Goal: Task Accomplishment & Management: Manage account settings

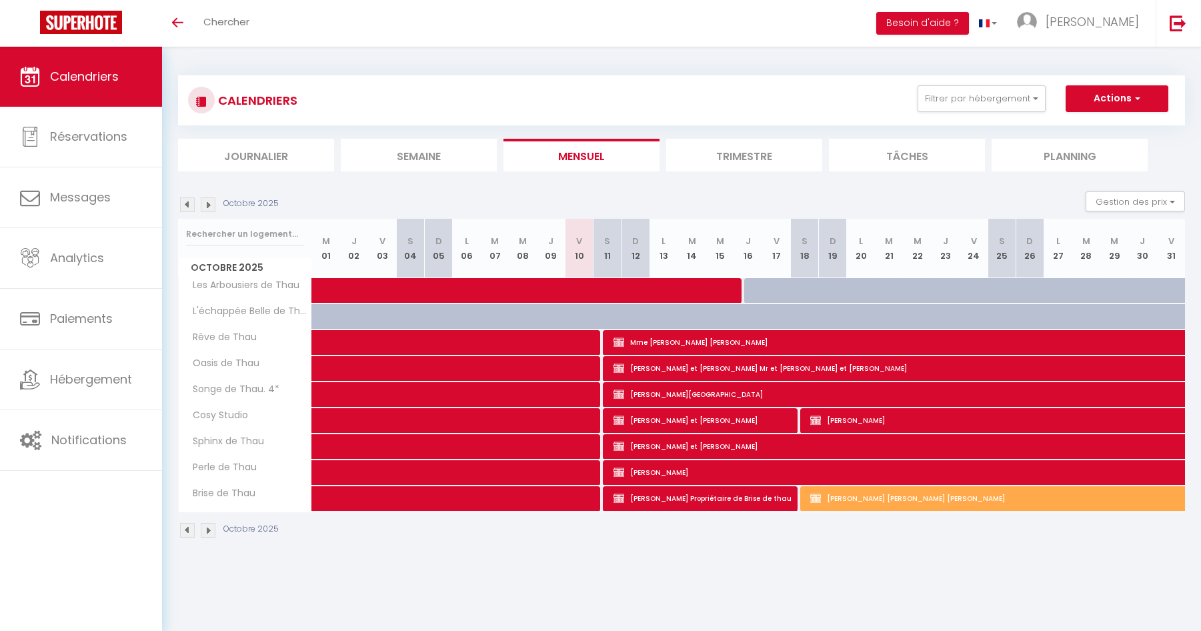
click at [737, 157] on li "Trimestre" at bounding box center [744, 155] width 156 height 33
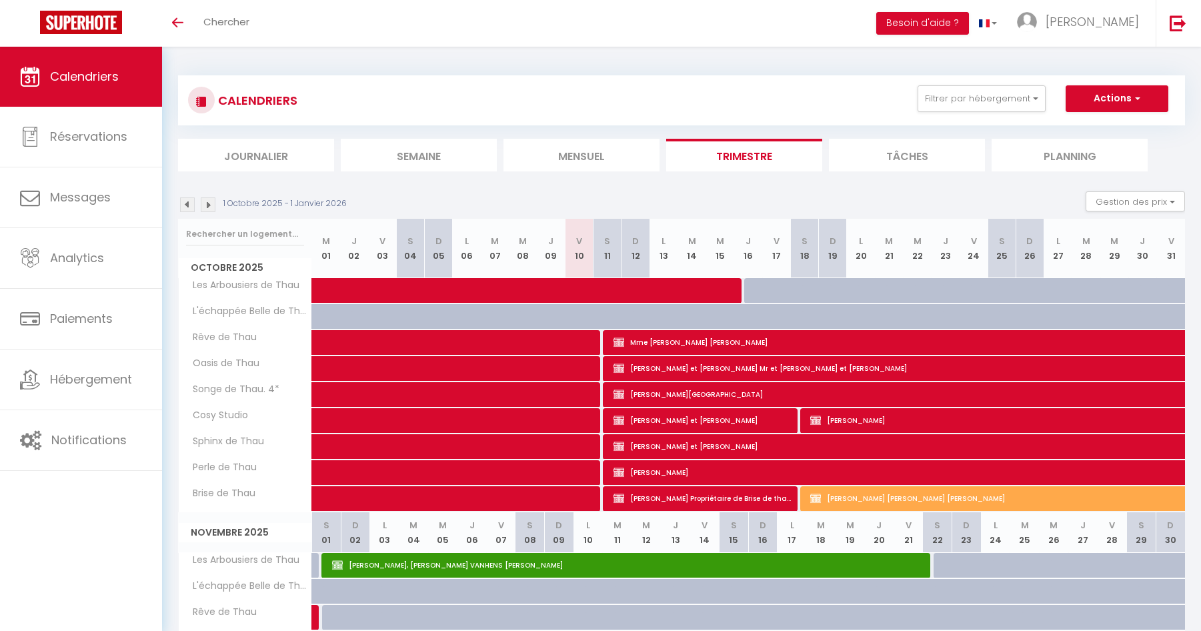
click at [211, 201] on img at bounding box center [208, 204] width 15 height 15
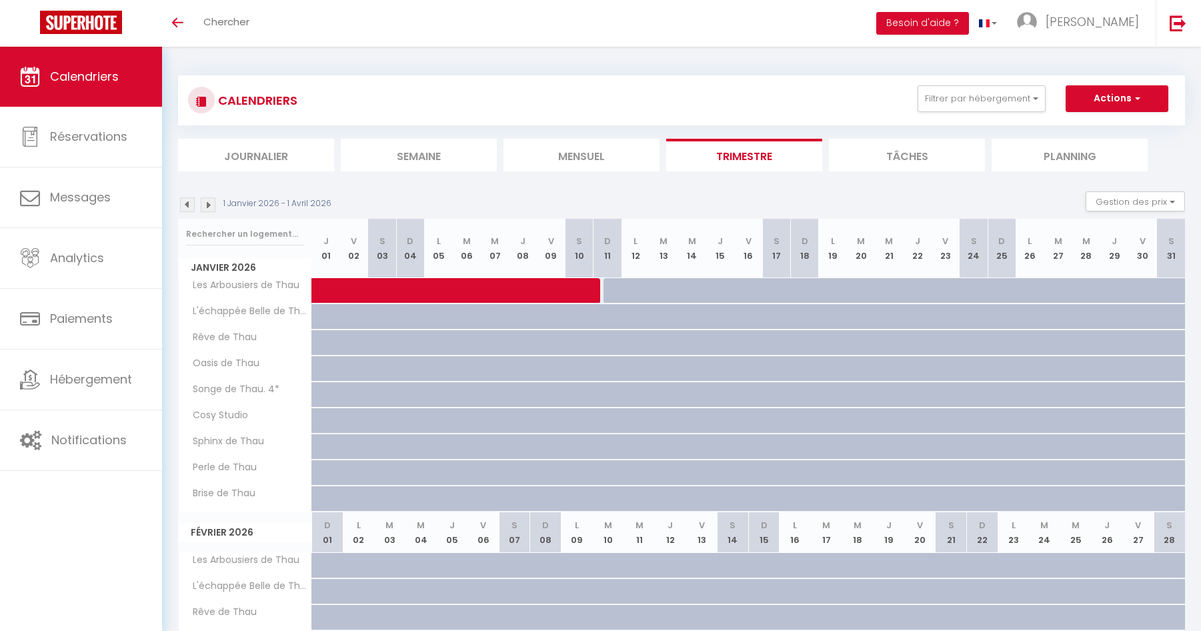
click at [207, 205] on img at bounding box center [208, 204] width 15 height 15
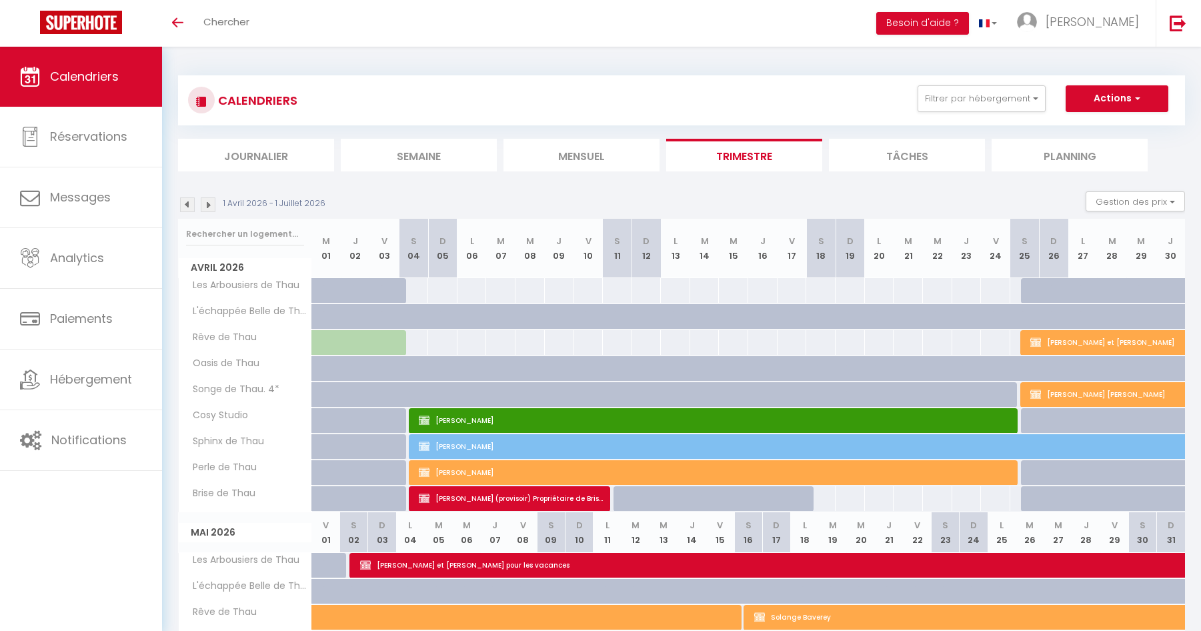
click at [210, 207] on img at bounding box center [208, 204] width 15 height 15
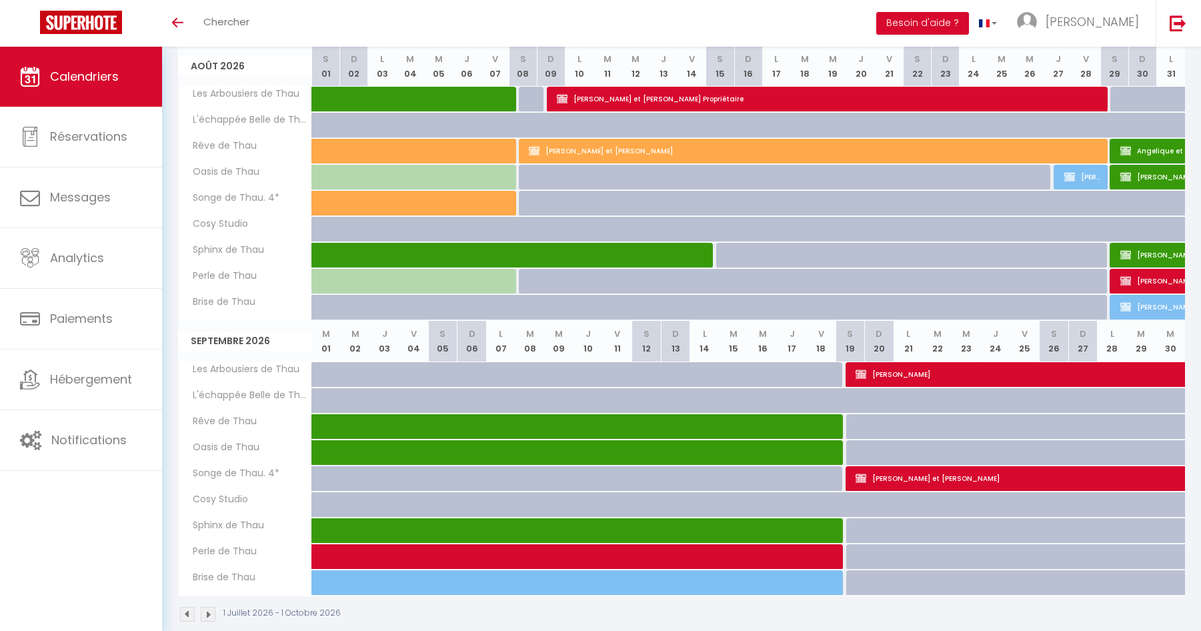
scroll to position [467, 0]
select select "KO"
select select "0"
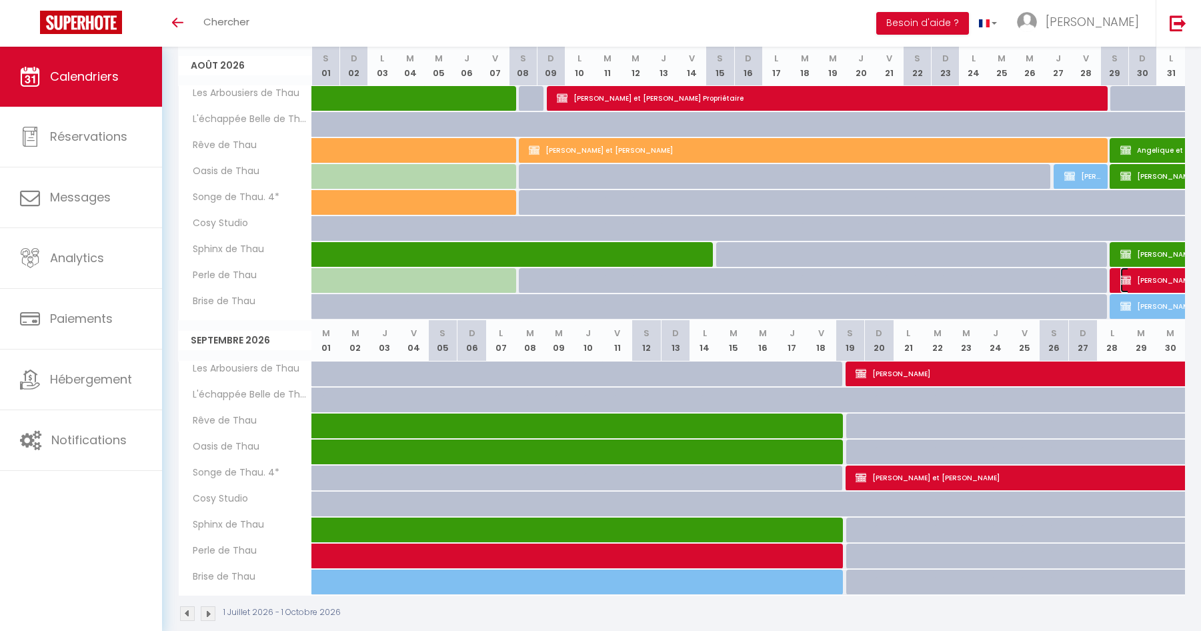
select select "0"
select select "1"
select select
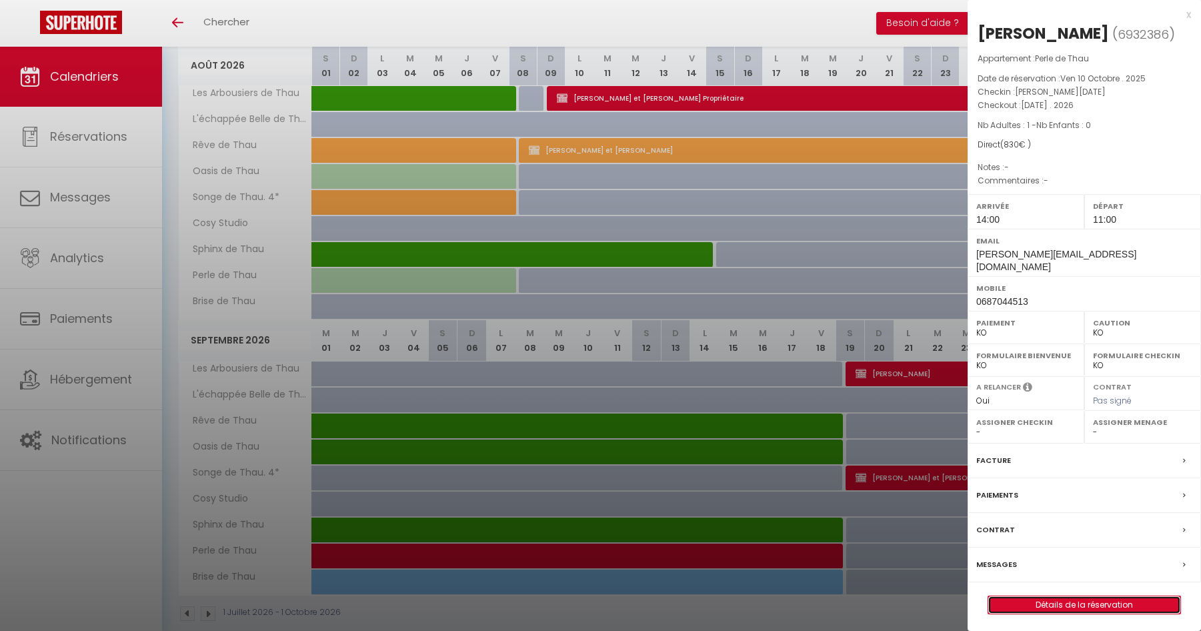
click at [1091, 596] on link "Détails de la réservation" at bounding box center [1084, 604] width 192 height 17
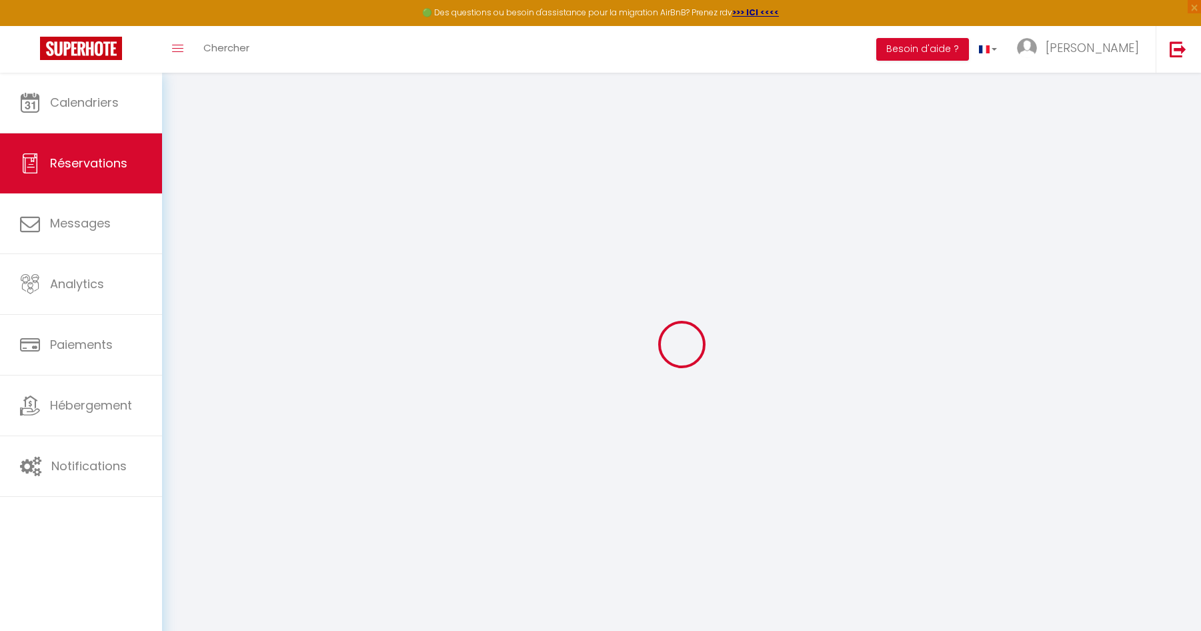
select select
checkbox input "false"
select select
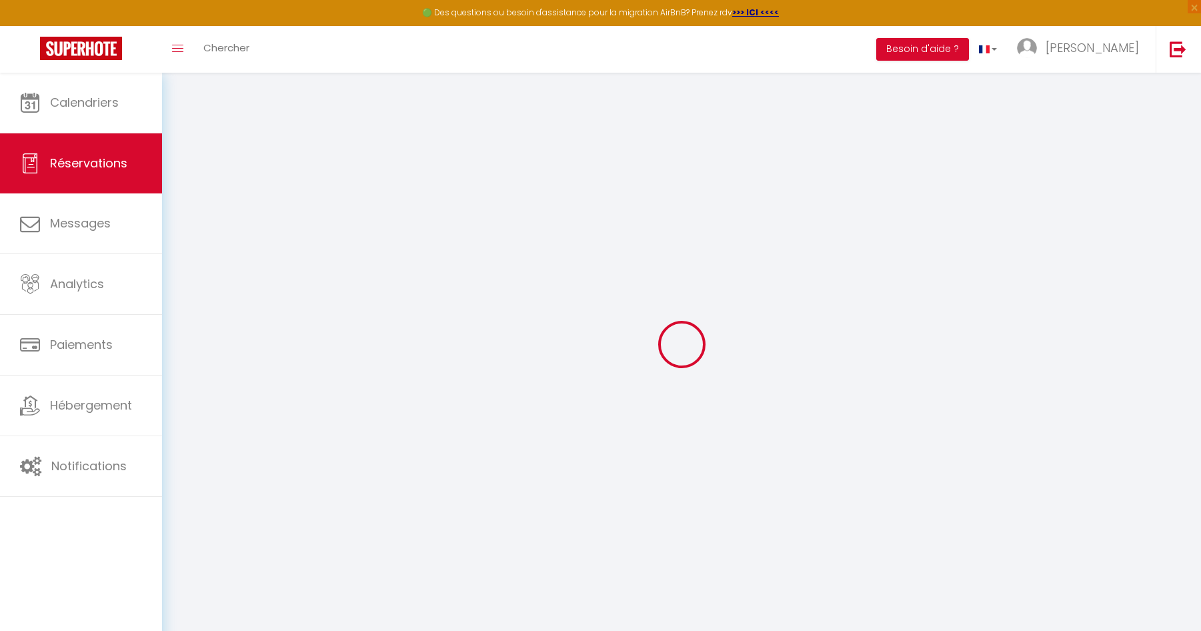
select select
checkbox input "false"
select select
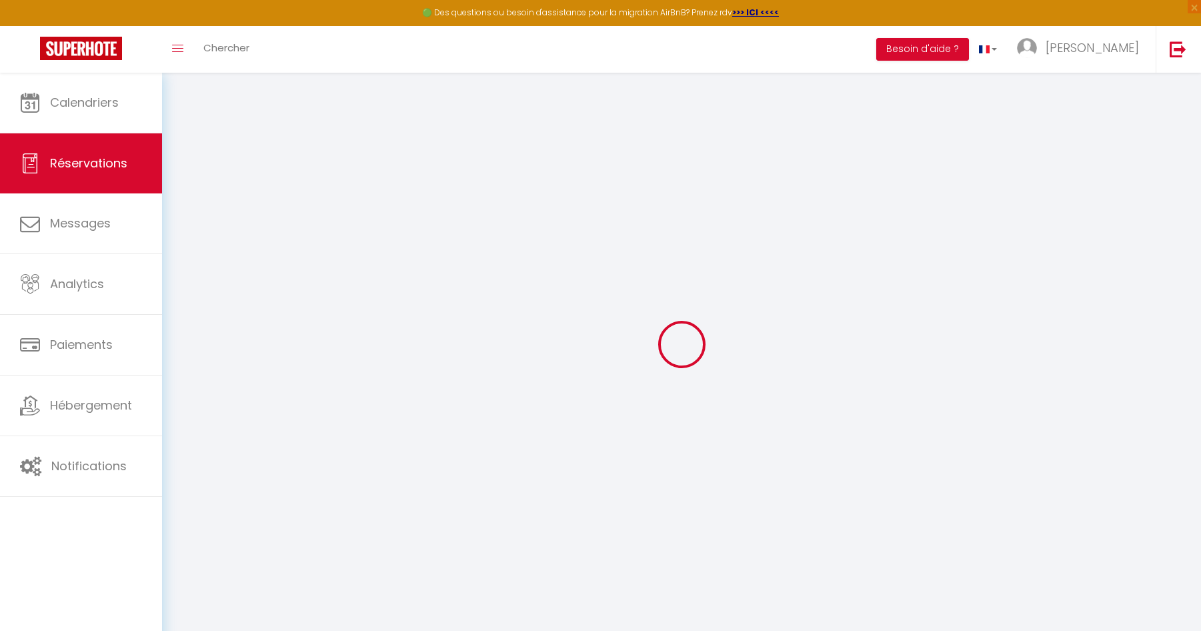
select select
checkbox input "false"
select select
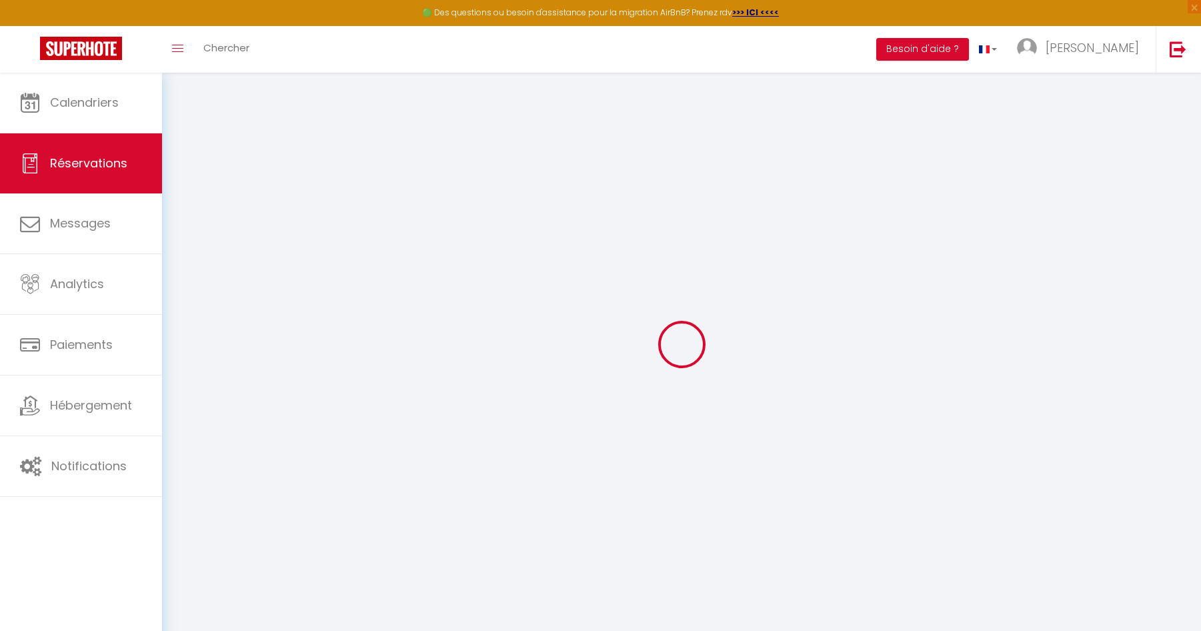
checkbox input "false"
select select
checkbox input "false"
select select "14:00"
select select "11:00"
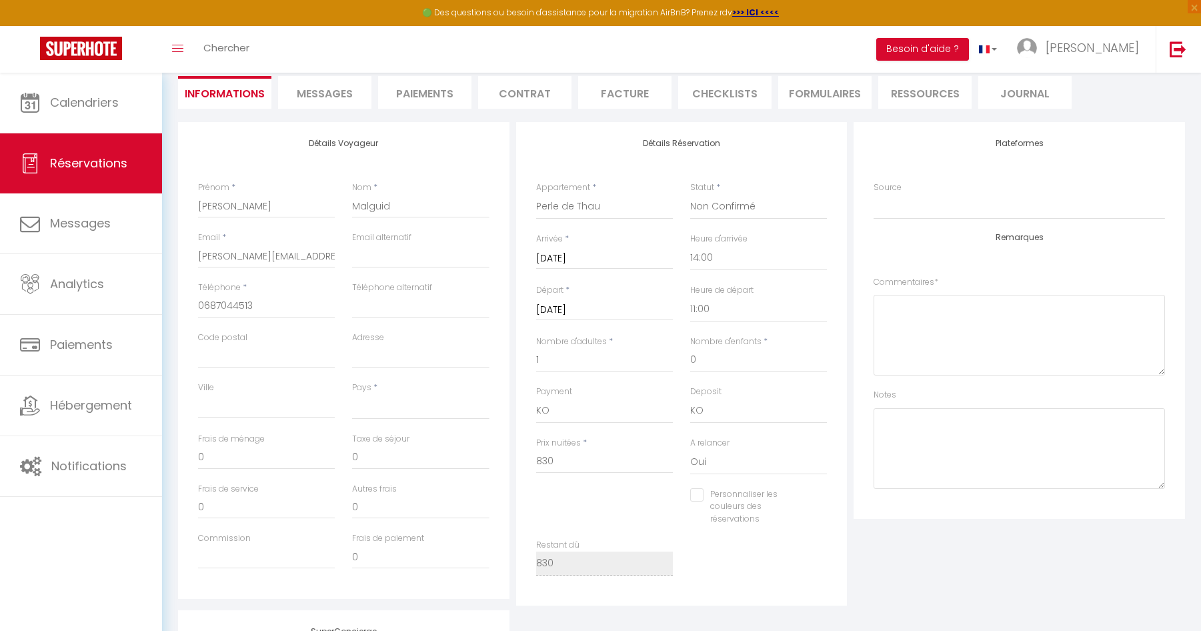
scroll to position [133, 0]
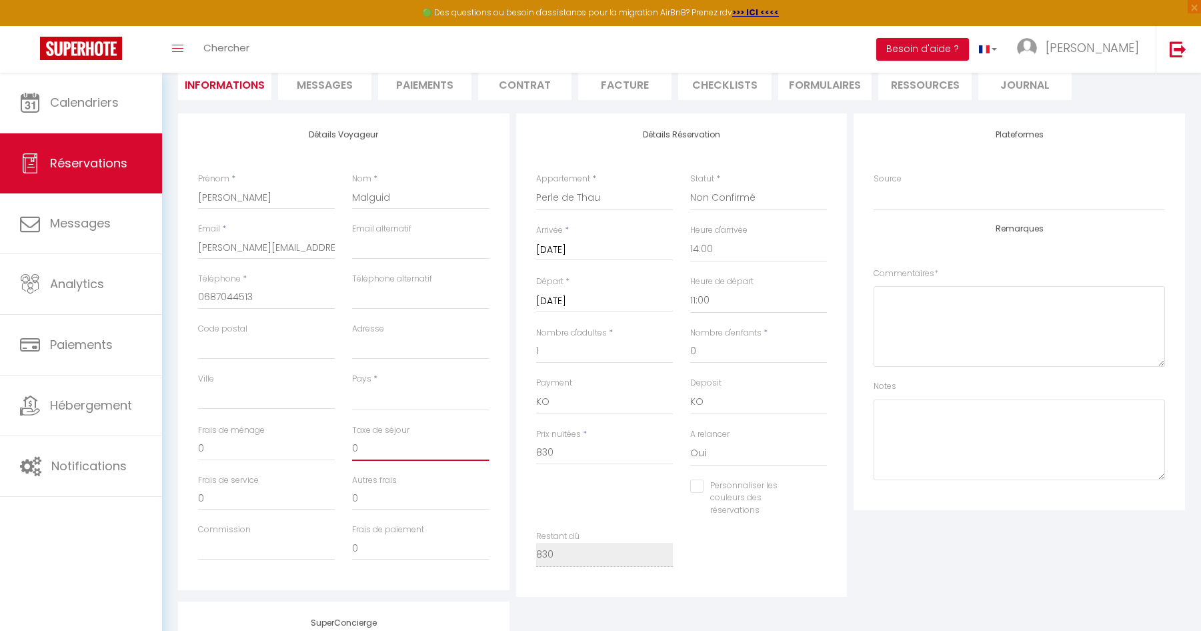
drag, startPoint x: 372, startPoint y: 451, endPoint x: 321, endPoint y: 457, distance: 51.8
click at [321, 457] on div "Frais de ménage 0 Taxe de séjour 0" at bounding box center [343, 449] width 309 height 50
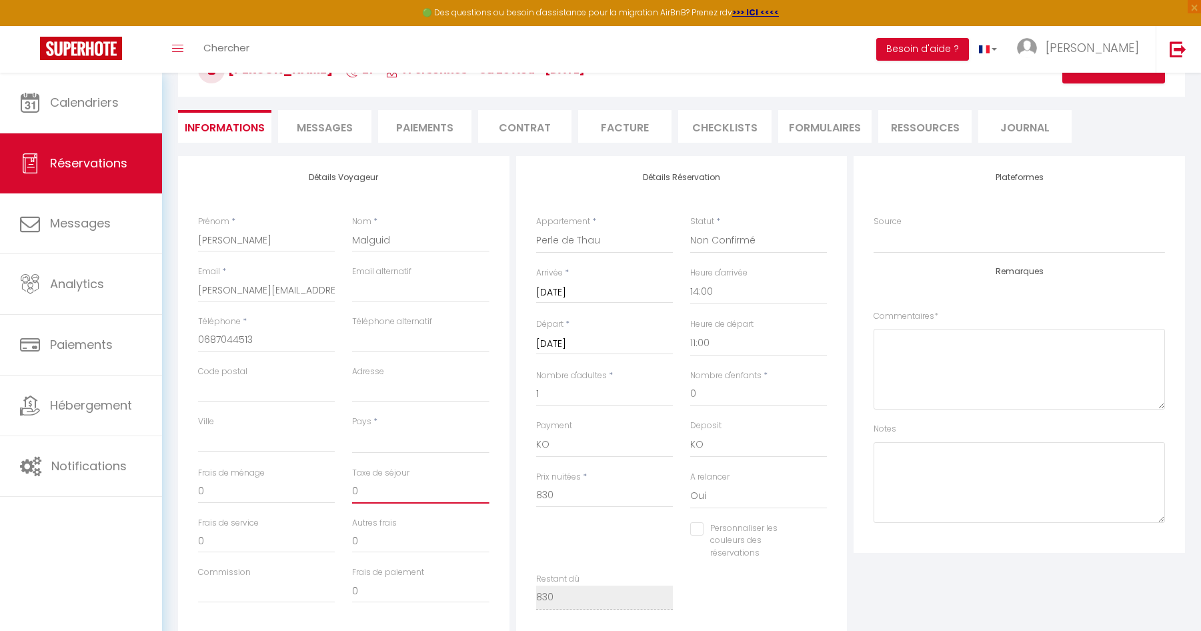
scroll to position [67, 0]
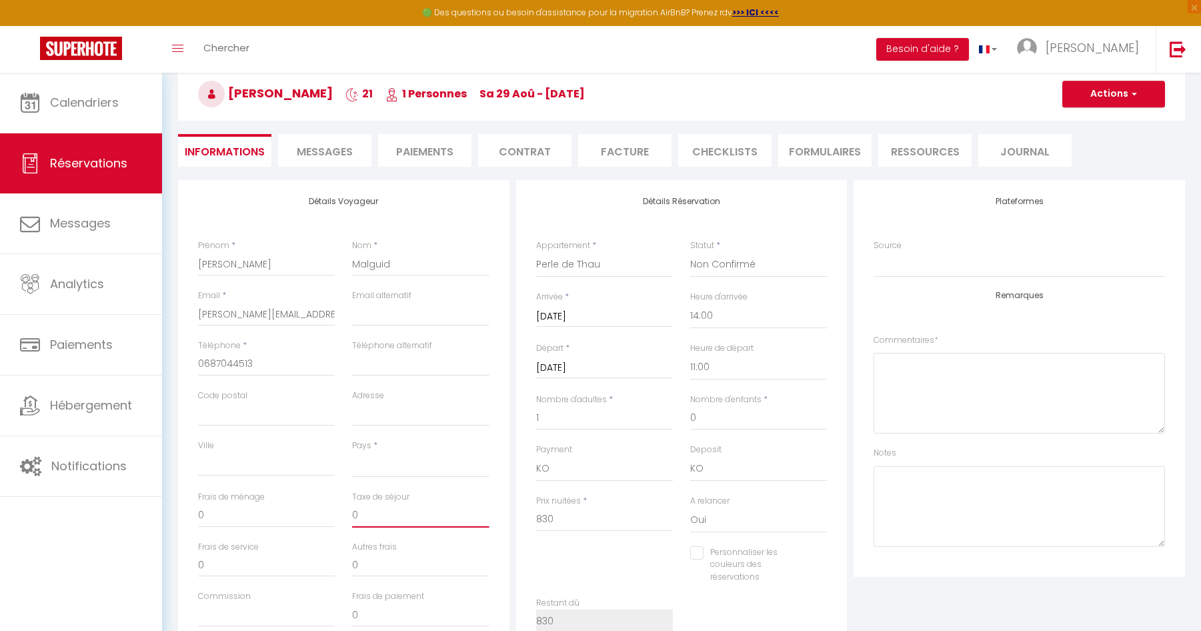
type input "2"
select select
checkbox input "false"
type input "24"
select select
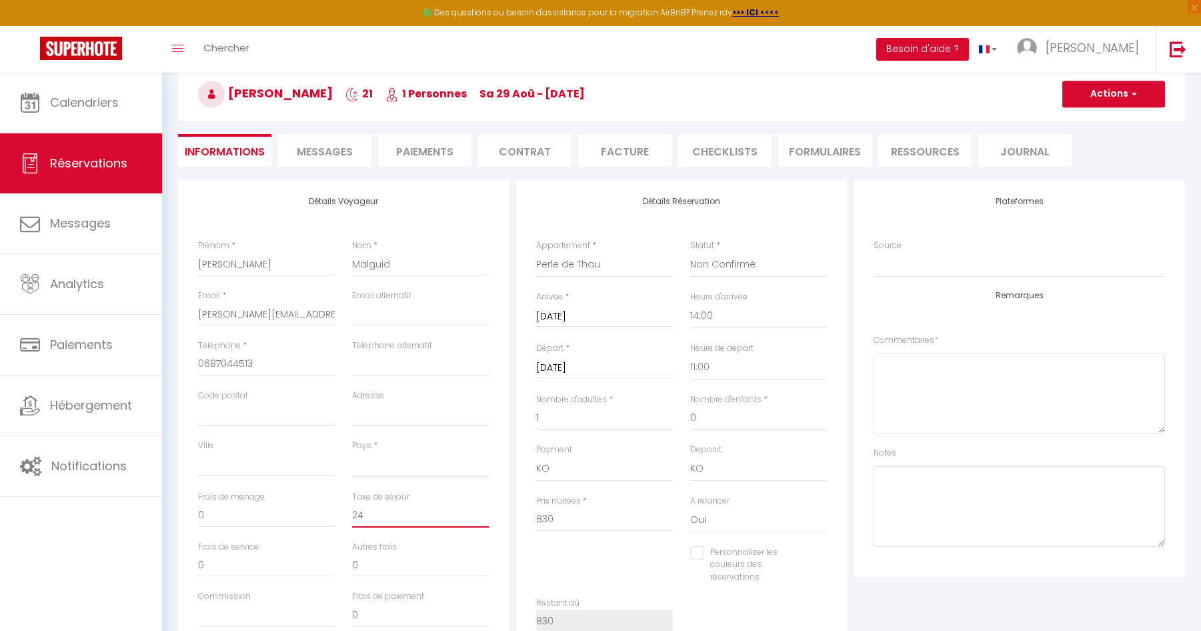
checkbox input "false"
type input "24."
select select
checkbox input "false"
type input "24.1"
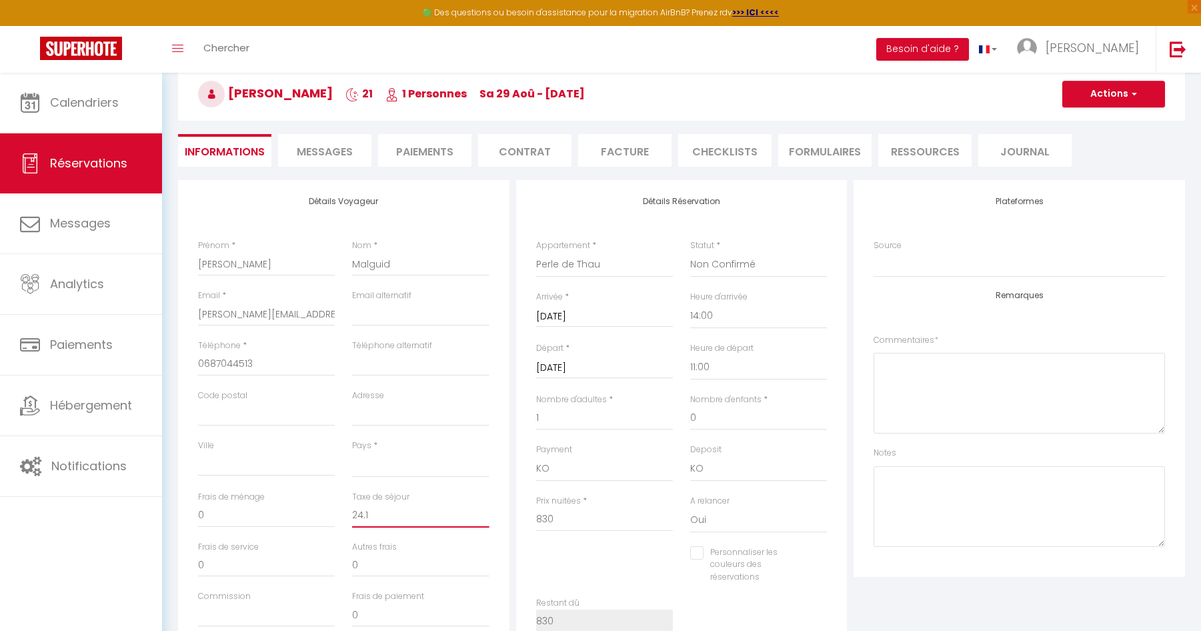
select select
checkbox input "false"
type input "24.15"
select select
checkbox input "false"
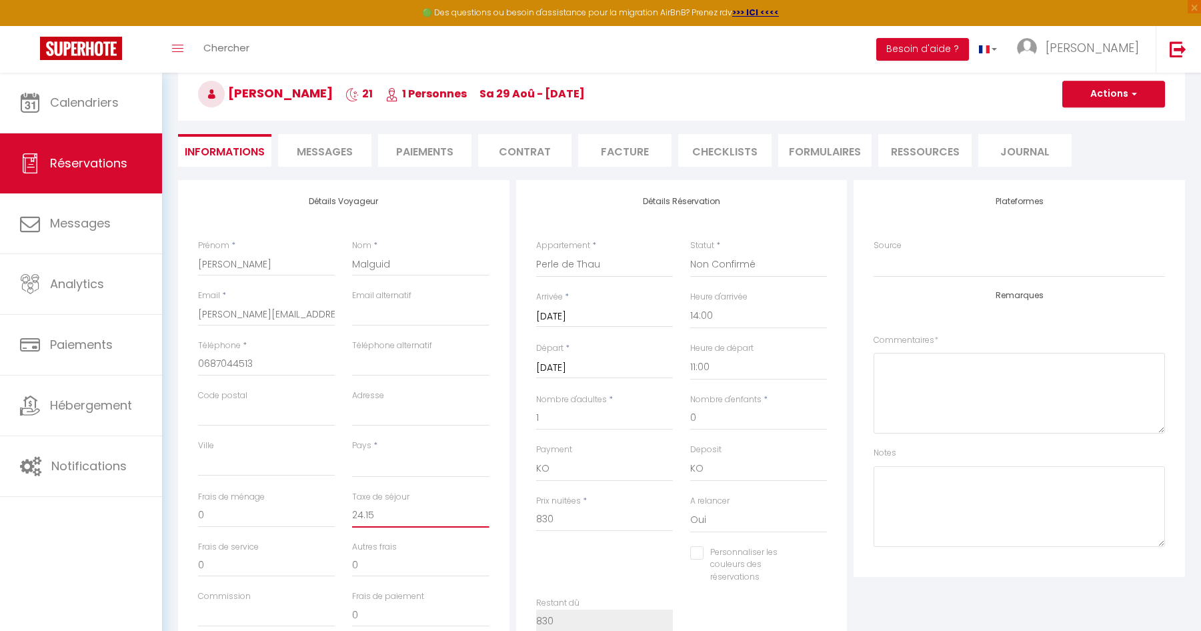
type input "24.15"
click at [919, 472] on textarea at bounding box center [1019, 506] width 291 height 81
type textarea "[DATE] - Envoyé contrat"
click at [700, 553] on input "Personnaliser les couleurs des réservations" at bounding box center [750, 552] width 120 height 13
checkbox input "true"
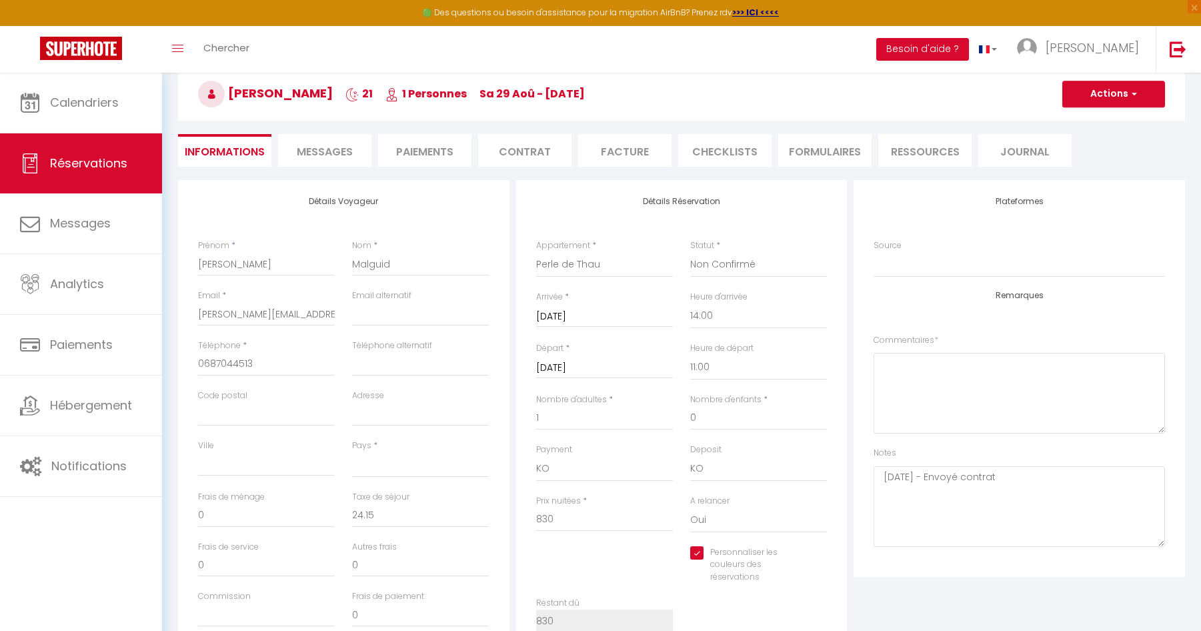
select select
click at [821, 564] on span at bounding box center [821, 563] width 11 height 11
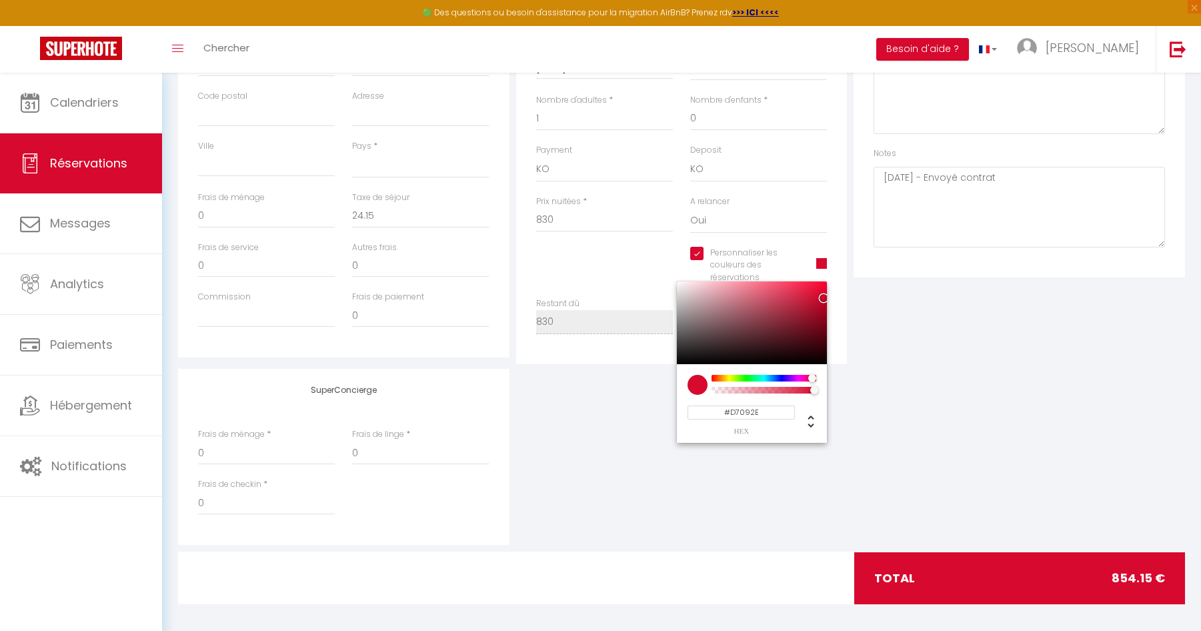
scroll to position [373, 0]
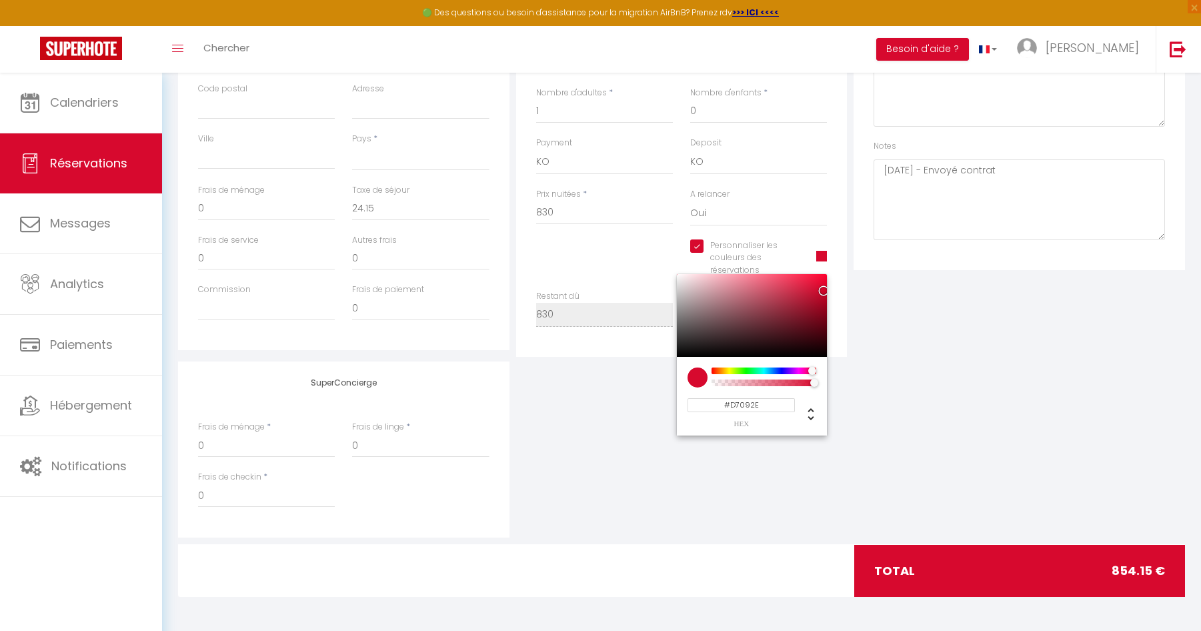
click at [754, 407] on input "#D7092E" at bounding box center [741, 405] width 107 height 14
type input "#B5D7AE"
select select
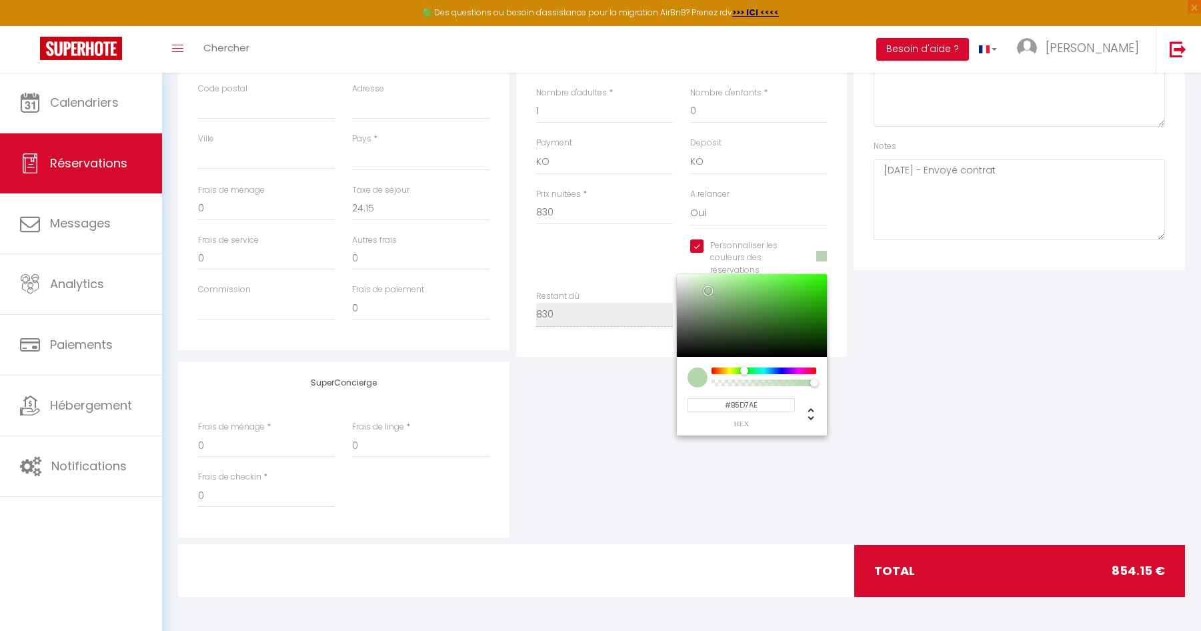
type input "#B5D7AE"
click at [871, 381] on div "SuperConcierge Frais de ménage * 0 Frais de linge * 0 Frais de checkin * 0" at bounding box center [682, 449] width 1014 height 176
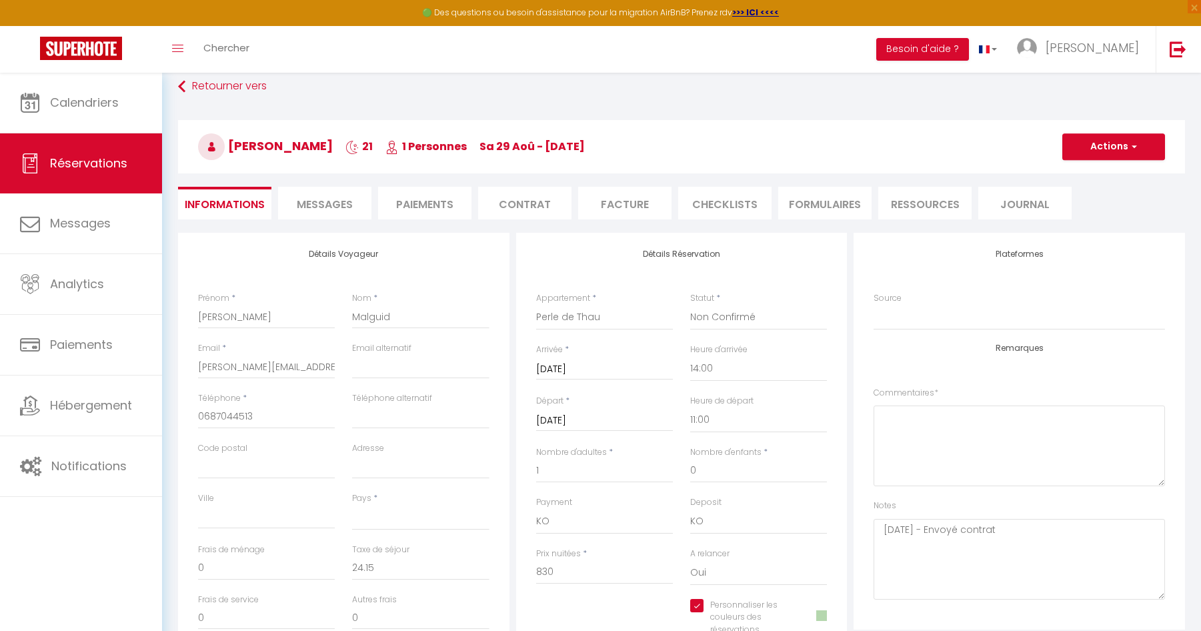
scroll to position [0, 0]
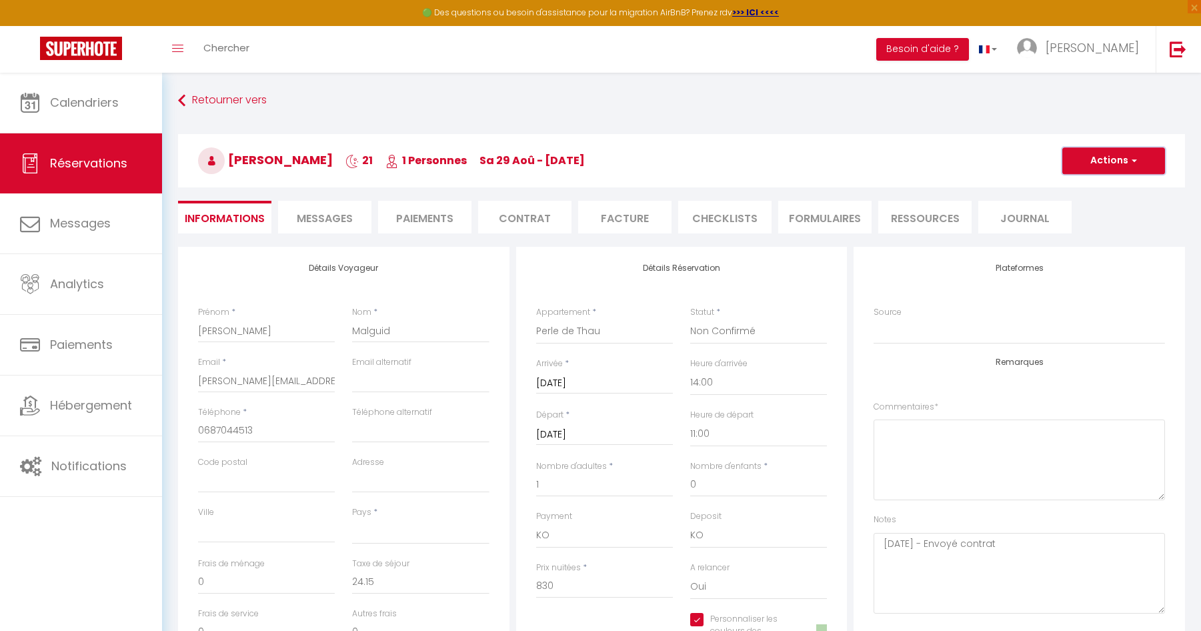
click at [1108, 159] on button "Actions" at bounding box center [1113, 160] width 103 height 27
click at [1090, 192] on link "Enregistrer" at bounding box center [1100, 189] width 105 height 17
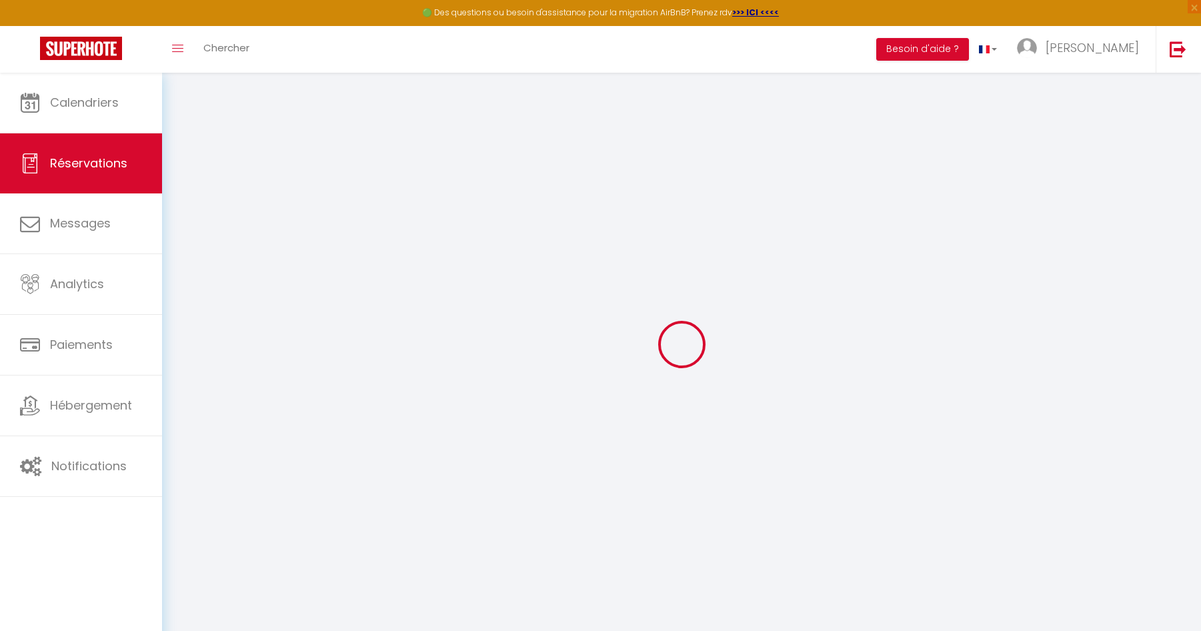
select select "not_cancelled"
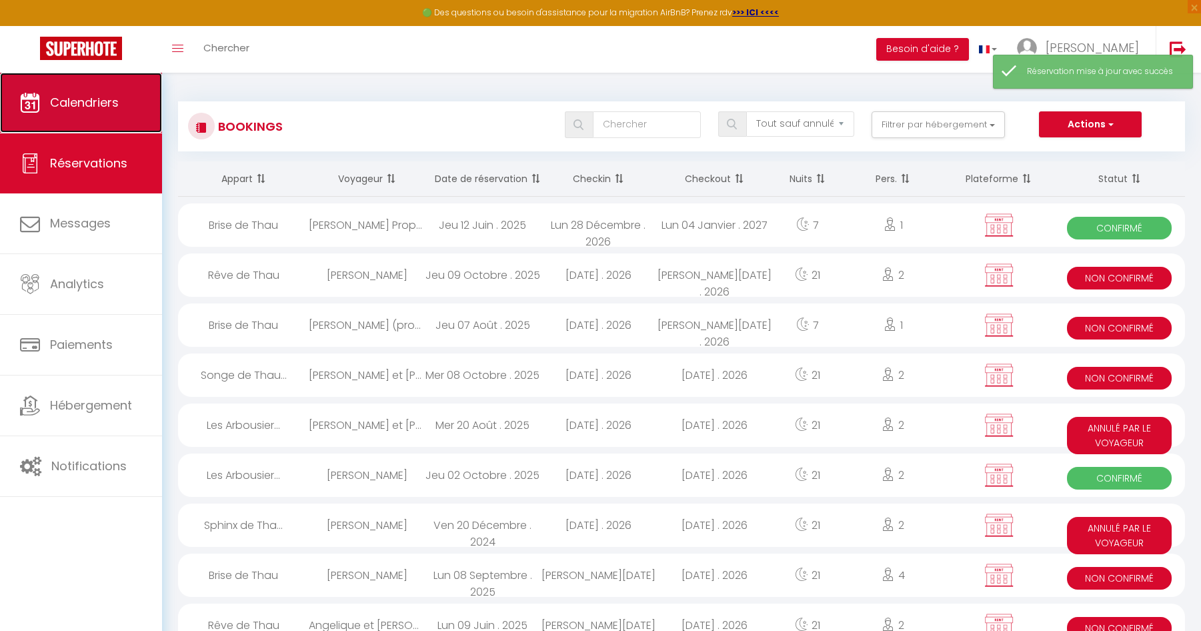
click at [119, 97] on span "Calendriers" at bounding box center [84, 102] width 69 height 17
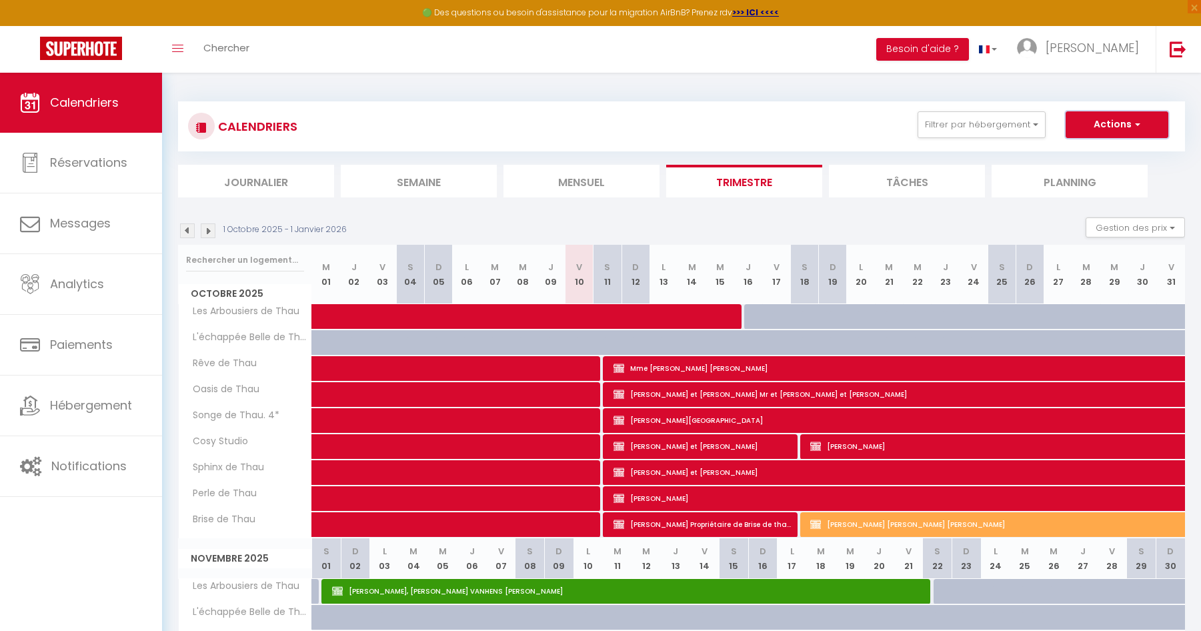
click at [1110, 123] on button "Actions" at bounding box center [1117, 124] width 103 height 27
click at [1099, 154] on link "Nouvelle réservation" at bounding box center [1103, 155] width 116 height 20
select select
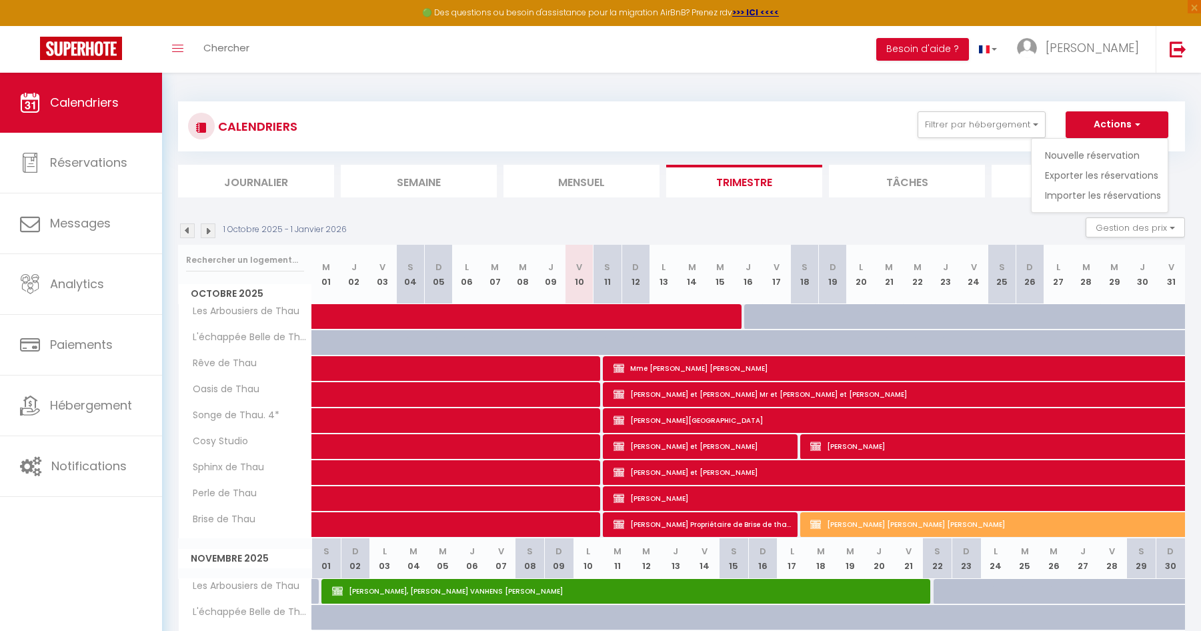
select select
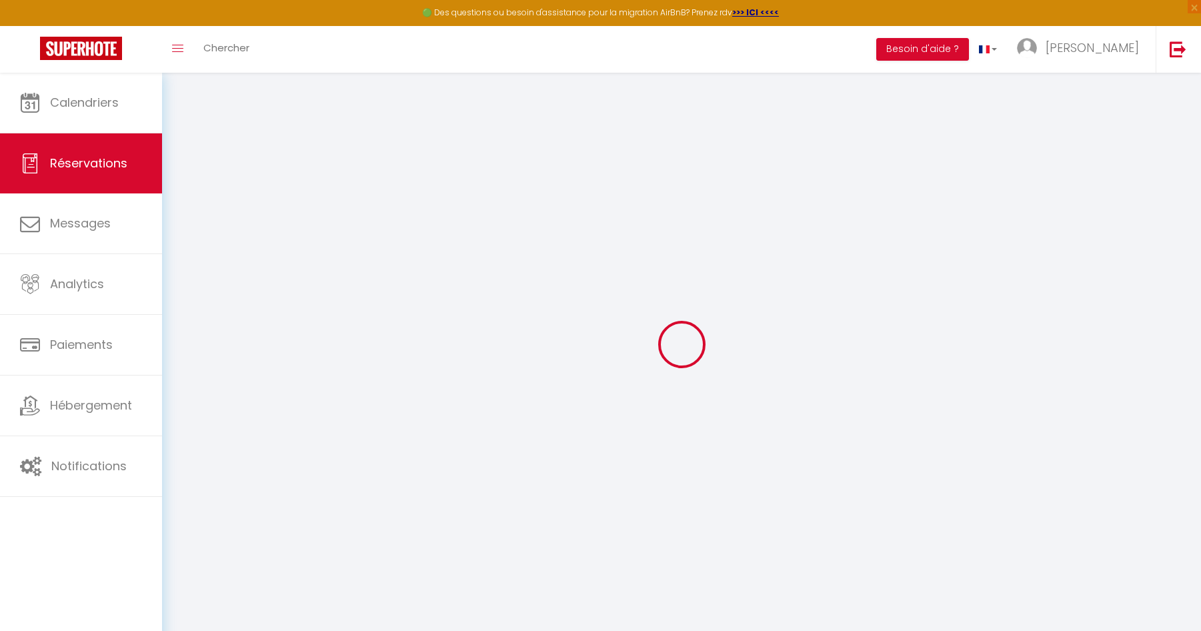
select select
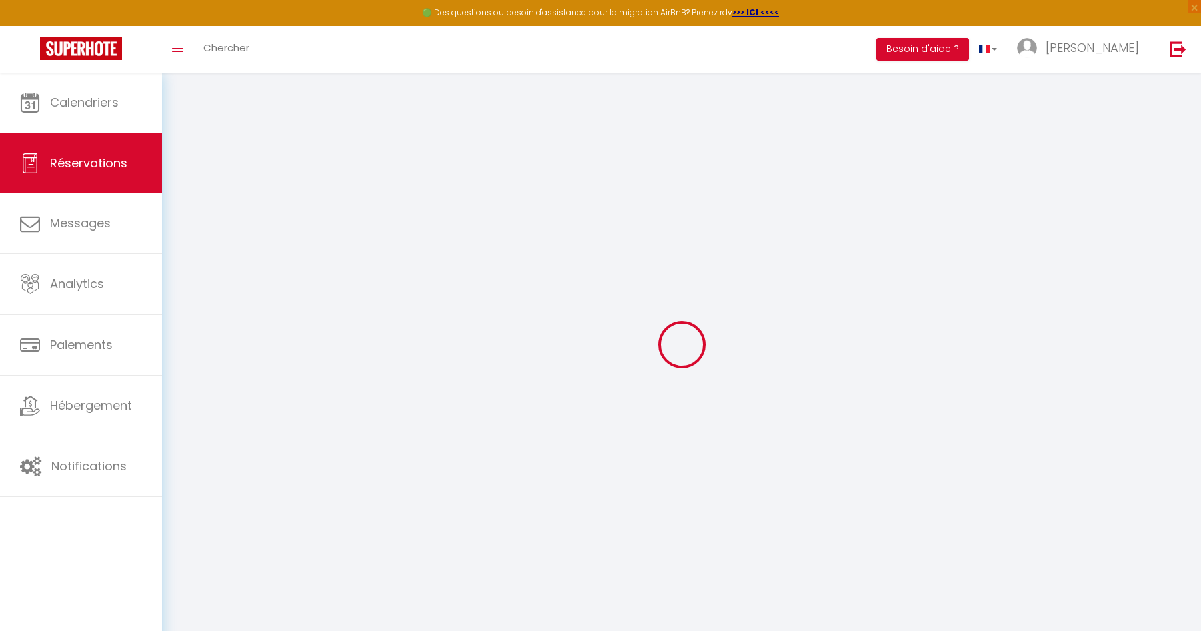
select select
checkbox input "false"
select select
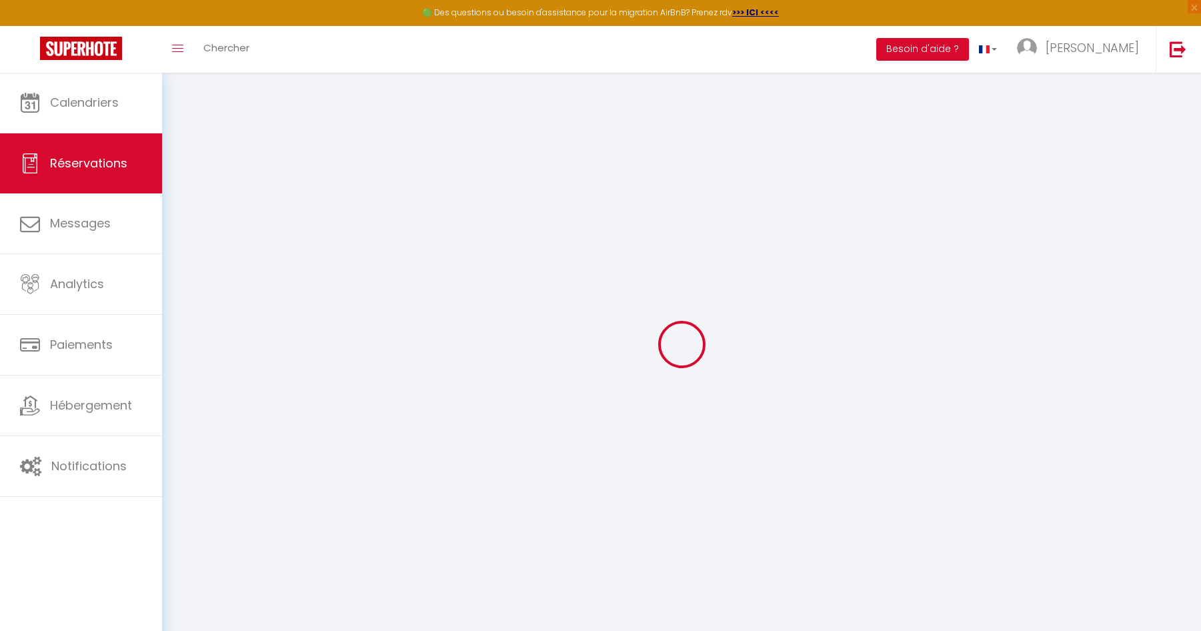
select select
checkbox input "false"
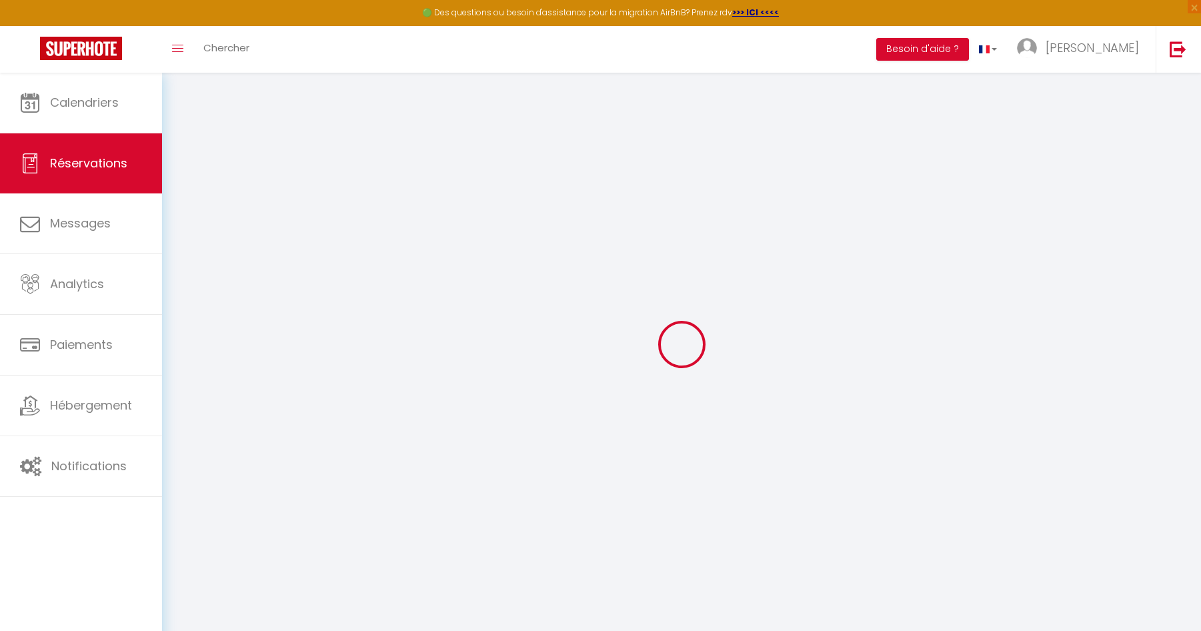
select select
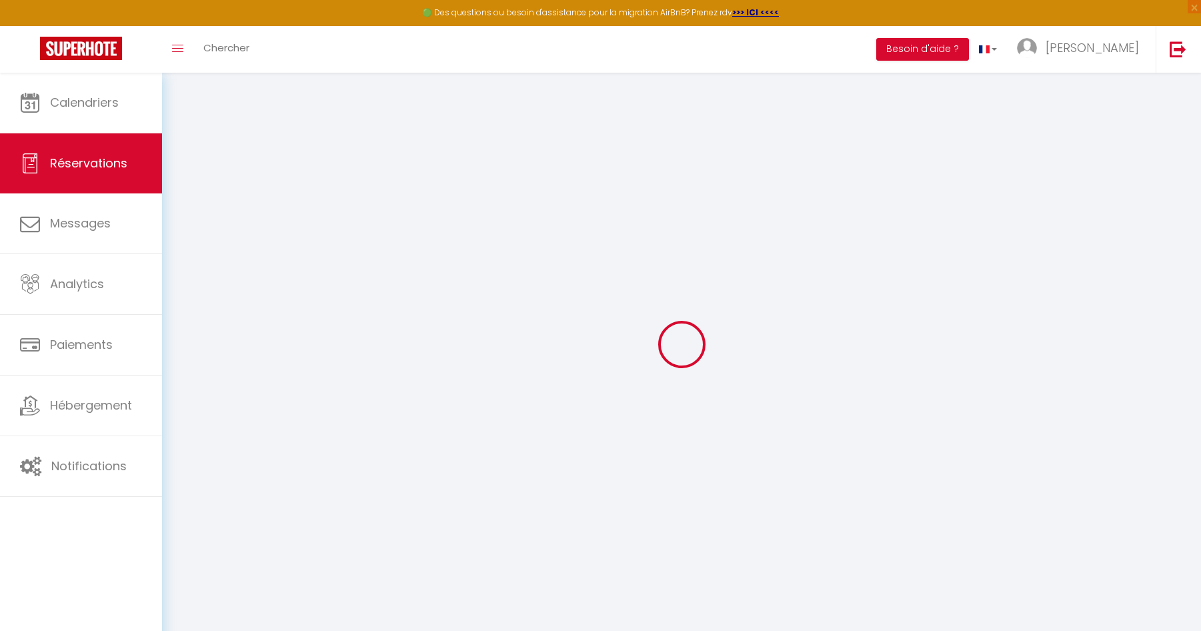
select select
checkbox input "false"
select select
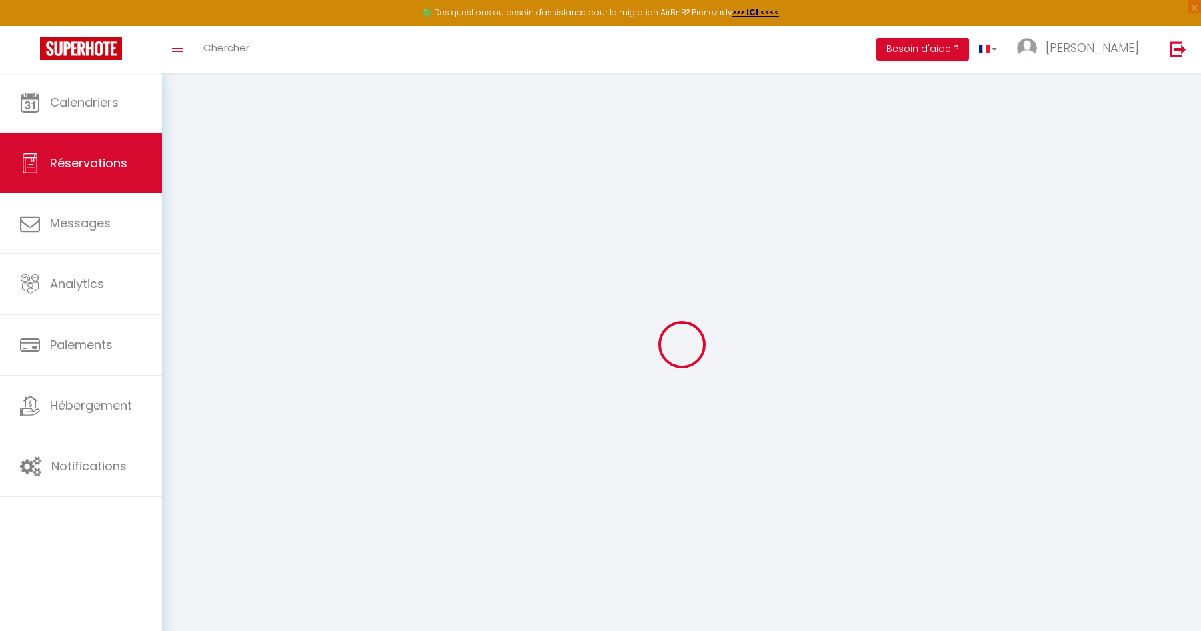
select select
checkbox input "false"
select select
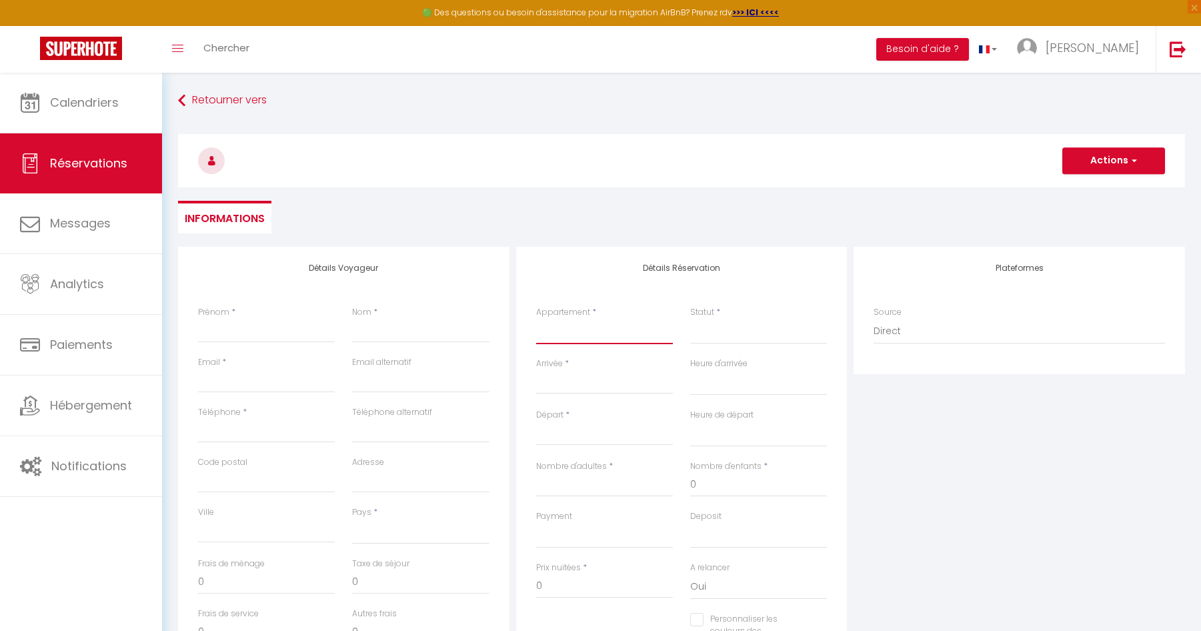
click at [596, 321] on select "Rêve de Thau Oasis de Thau Songe de Thau. 4* Cosy Studio Sphinx de Thau Perle d…" at bounding box center [604, 331] width 137 height 25
select select "7655"
click at [536, 319] on select "Rêve de Thau Oasis de Thau Songe de Thau. 4* Cosy Studio Sphinx de Thau Perle d…" at bounding box center [604, 331] width 137 height 25
select select
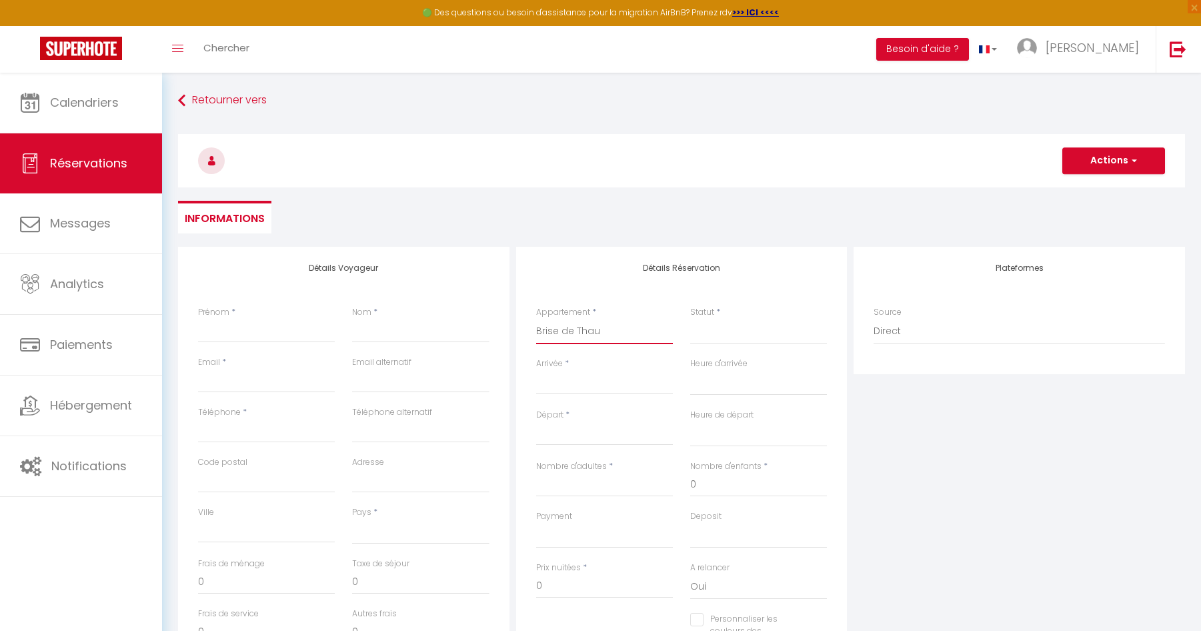
select select
checkbox input "false"
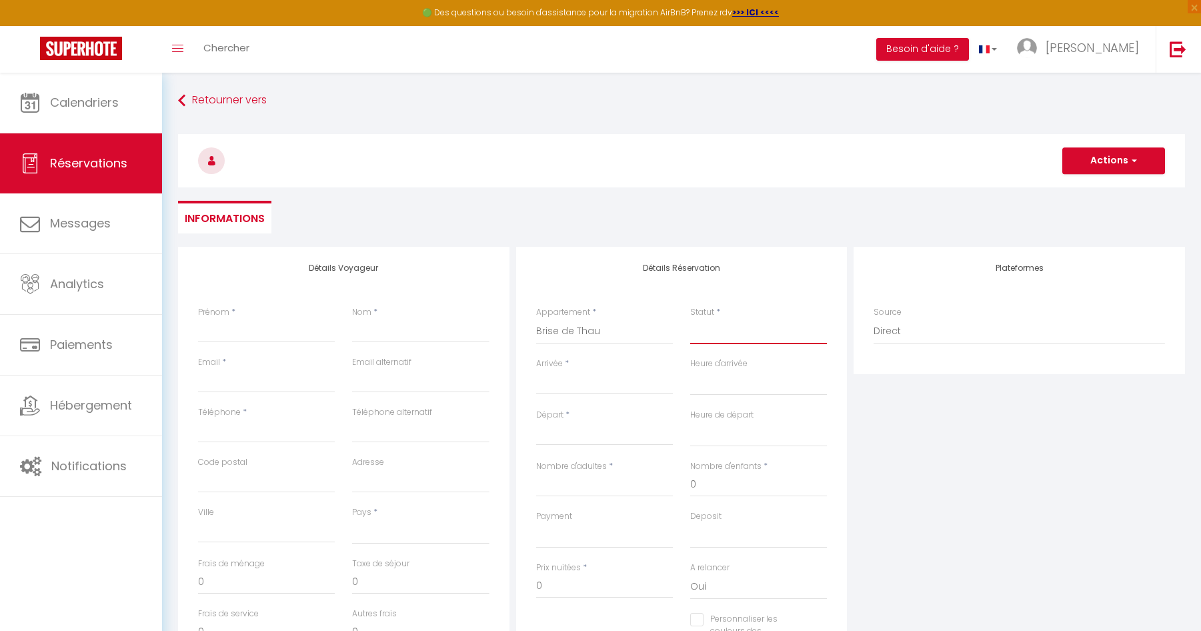
click at [722, 329] on select "Confirmé Non Confirmé [PERSON_NAME] par le voyageur No Show Request" at bounding box center [758, 331] width 137 height 25
select select
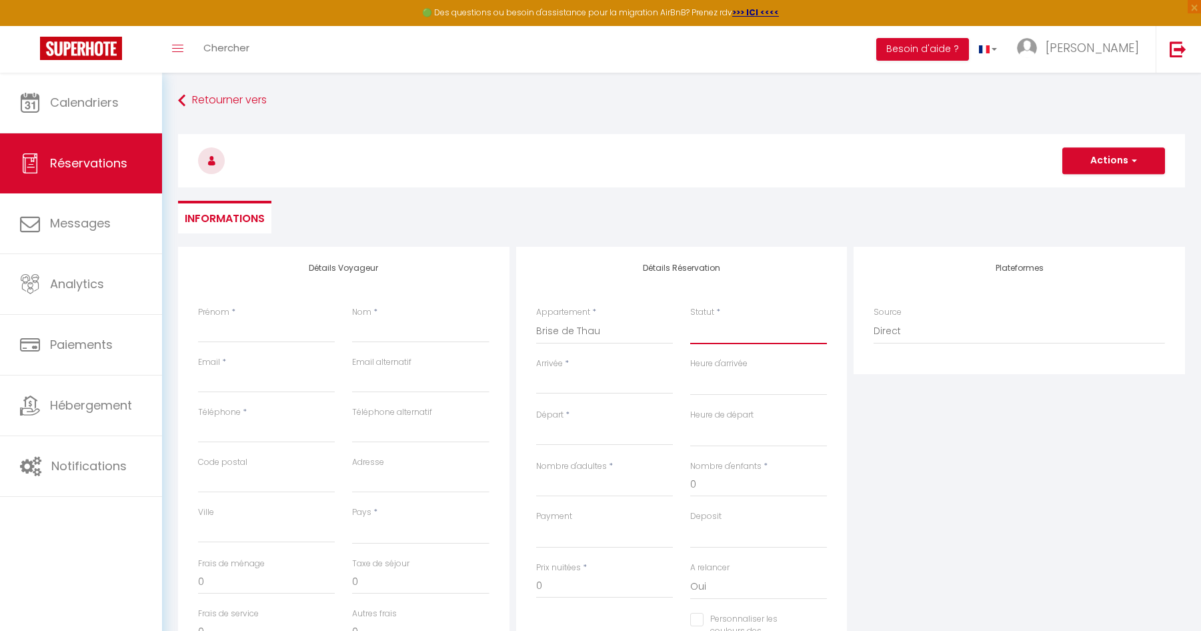
select select
checkbox input "false"
select select "2"
click at [690, 319] on select "Confirmé Non Confirmé [PERSON_NAME] par le voyageur No Show Request" at bounding box center [758, 331] width 137 height 25
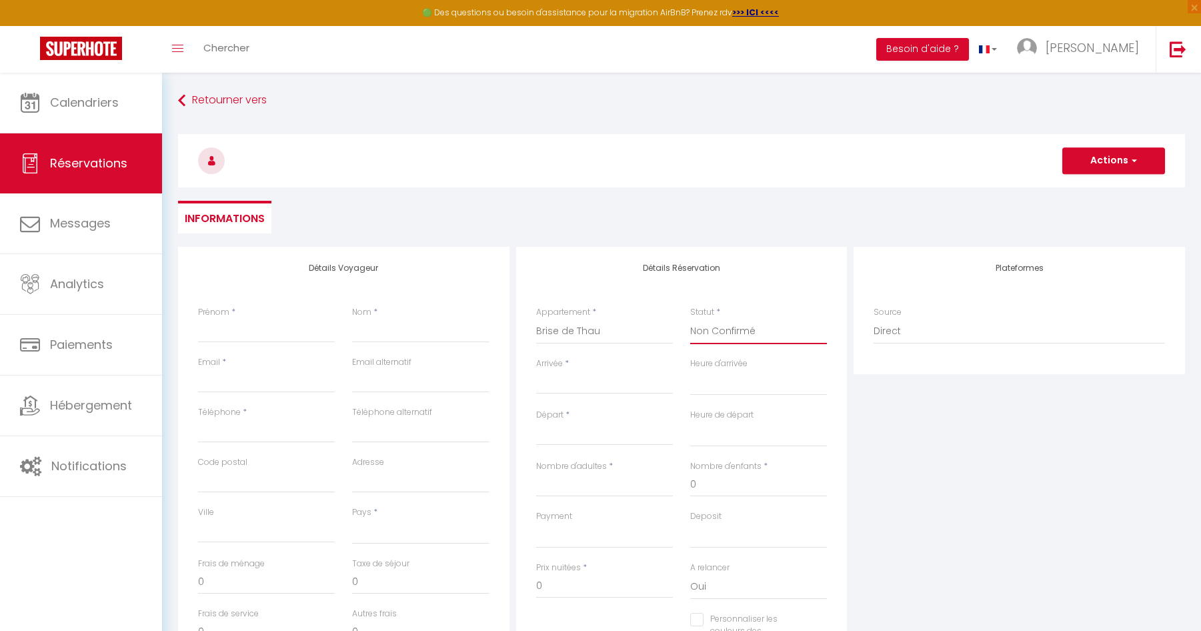
select select
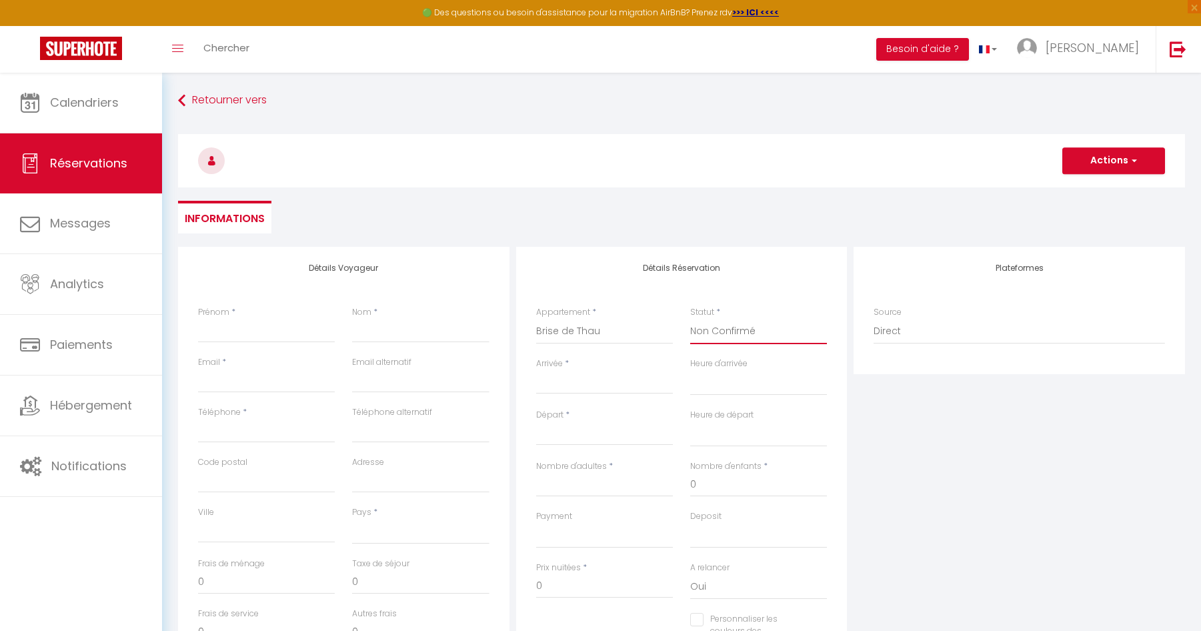
checkbox input "false"
click at [575, 382] on input "Arrivée" at bounding box center [604, 383] width 137 height 17
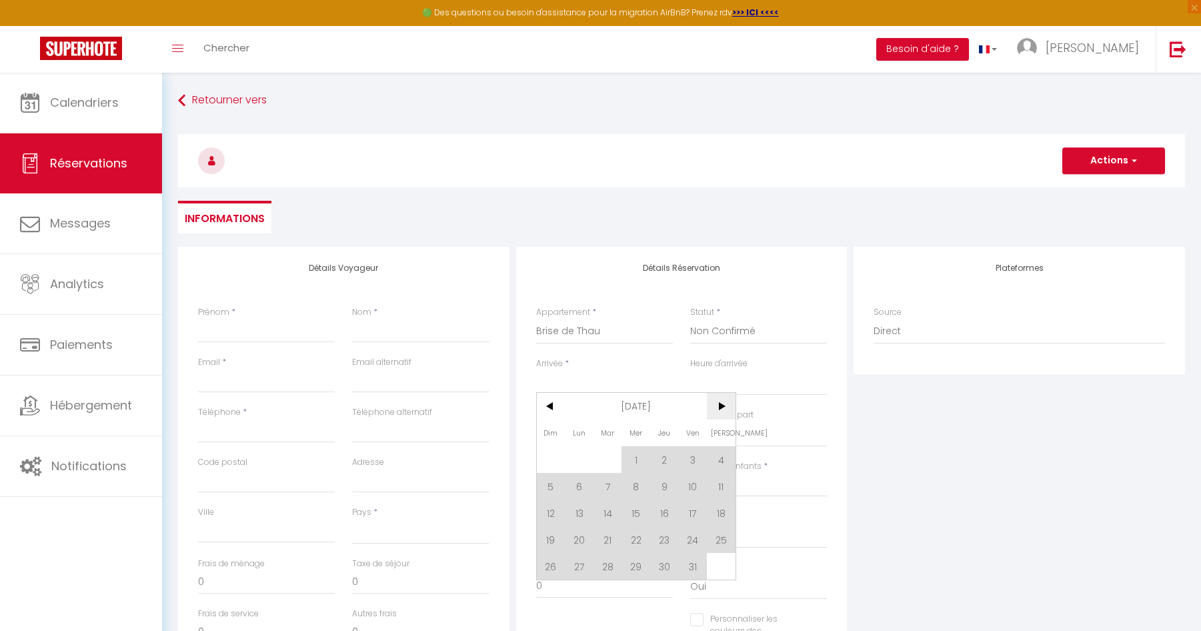
click at [724, 406] on span ">" at bounding box center [721, 406] width 29 height 27
click at [724, 405] on span ">" at bounding box center [721, 406] width 29 height 27
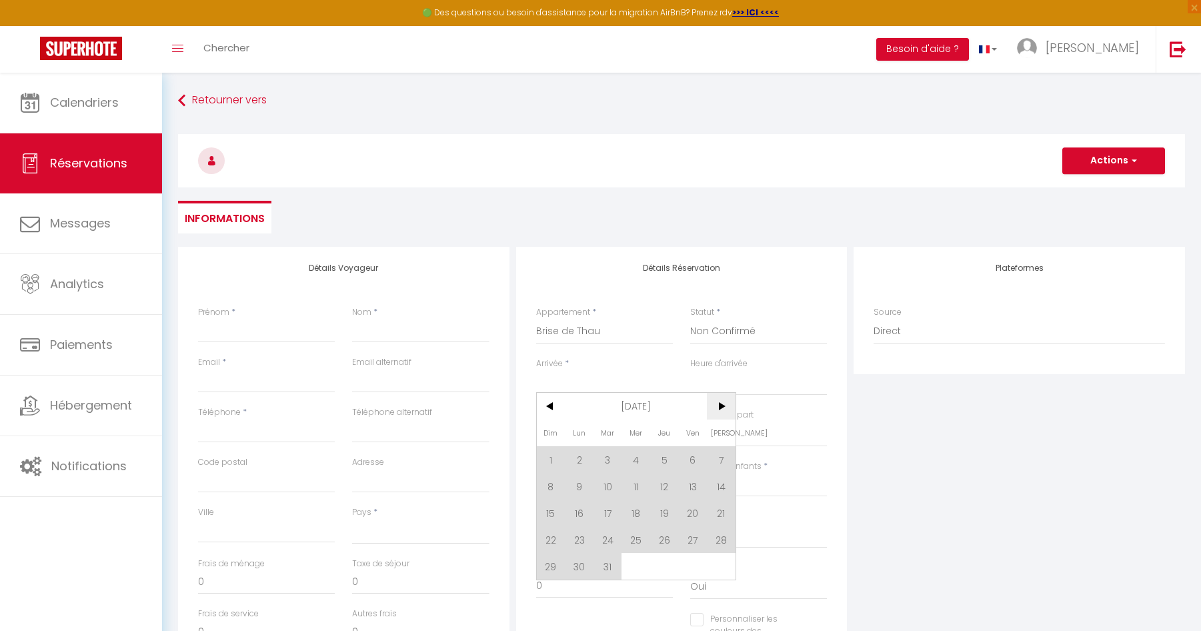
click at [724, 405] on span ">" at bounding box center [721, 406] width 29 height 27
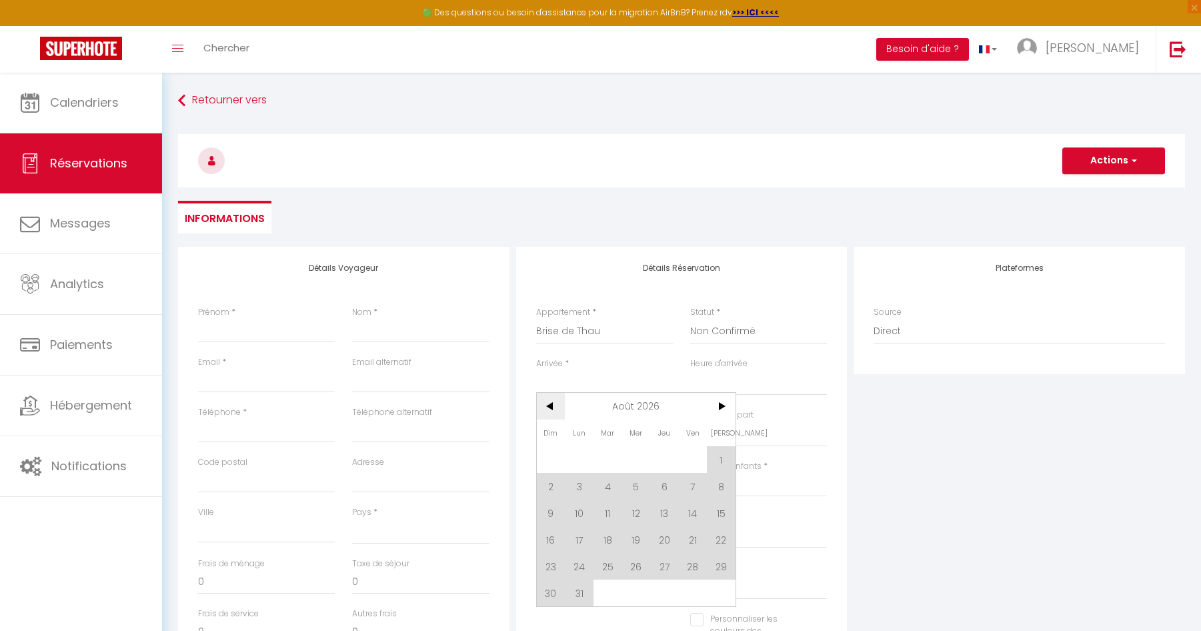
click at [546, 406] on span "<" at bounding box center [551, 406] width 29 height 27
click at [726, 515] on span "18" at bounding box center [721, 512] width 29 height 27
select select
type input "[DATE]"
select select
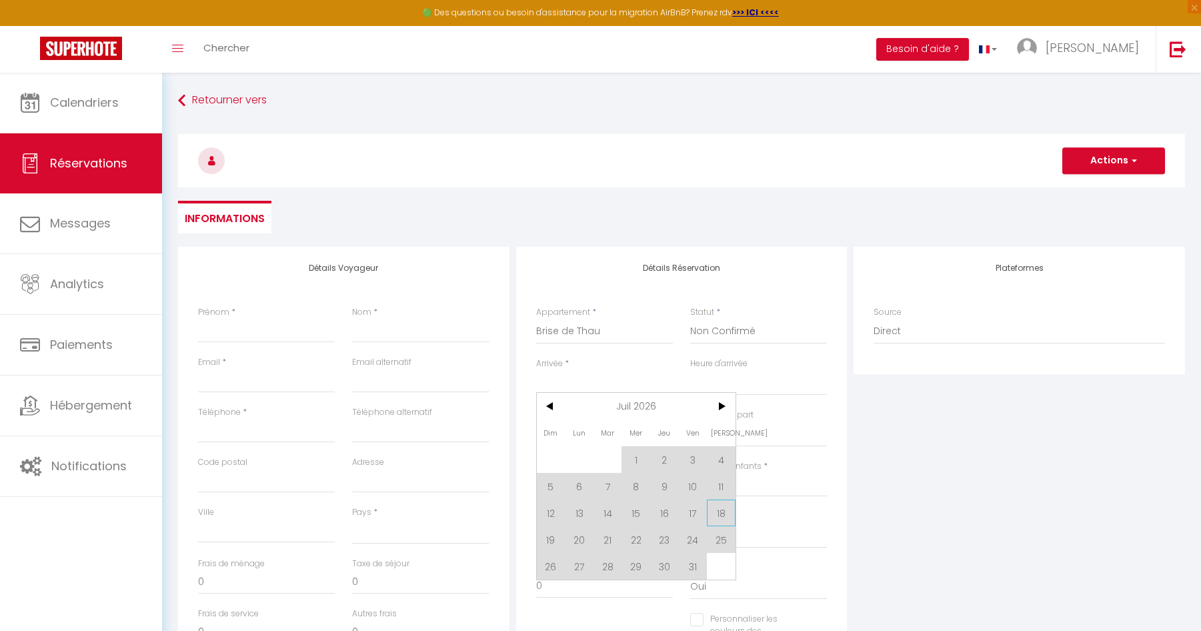
type input "Dim 19 Juillet 2026"
select select
checkbox input "false"
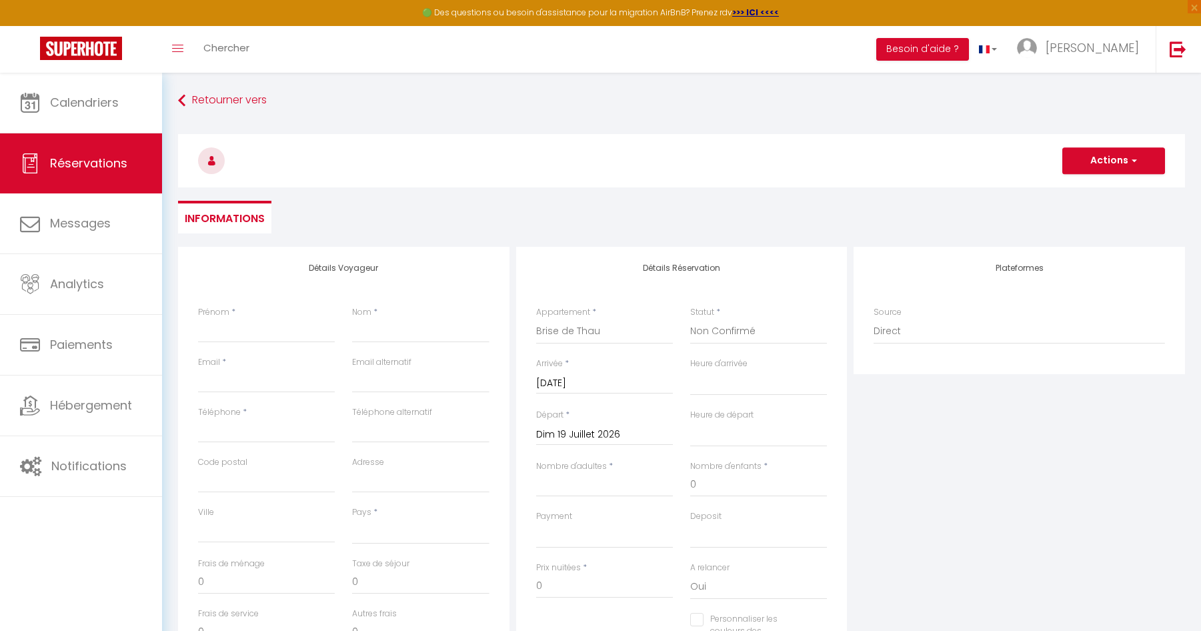
click at [628, 437] on input "Dim 19 Juillet 2026" at bounding box center [604, 434] width 137 height 17
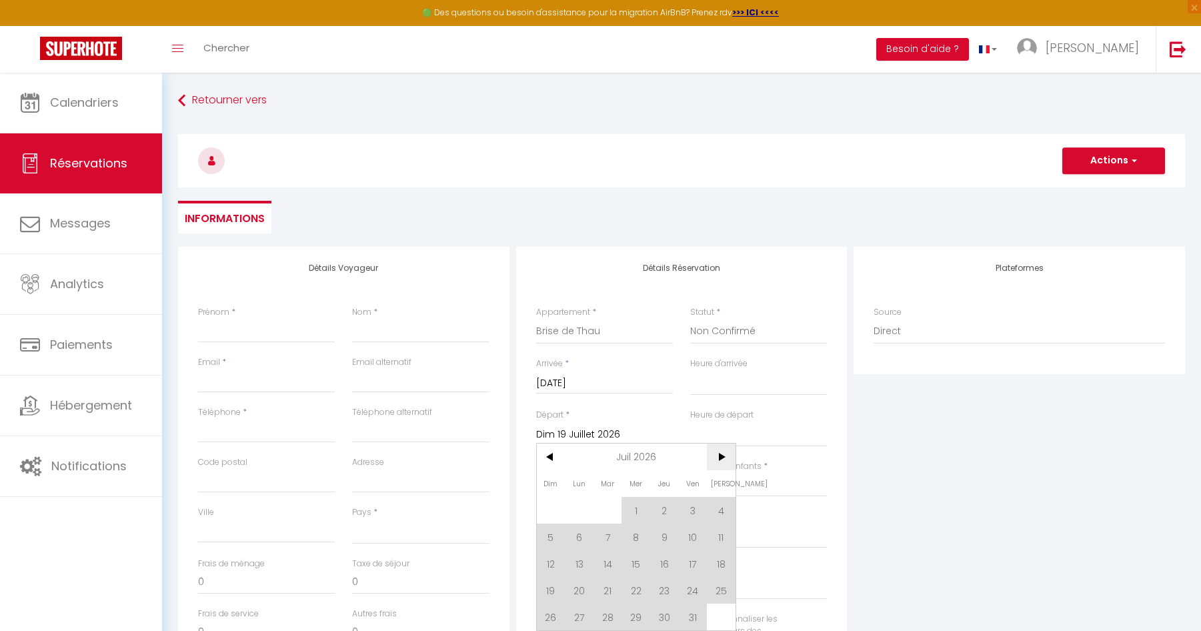
click at [722, 460] on span ">" at bounding box center [721, 456] width 29 height 27
click at [719, 534] on span "8" at bounding box center [721, 536] width 29 height 27
select select
type input "[DATE]"
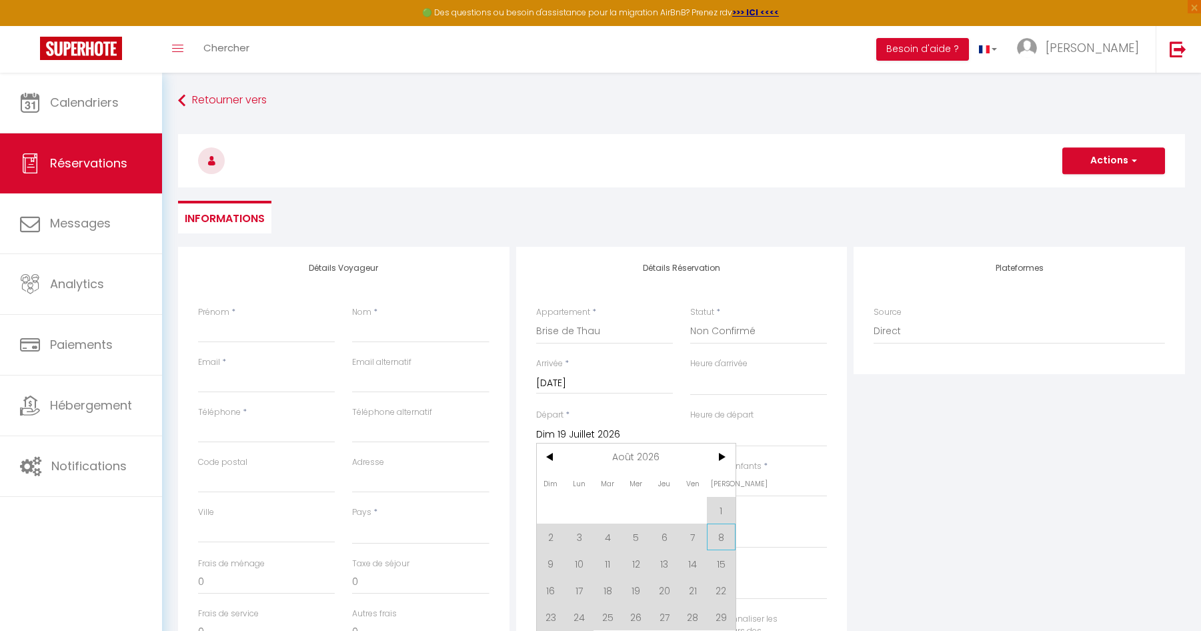
select select
checkbox input "false"
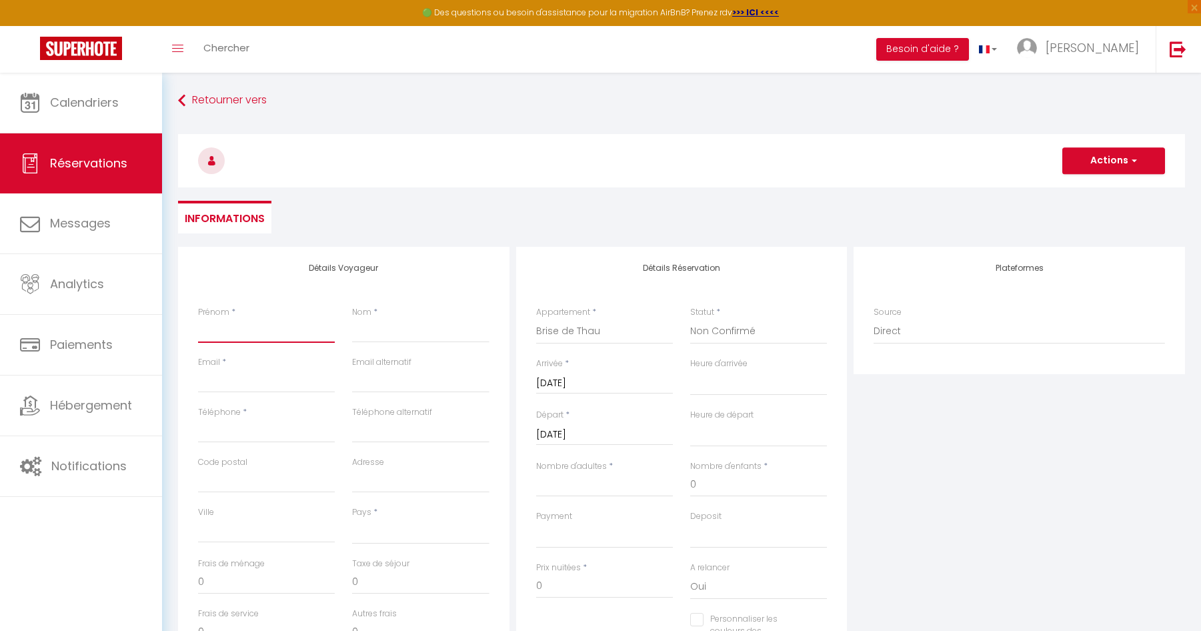
click at [277, 333] on input "Prénom" at bounding box center [266, 331] width 137 height 24
type input "M"
select select
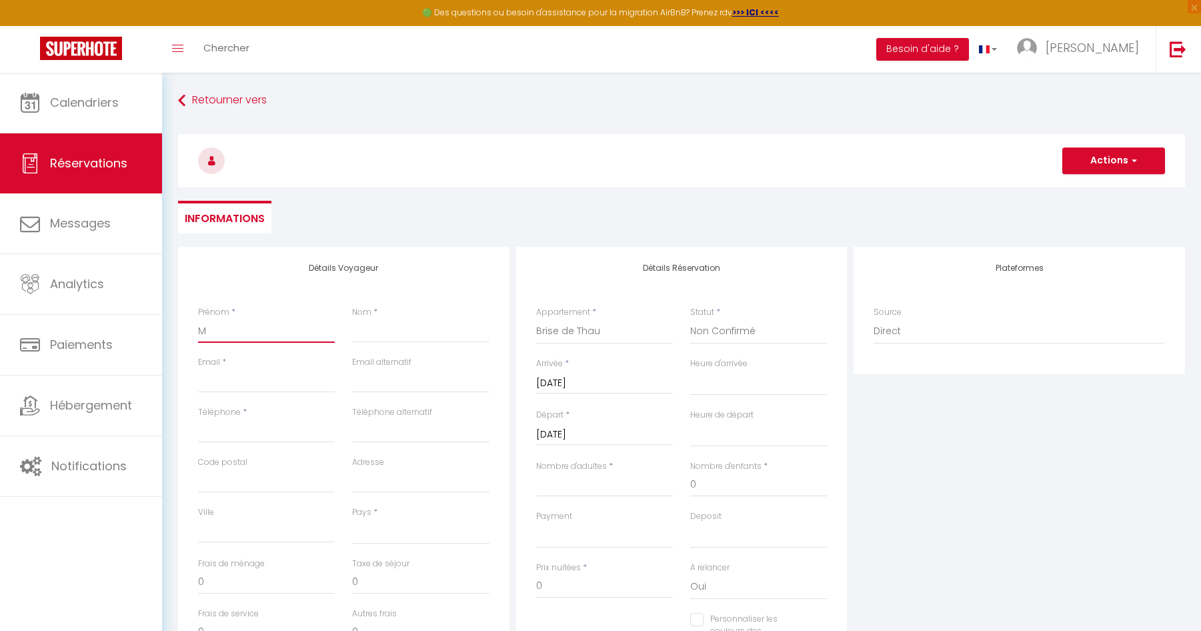
select select
checkbox input "false"
type input "My"
select select
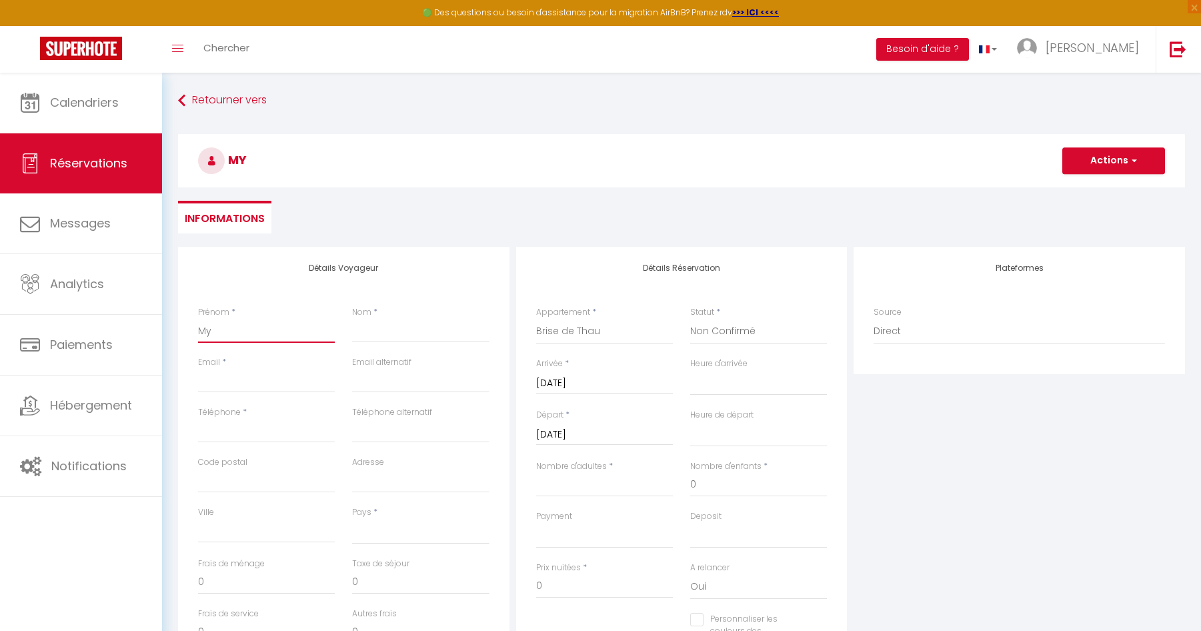
select select
checkbox input "false"
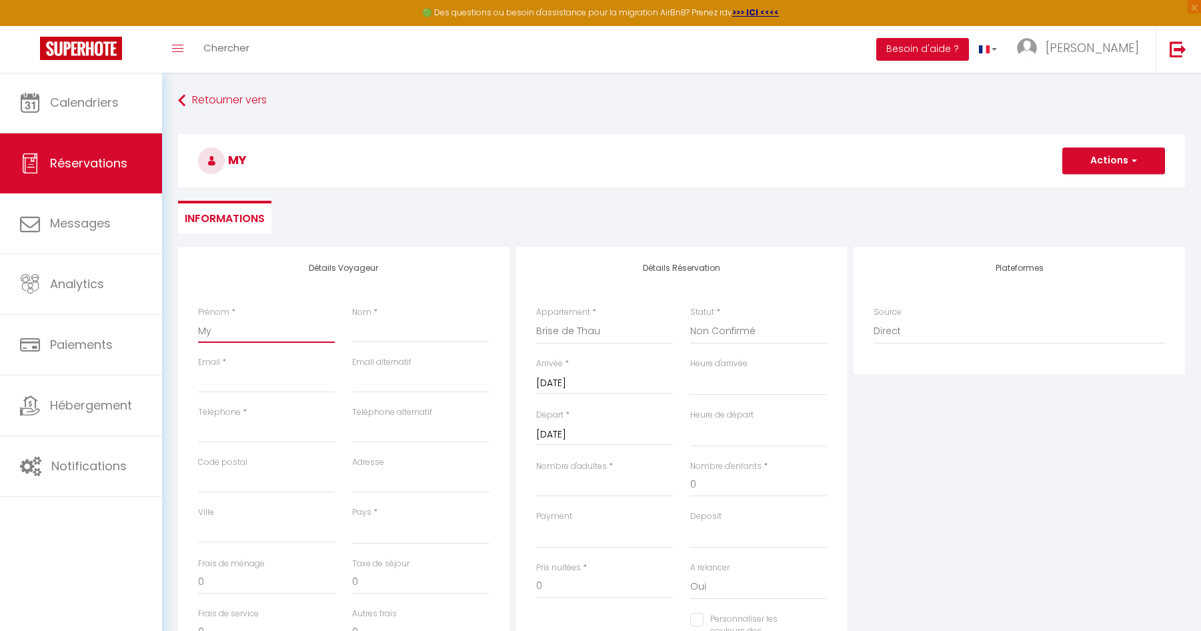
type input "Myr"
select select
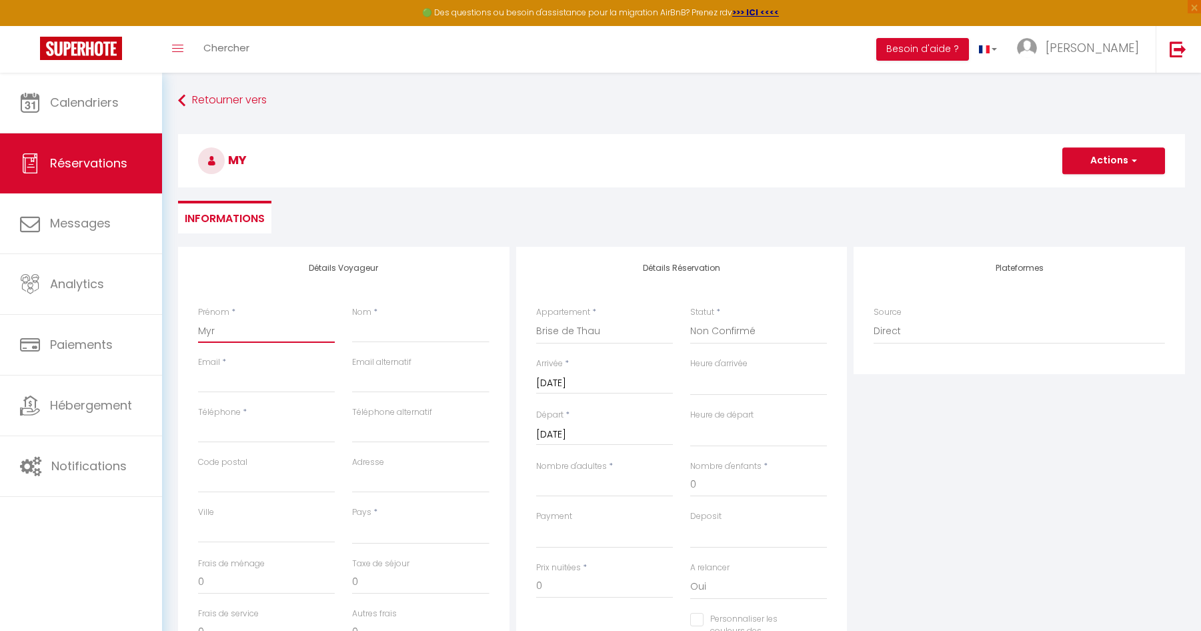
select select
checkbox input "false"
type input "Myri"
select select
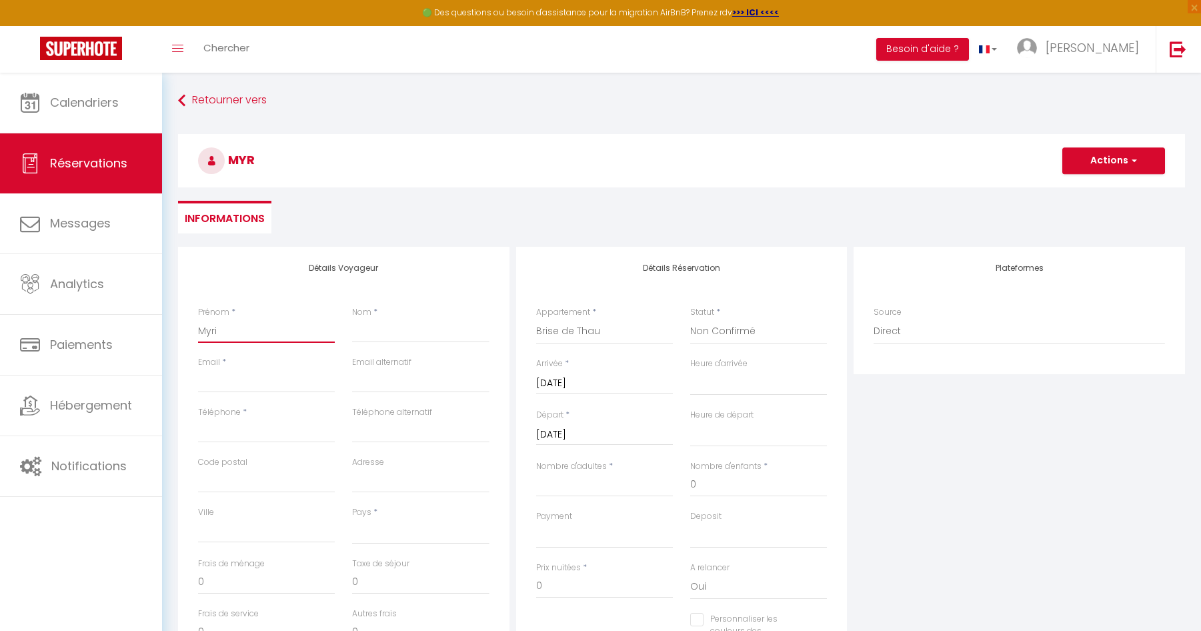
select select
checkbox input "false"
type input "Myria"
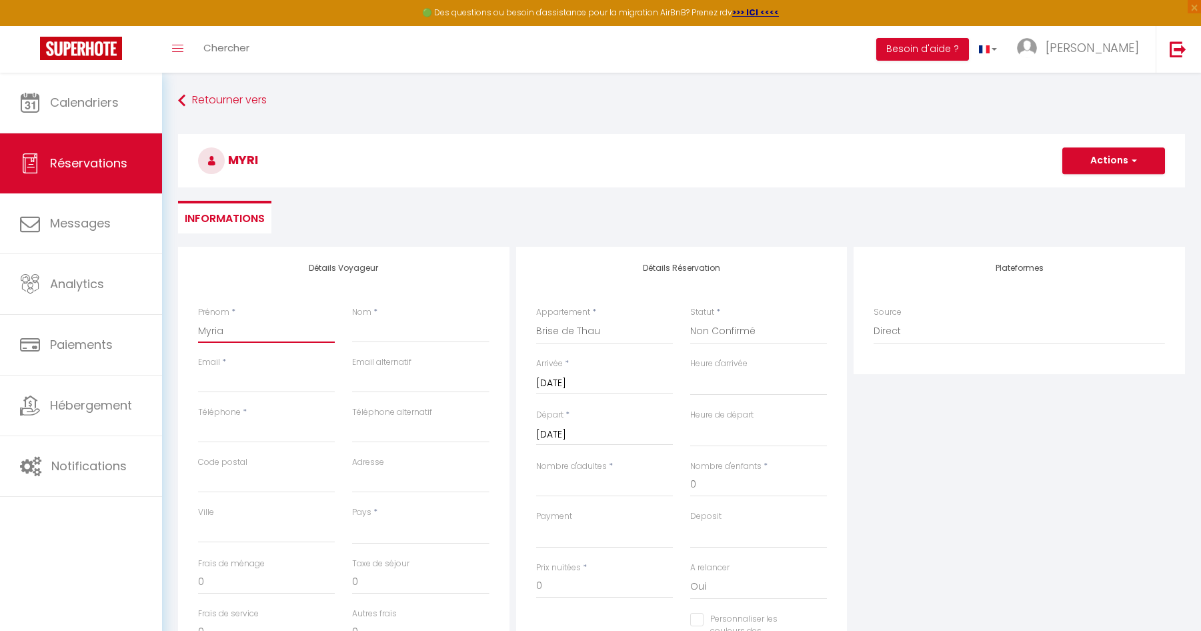
select select
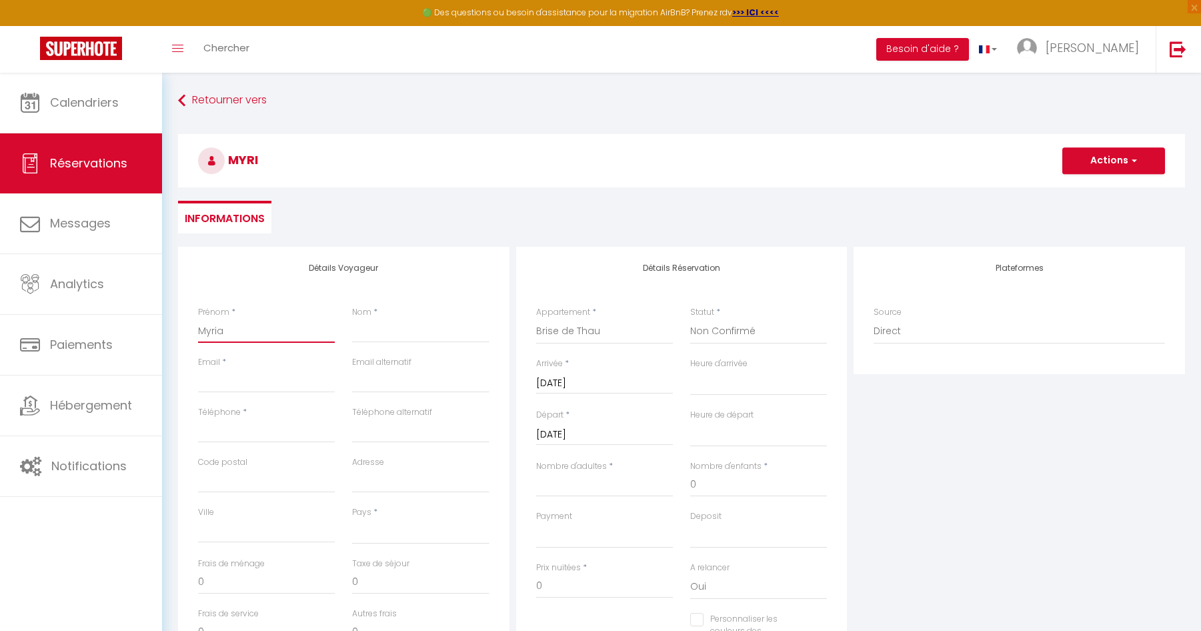
checkbox input "false"
type input "Myriam"
select select
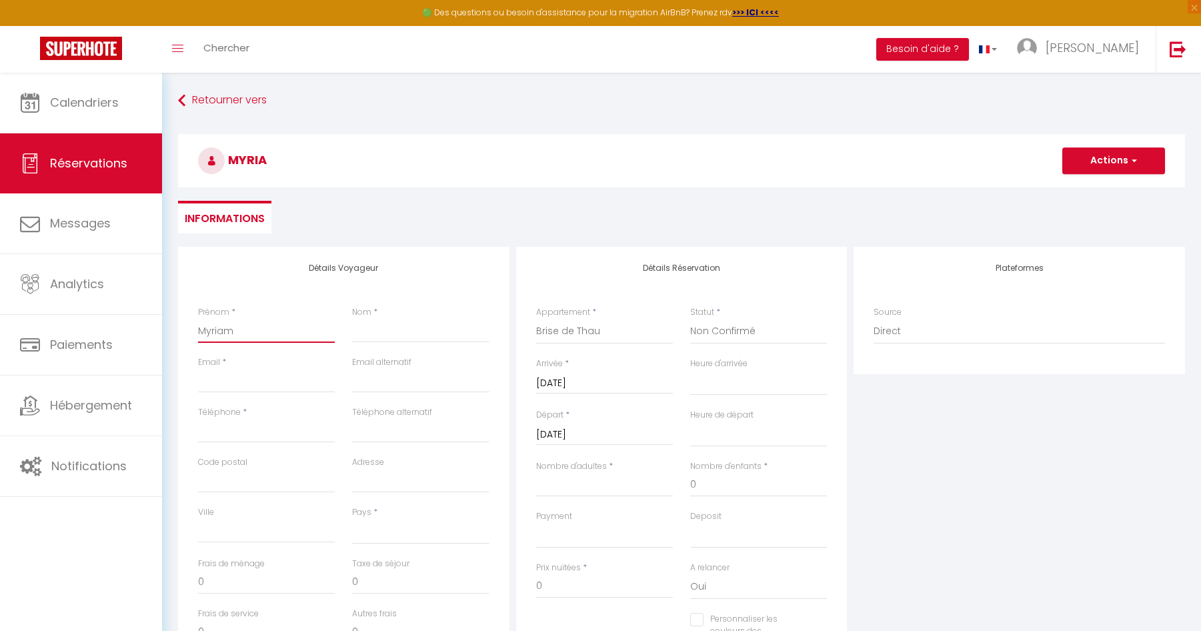
select select
checkbox input "false"
type input "Myriam"
type input "L"
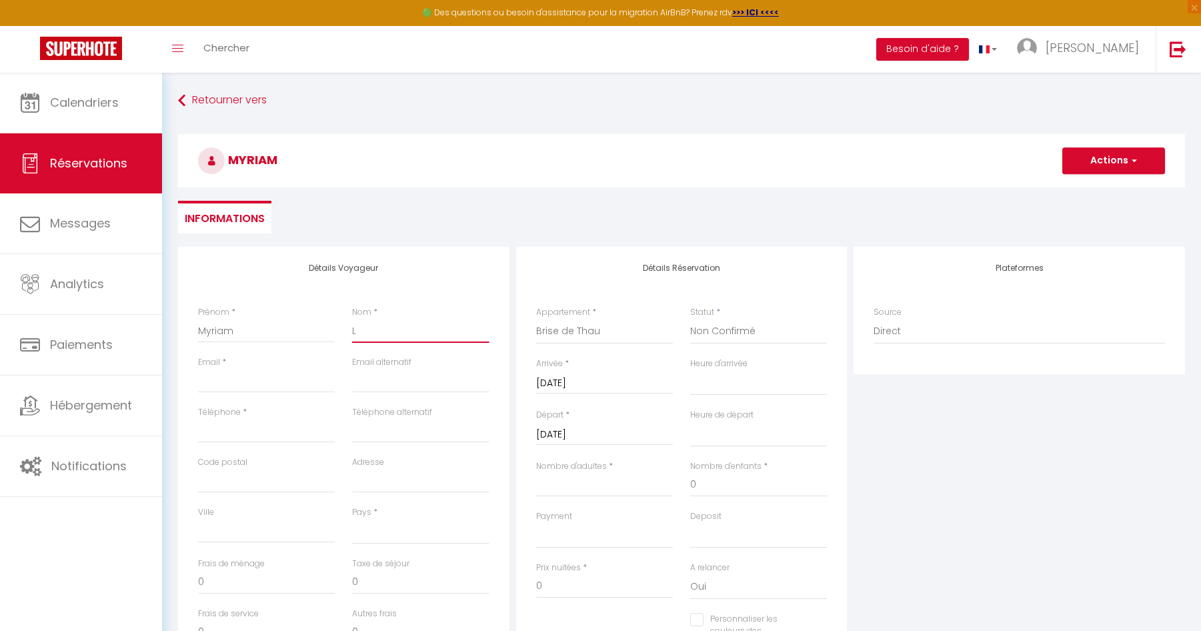
select select
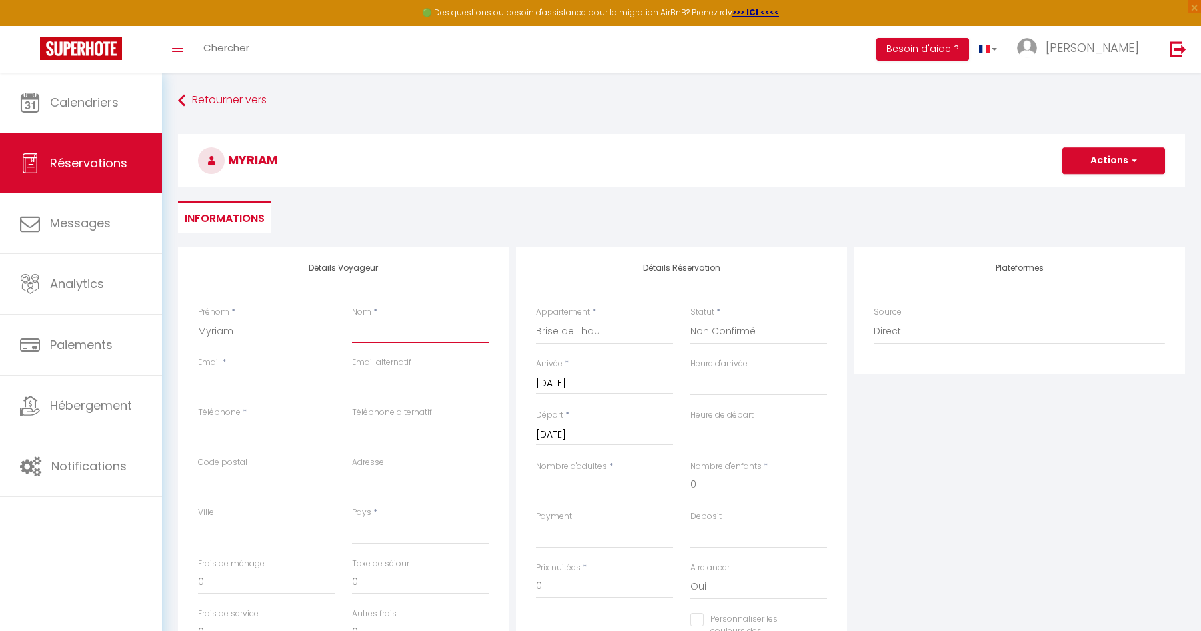
checkbox input "false"
type input "Le"
select select
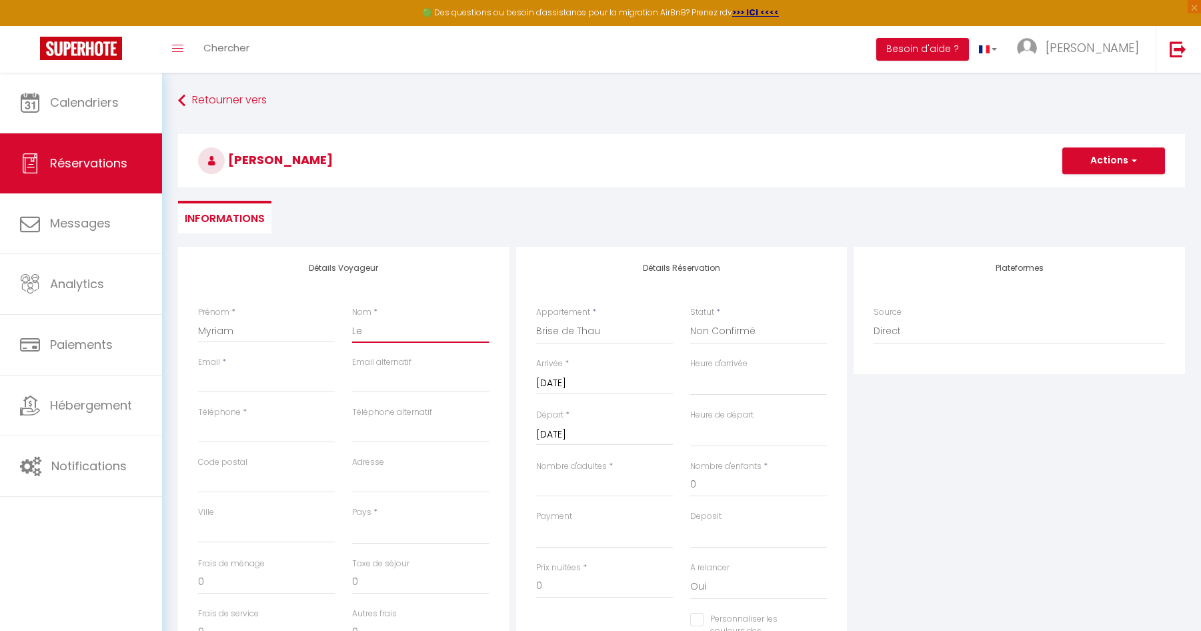
select select
checkbox input "false"
type input "Lem"
select select
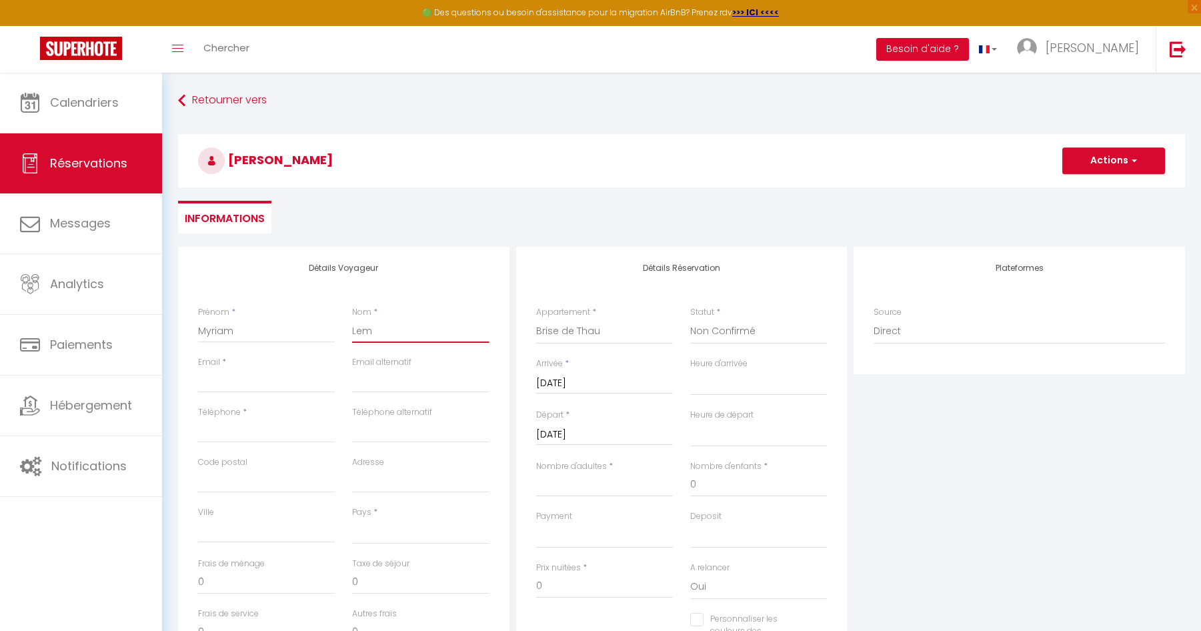
select select
checkbox input "false"
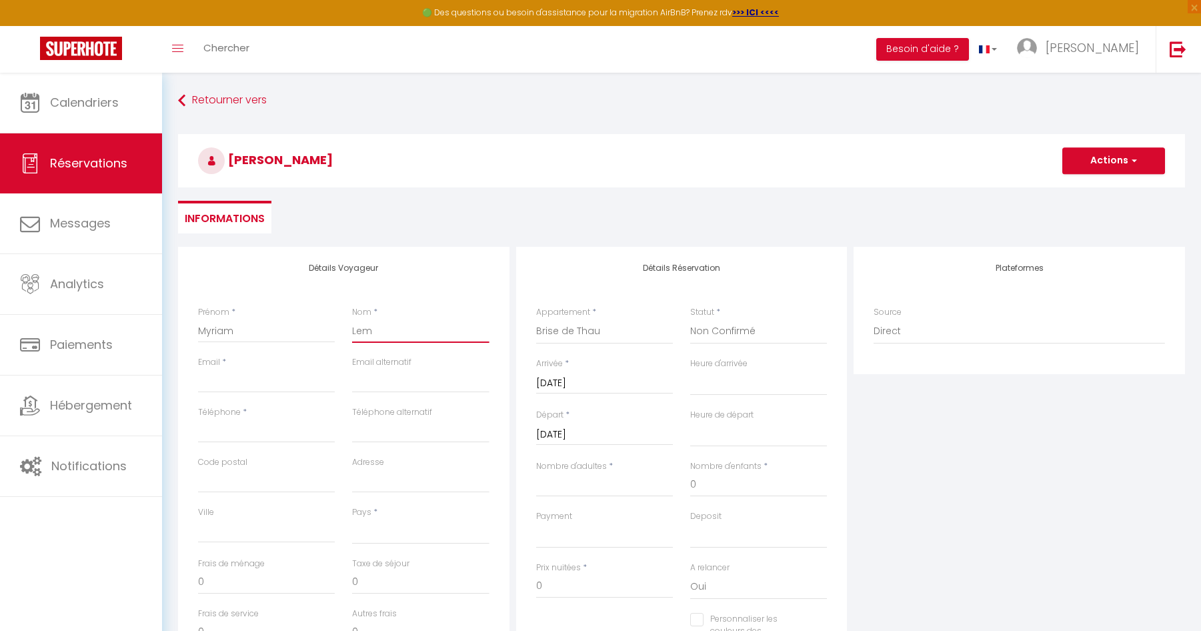
type input "Lemo"
select select
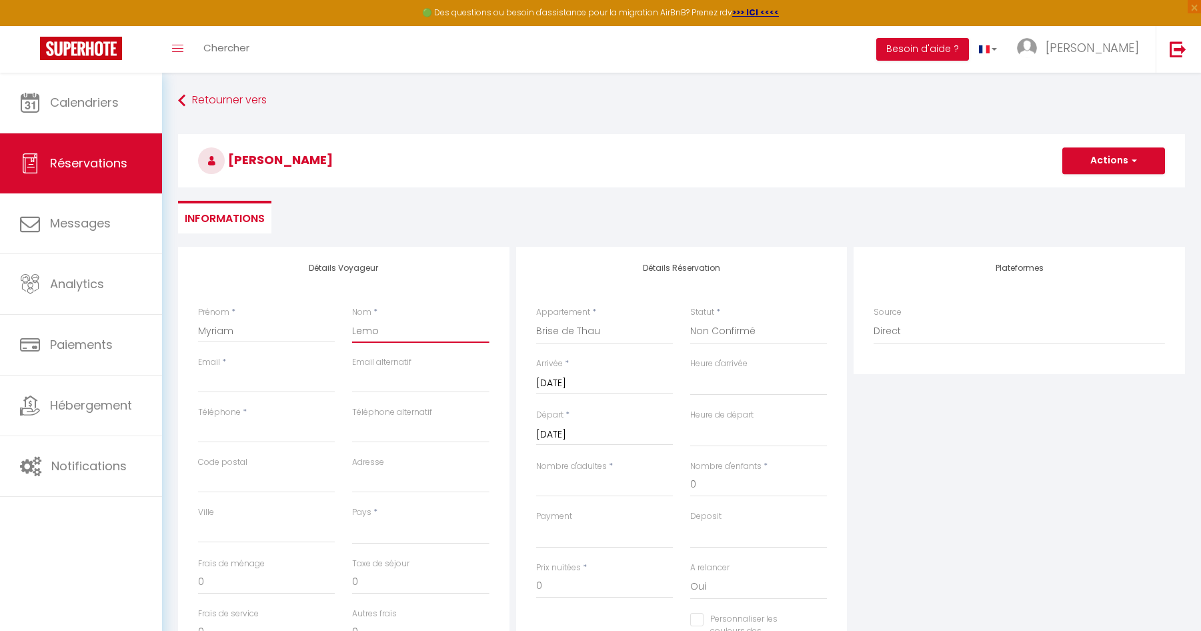
select select
checkbox input "false"
type input "Lemoi"
select select
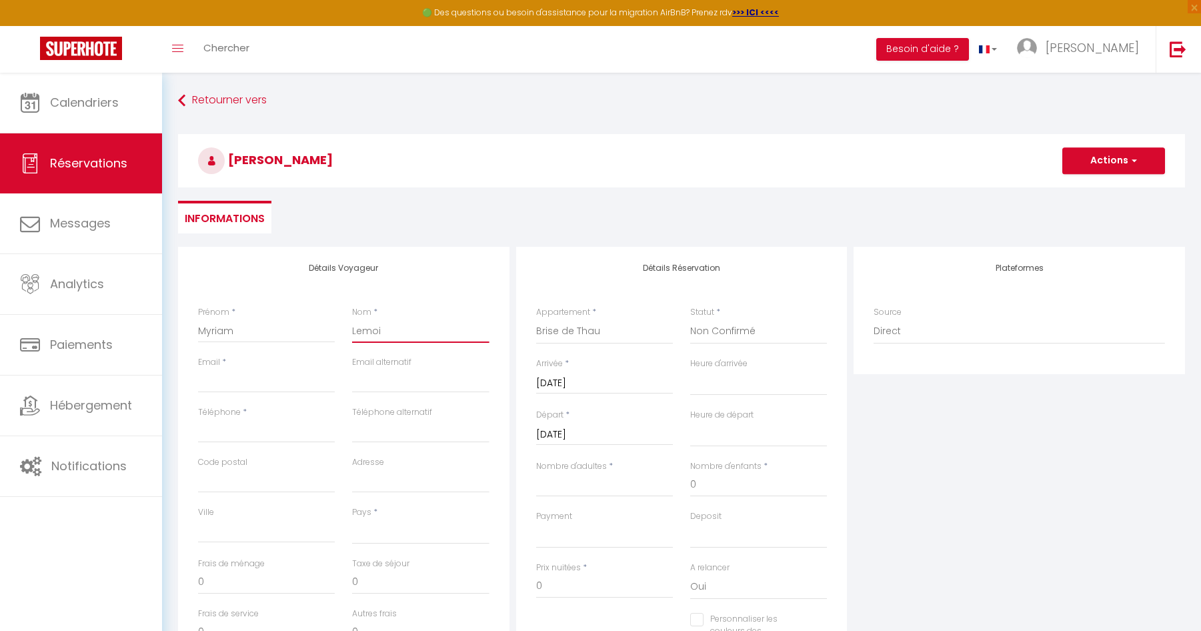
select select
checkbox input "false"
type input "Lemoin"
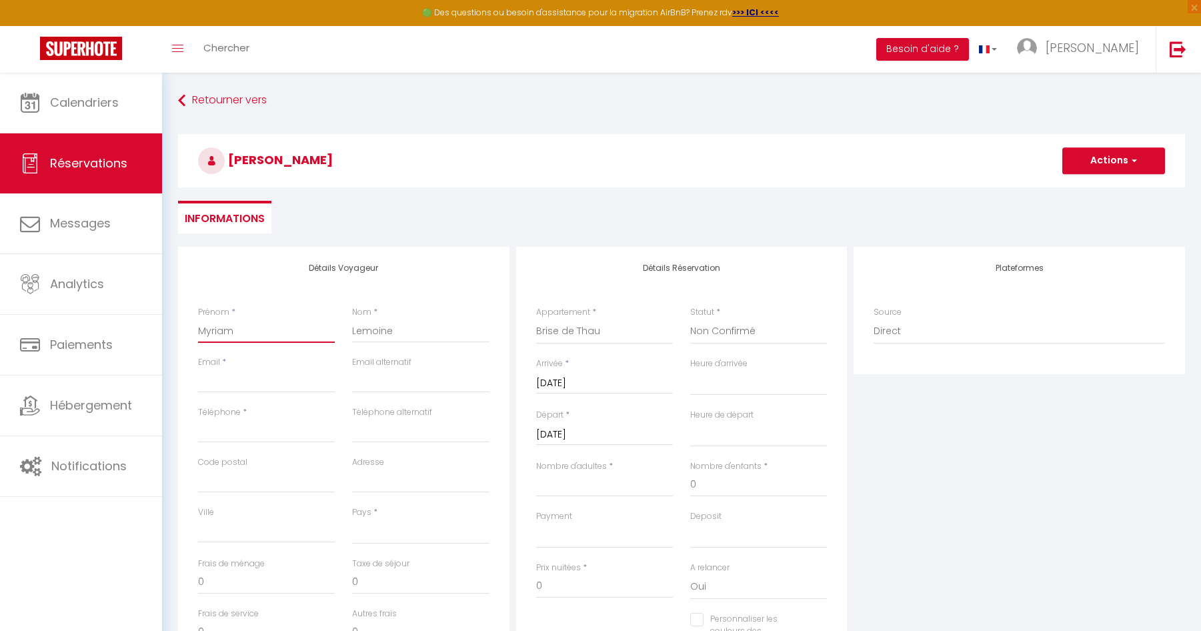
click at [277, 333] on input "Myriam" at bounding box center [266, 331] width 137 height 24
click at [351, 333] on div "Nom * Lemoine" at bounding box center [420, 331] width 154 height 50
click at [404, 331] on input "Lemoine" at bounding box center [420, 331] width 137 height 24
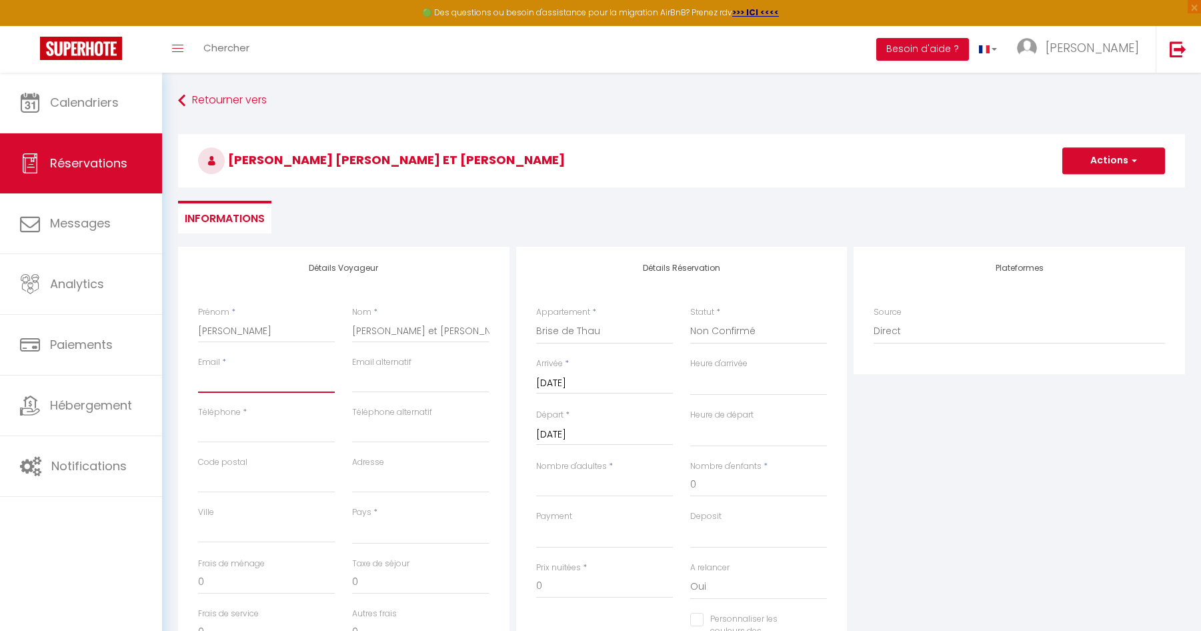
click at [291, 383] on input "Email client" at bounding box center [266, 381] width 137 height 24
click at [251, 423] on input "Téléphone" at bounding box center [266, 431] width 137 height 24
click at [333, 381] on input "[EMAIL_ADDRESS][DOMAIN_NAME]" at bounding box center [266, 381] width 137 height 24
click at [327, 383] on input "[EMAIL_ADDRESS][DOMAIN_NAME]" at bounding box center [266, 381] width 137 height 24
click at [310, 435] on input "Téléphone" at bounding box center [266, 431] width 137 height 24
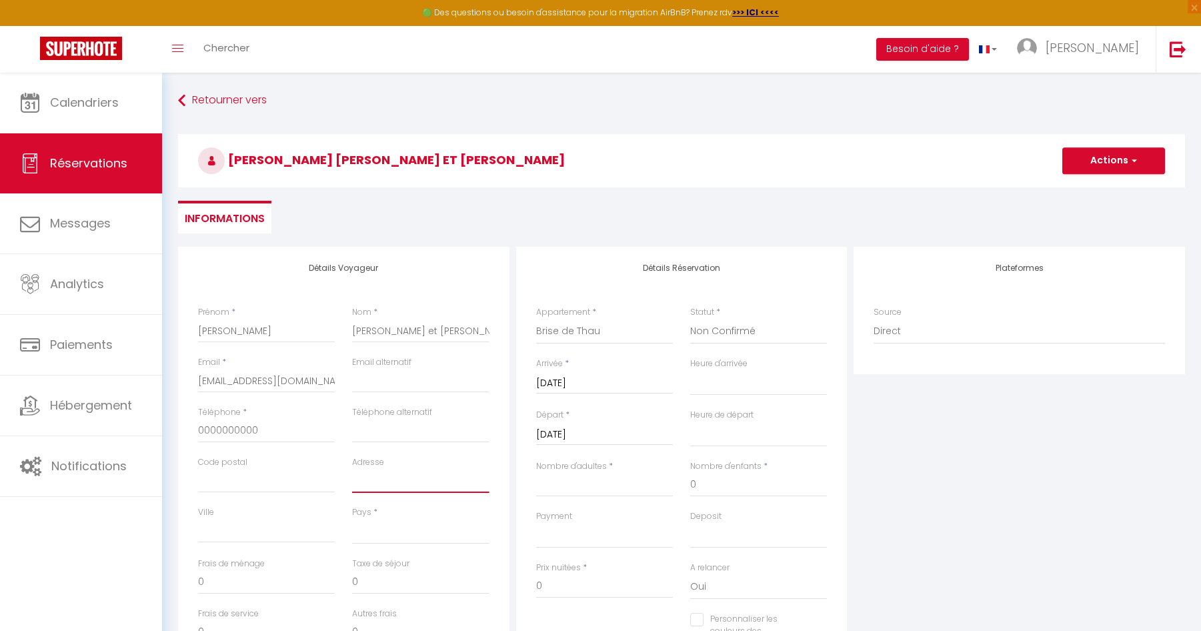
click at [413, 486] on input "Adresse" at bounding box center [420, 481] width 137 height 24
click at [411, 538] on select "[GEOGRAPHIC_DATA] [GEOGRAPHIC_DATA] [GEOGRAPHIC_DATA] [GEOGRAPHIC_DATA] [GEOGRA…" at bounding box center [420, 531] width 137 height 25
click at [352, 519] on select "[GEOGRAPHIC_DATA] [GEOGRAPHIC_DATA] [GEOGRAPHIC_DATA] [GEOGRAPHIC_DATA] [GEOGRA…" at bounding box center [420, 531] width 137 height 25
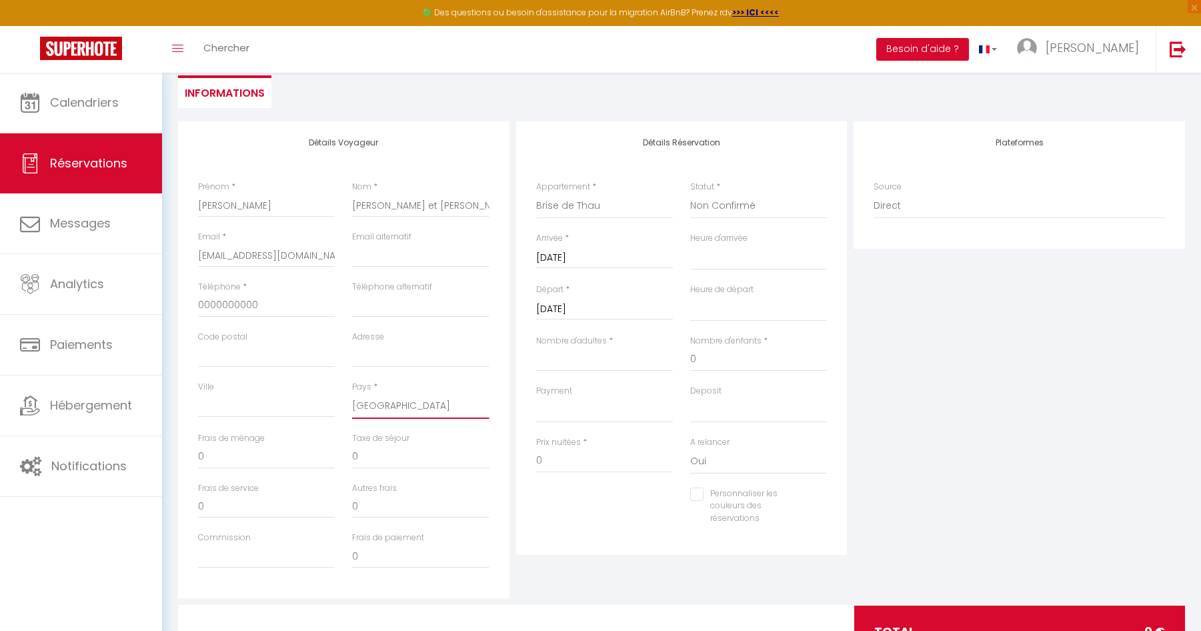
scroll to position [133, 0]
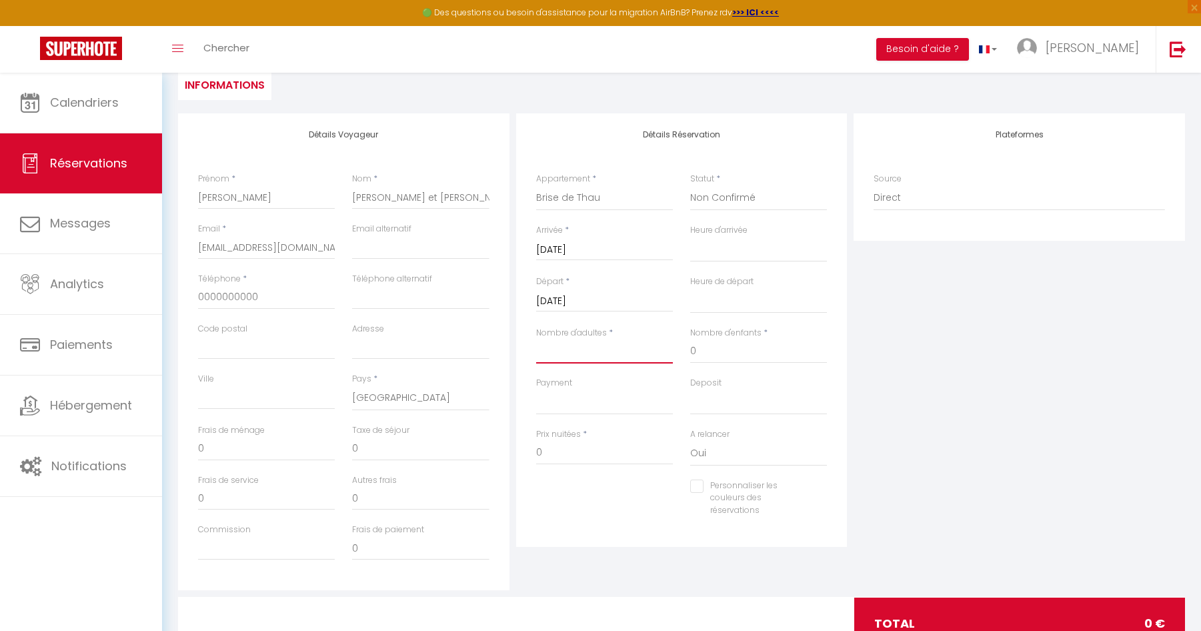
click at [576, 355] on input "Nombre d'adultes" at bounding box center [604, 351] width 137 height 24
click at [569, 457] on input "0" at bounding box center [604, 453] width 137 height 24
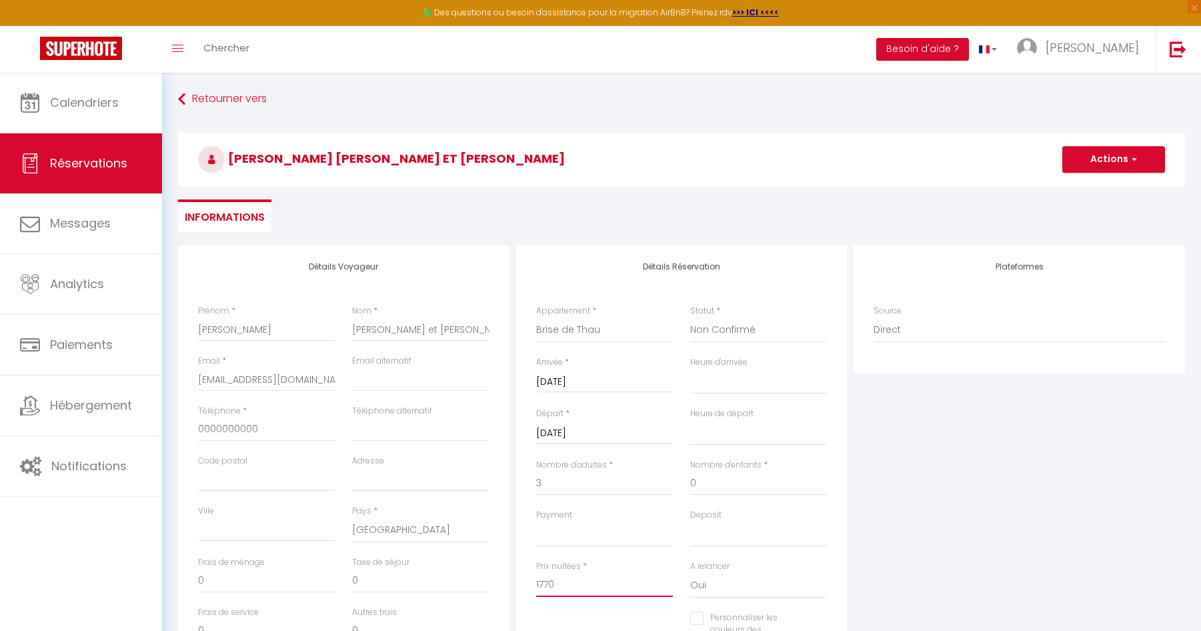
scroll to position [0, 0]
drag, startPoint x: 374, startPoint y: 584, endPoint x: 332, endPoint y: 582, distance: 42.1
click at [332, 582] on div "Frais de ménage 0 Taxe de séjour 0" at bounding box center [343, 583] width 309 height 50
drag, startPoint x: 234, startPoint y: 331, endPoint x: 283, endPoint y: 325, distance: 49.1
click at [283, 325] on input "[PERSON_NAME]" at bounding box center [266, 331] width 137 height 24
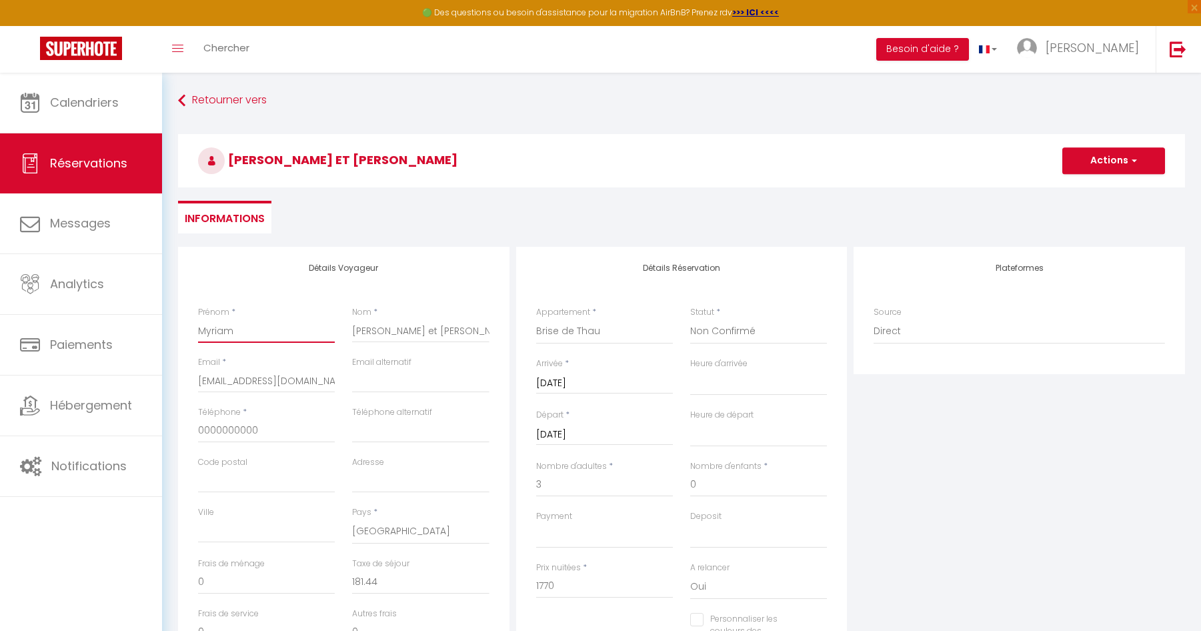
click at [233, 329] on input "Myriam" at bounding box center [266, 331] width 137 height 24
drag, startPoint x: 393, startPoint y: 331, endPoint x: 475, endPoint y: 331, distance: 82.0
click at [475, 331] on input "[PERSON_NAME] et [PERSON_NAME]" at bounding box center [420, 331] width 137 height 24
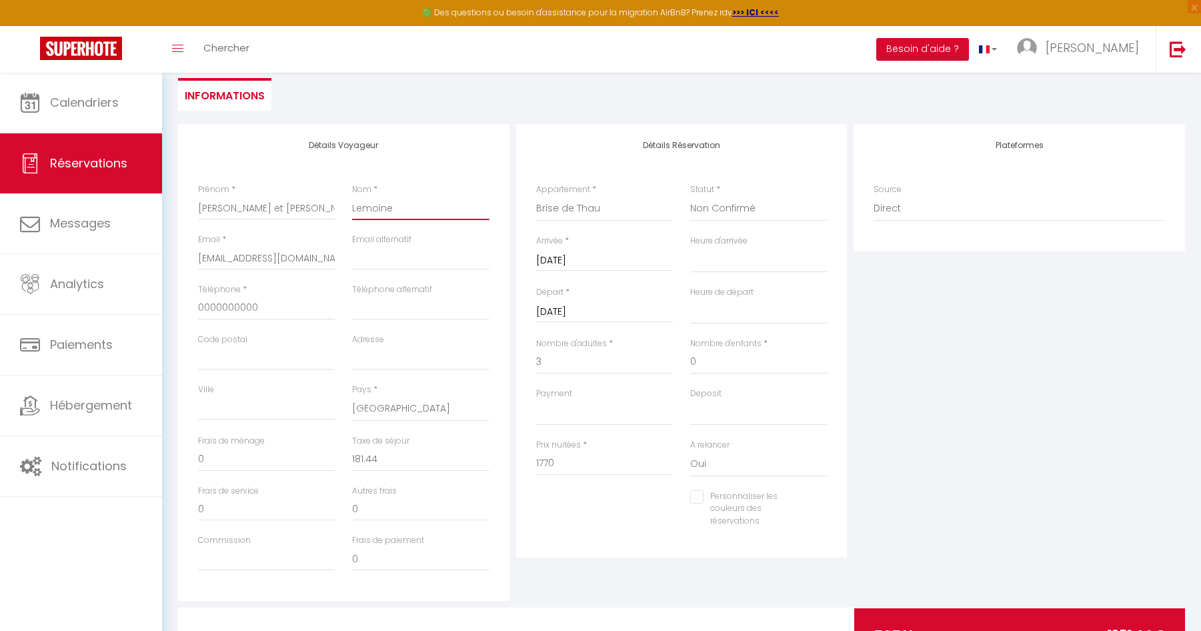
scroll to position [186, 0]
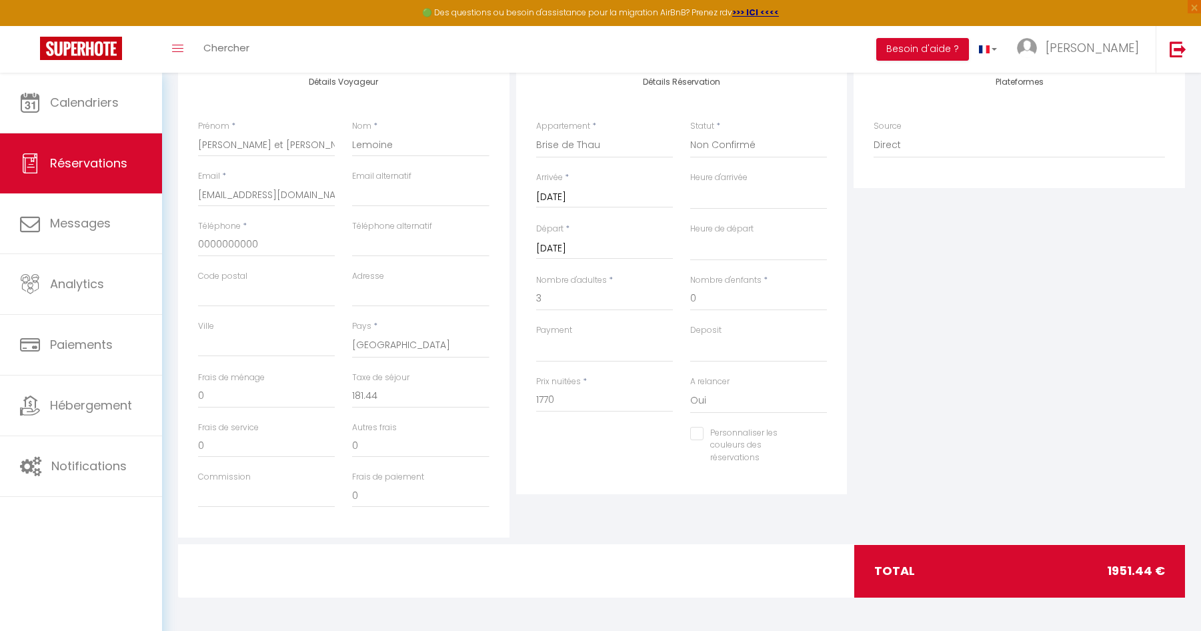
click at [697, 433] on input "Personnaliser les couleurs des réservations" at bounding box center [750, 433] width 120 height 13
click at [820, 445] on span at bounding box center [821, 443] width 11 height 11
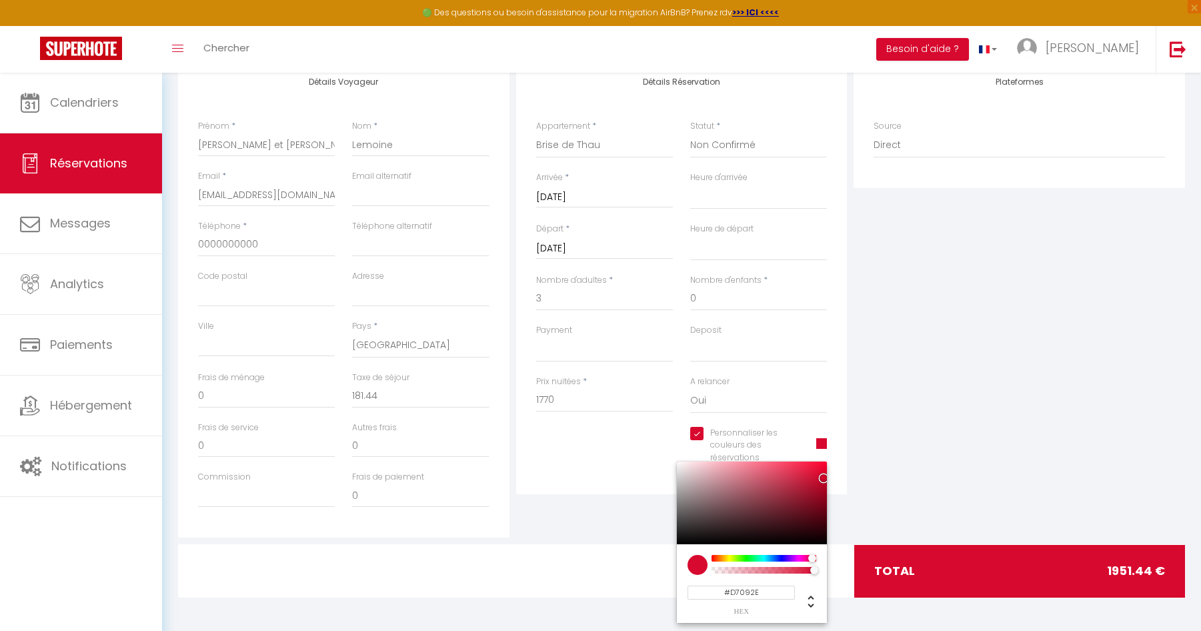
click at [746, 597] on input "#D7092E" at bounding box center [741, 593] width 107 height 14
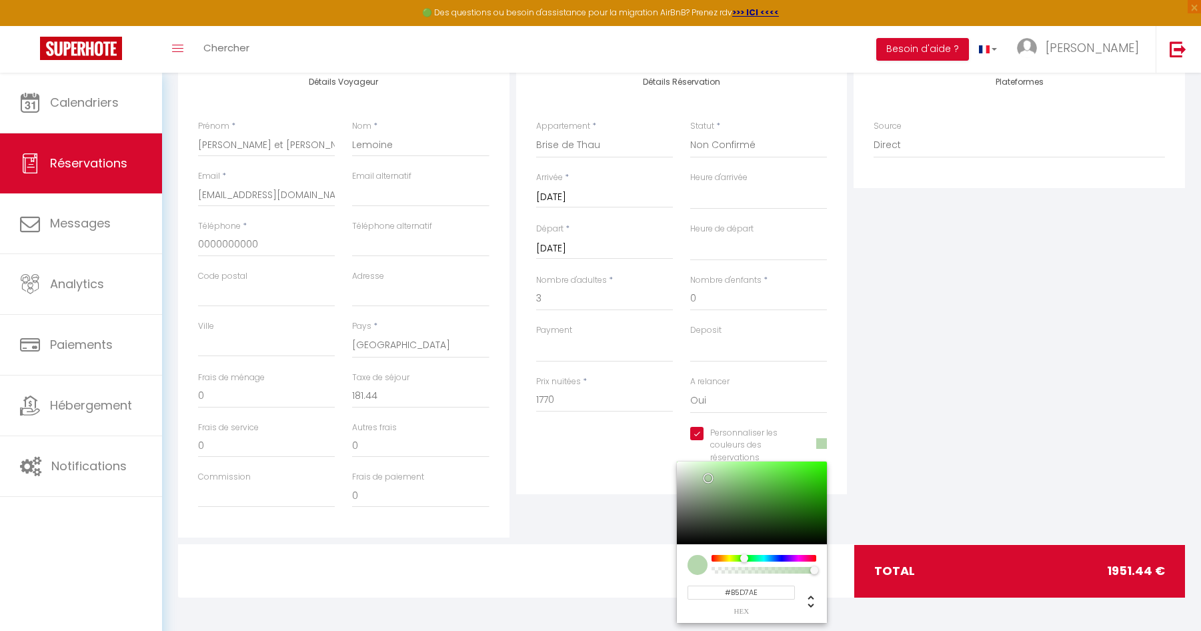
click at [924, 355] on div "Plateformes Source Direct [DOMAIN_NAME] [DOMAIN_NAME] Chalet montagne Expedia G…" at bounding box center [1019, 299] width 338 height 477
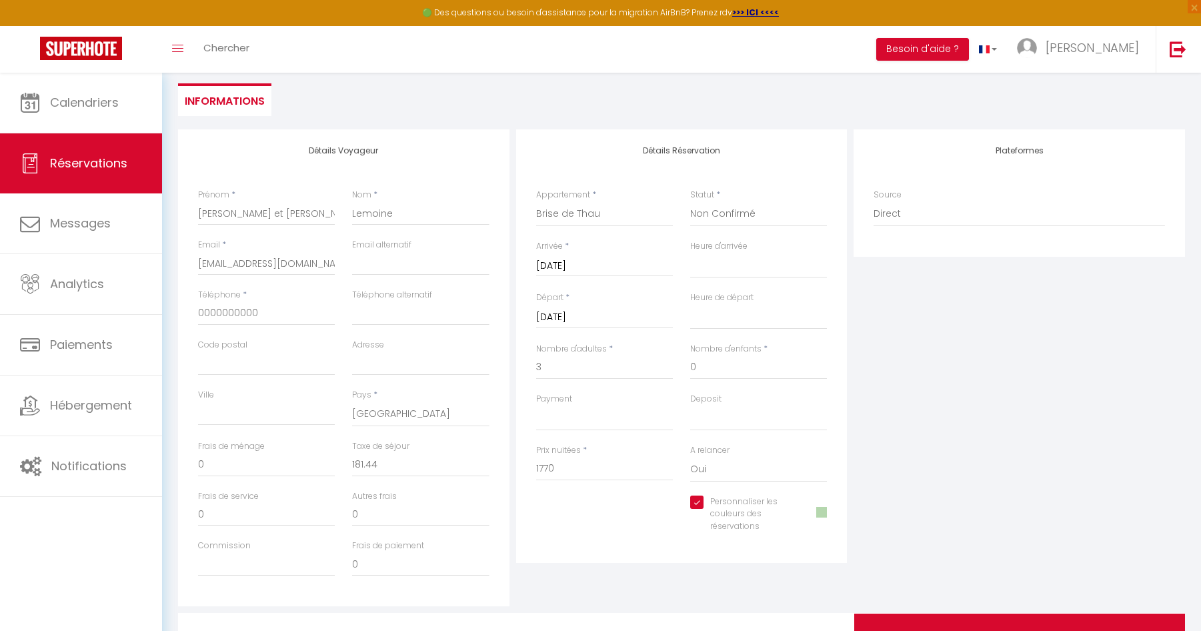
scroll to position [53, 0]
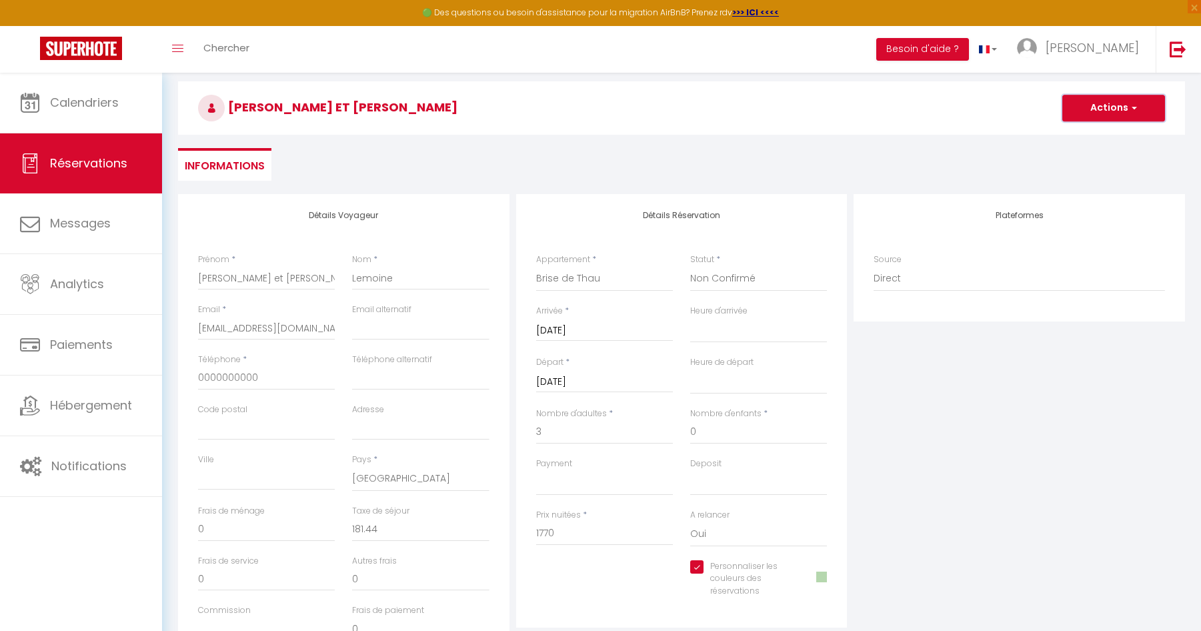
click at [1109, 109] on button "Actions" at bounding box center [1113, 108] width 103 height 27
click at [1098, 135] on link "Enregistrer" at bounding box center [1100, 137] width 105 height 17
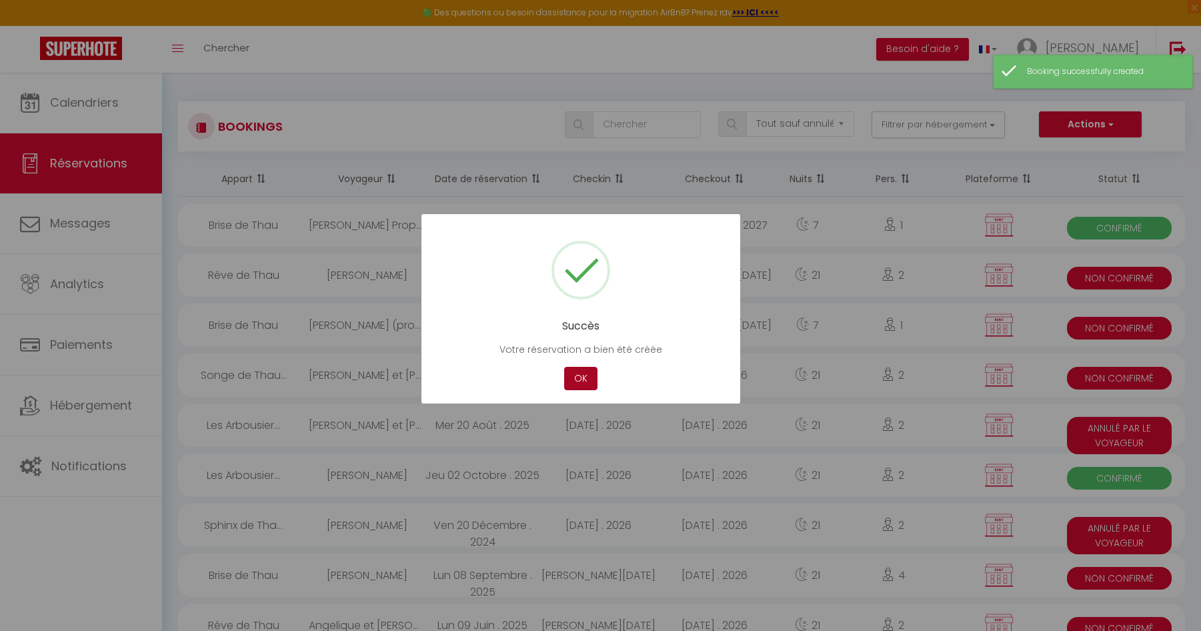
click at [581, 379] on button "OK" at bounding box center [580, 378] width 33 height 23
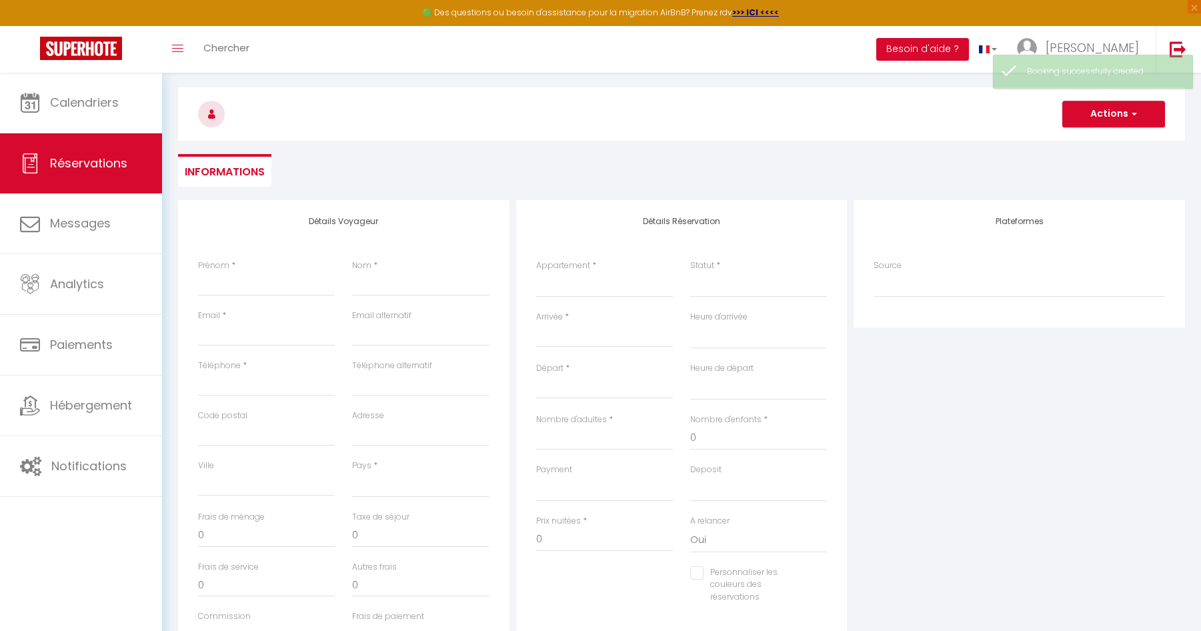
scroll to position [73, 0]
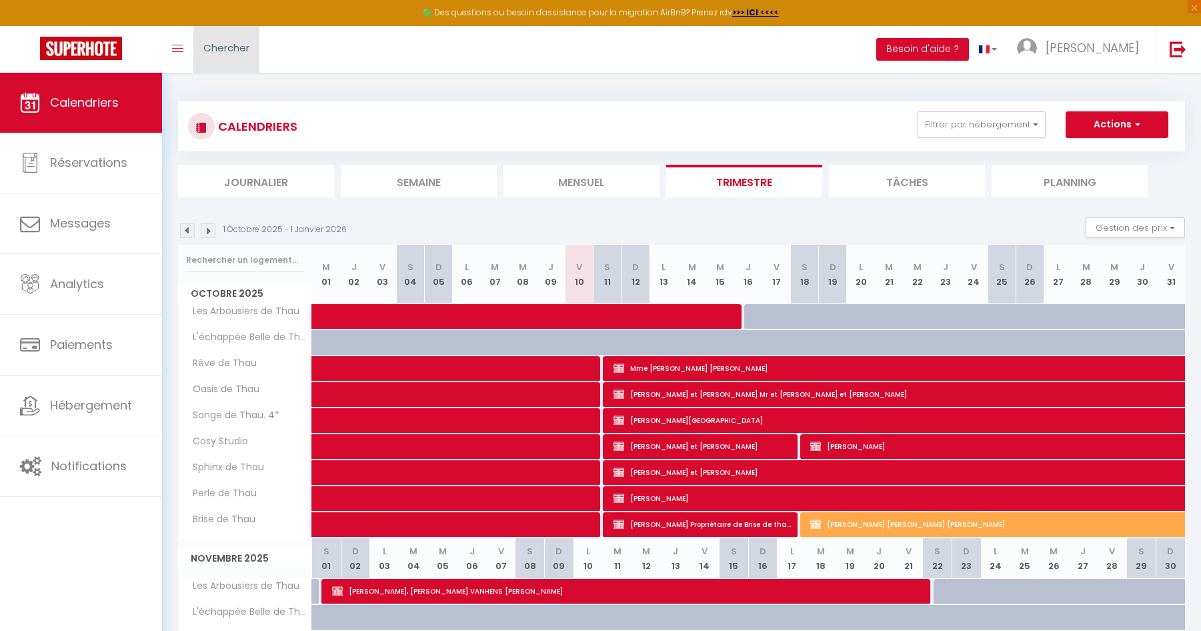
click at [227, 51] on span "Chercher" at bounding box center [226, 48] width 46 height 14
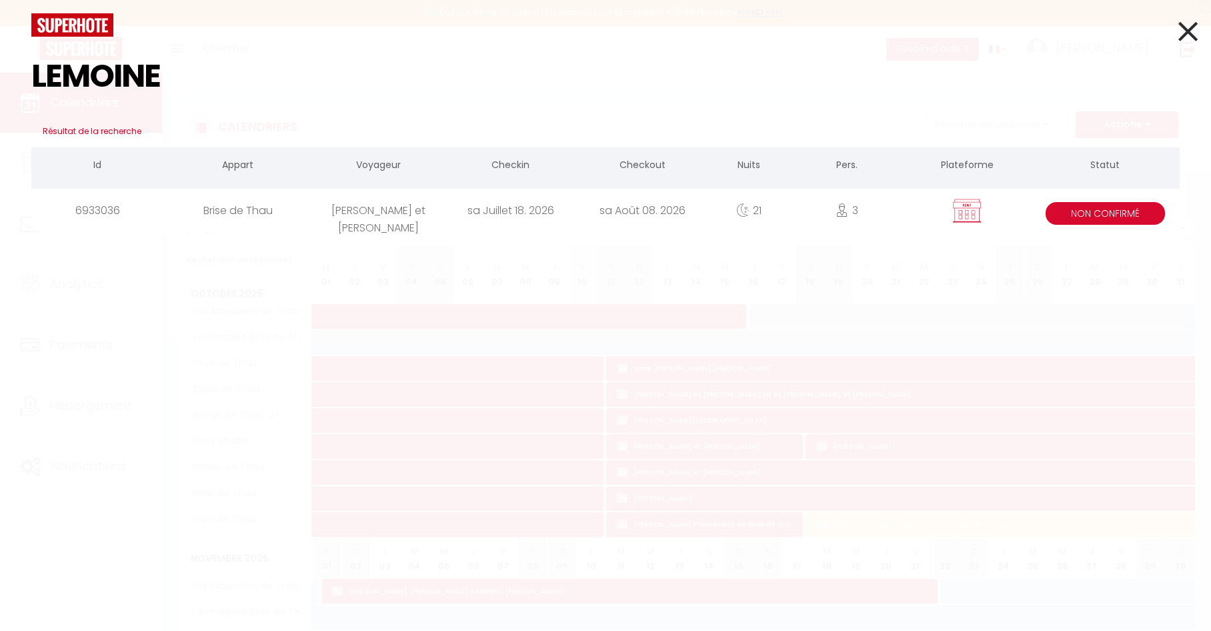
click at [367, 216] on div "[PERSON_NAME] et [PERSON_NAME]" at bounding box center [379, 210] width 132 height 43
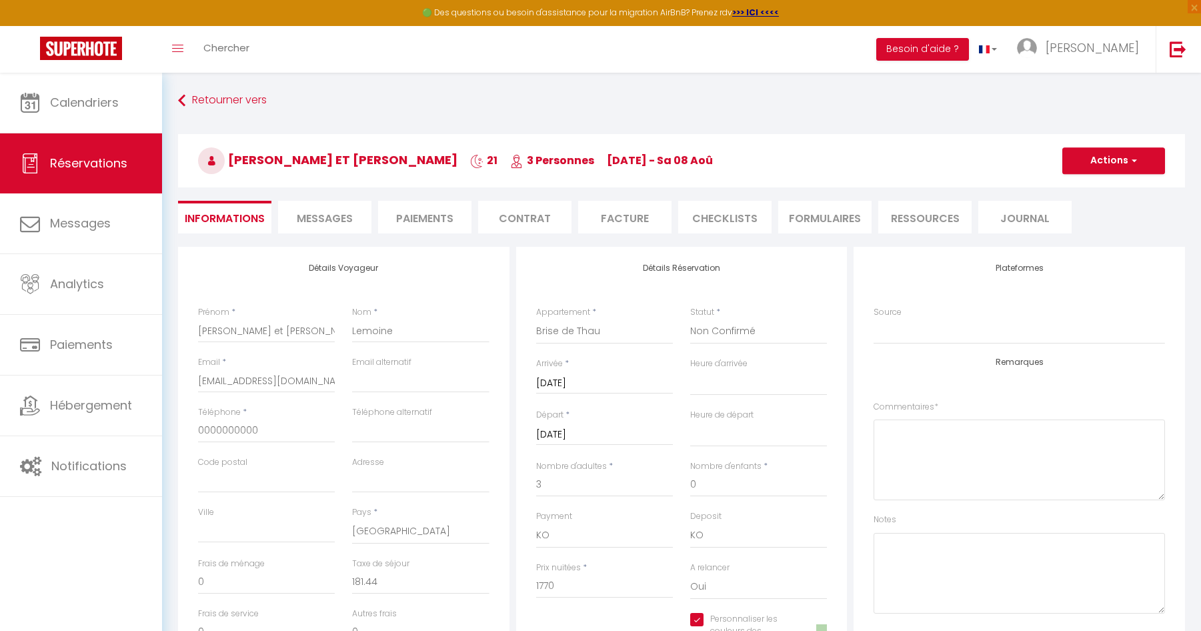
click at [304, 223] on span "Messages" at bounding box center [325, 218] width 56 height 15
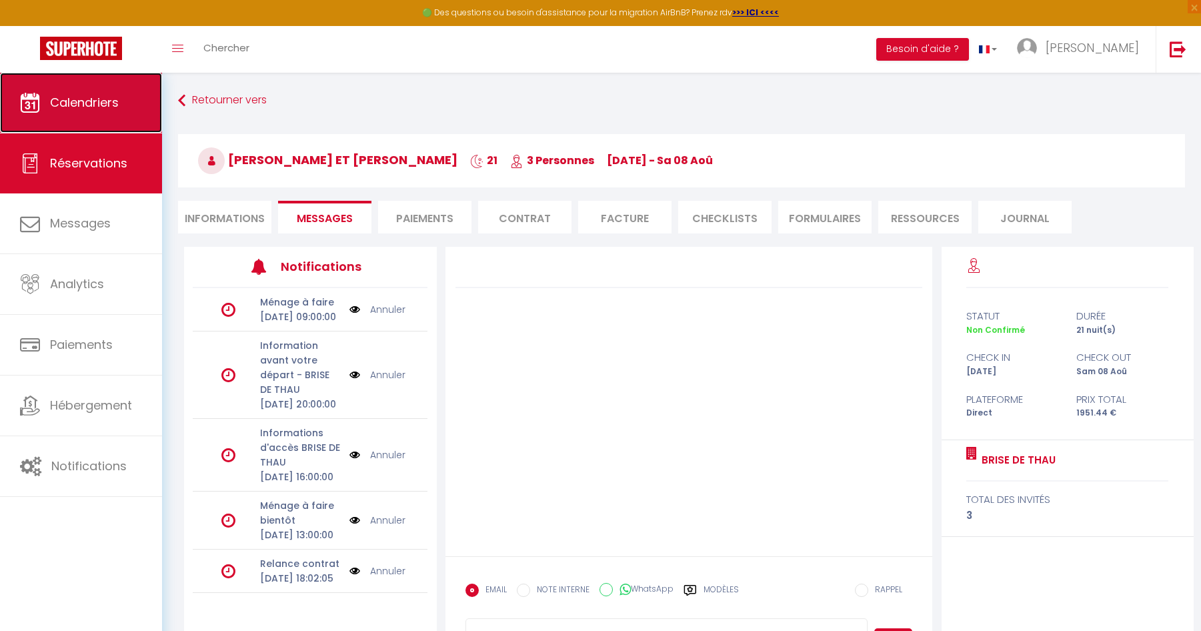
click at [84, 103] on span "Calendriers" at bounding box center [84, 102] width 69 height 17
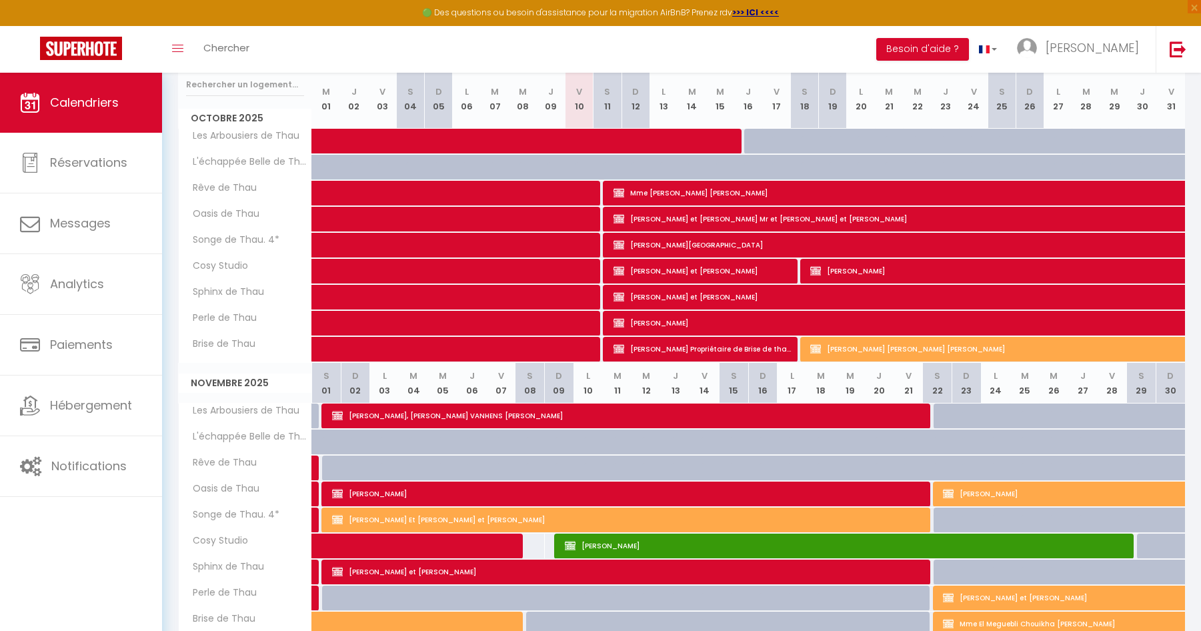
scroll to position [113, 0]
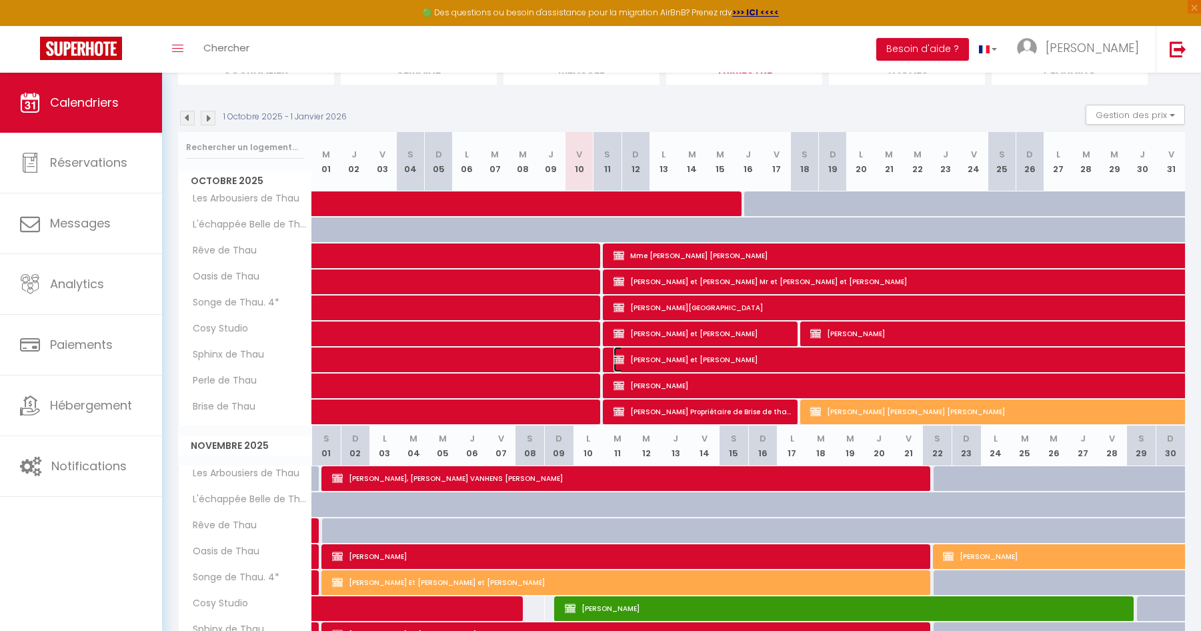
click at [746, 358] on span "[PERSON_NAME] et [PERSON_NAME]" at bounding box center [936, 359] width 644 height 25
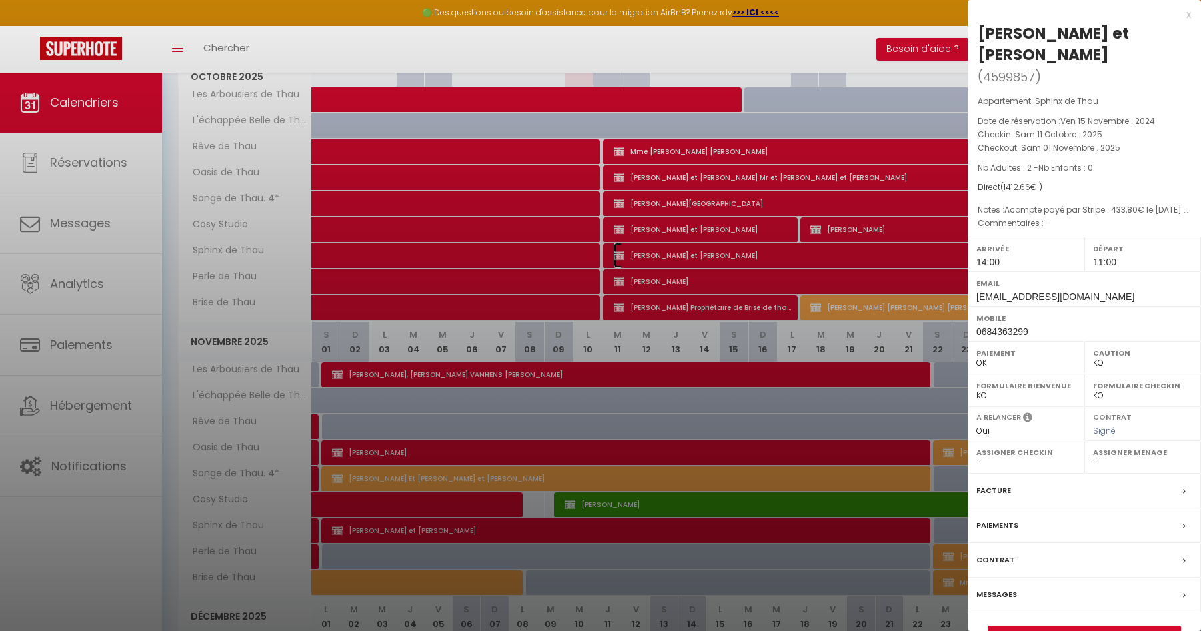
scroll to position [246, 0]
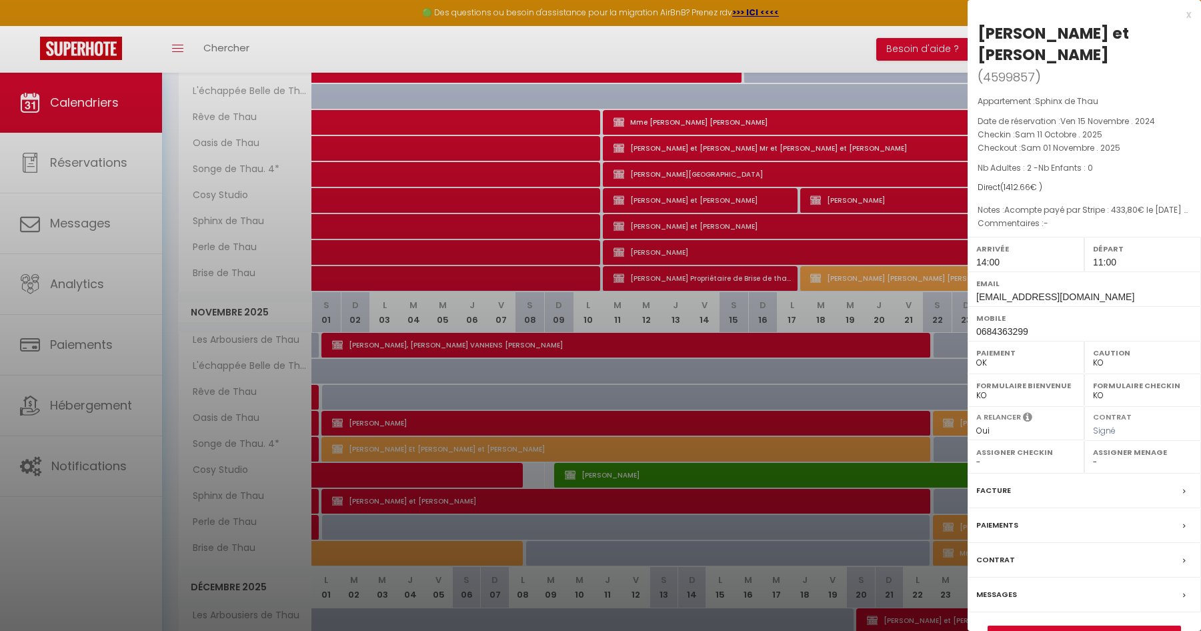
click at [1088, 594] on div "Messages" at bounding box center [1084, 595] width 233 height 35
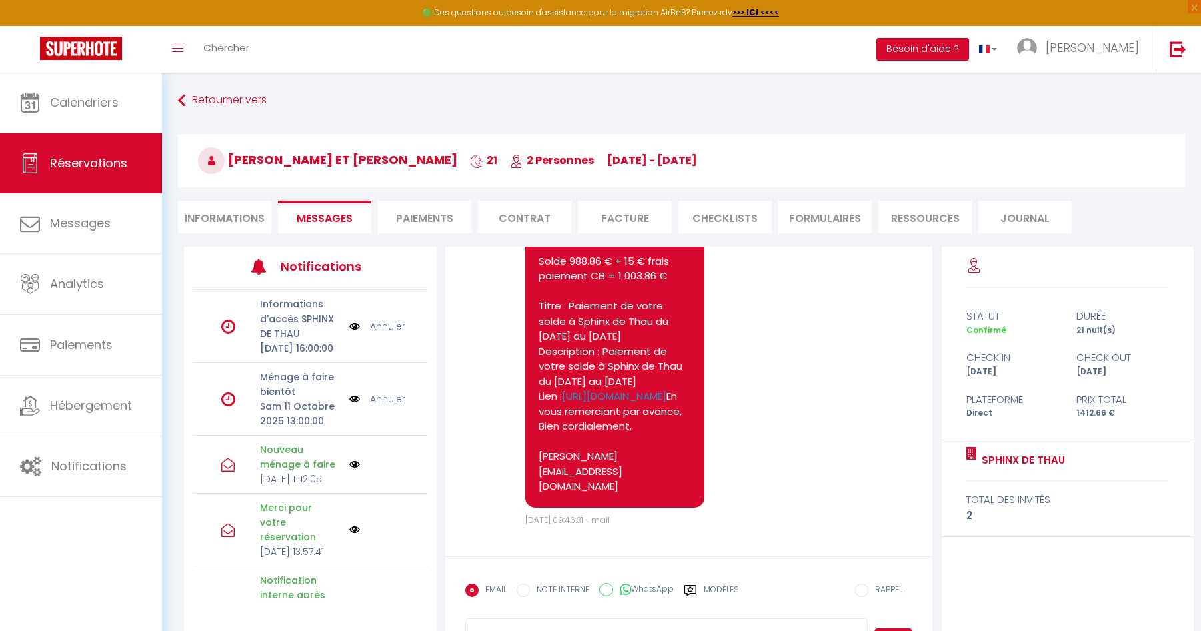
scroll to position [77, 0]
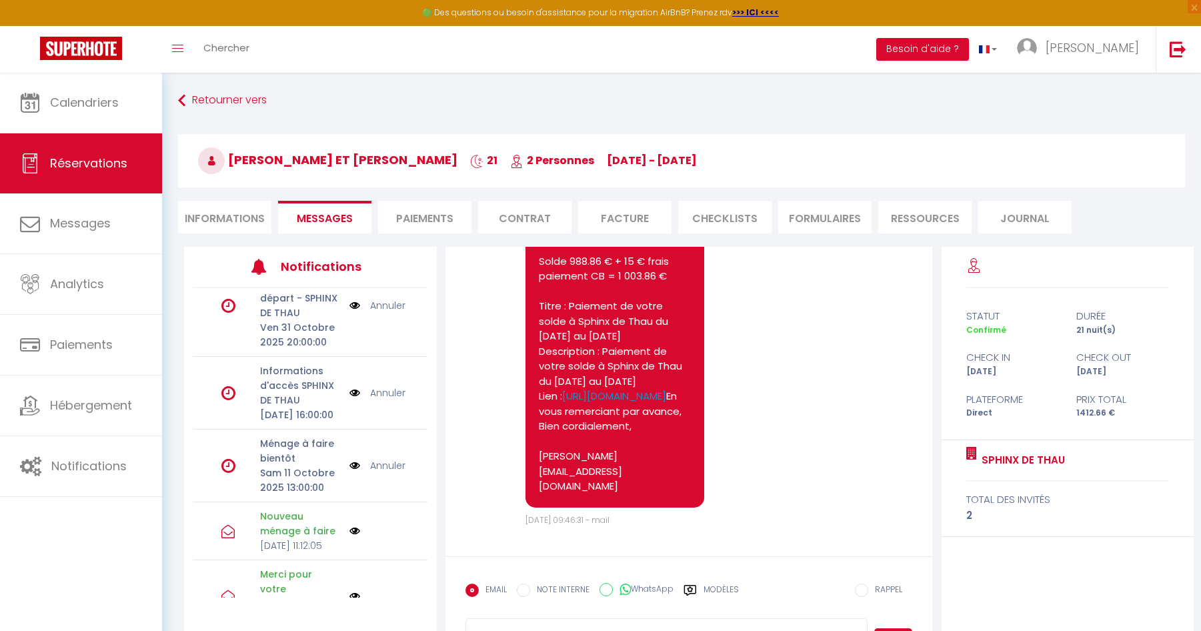
click at [373, 400] on link "Annuler" at bounding box center [387, 392] width 35 height 15
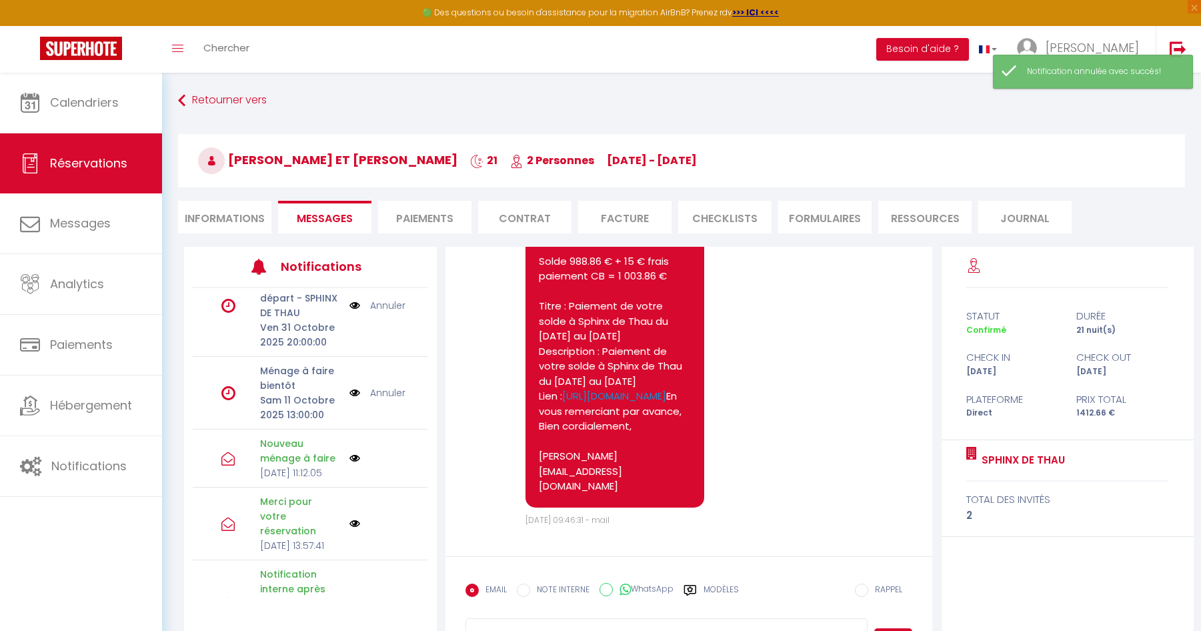
scroll to position [10, 0]
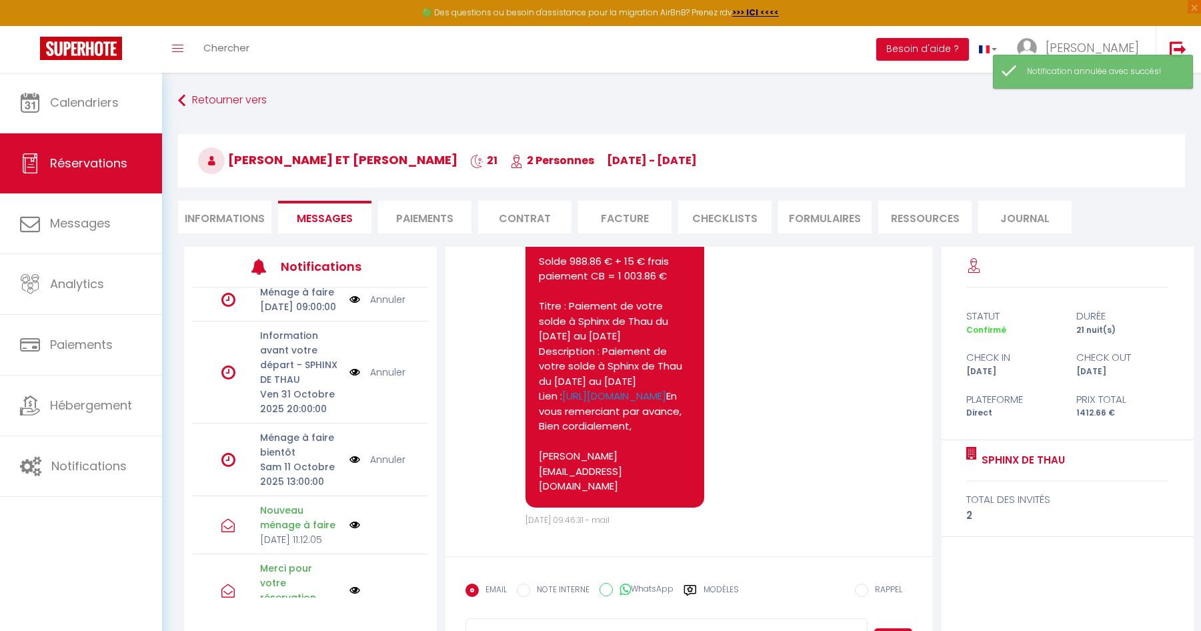
click at [380, 379] on link "Annuler" at bounding box center [387, 372] width 35 height 15
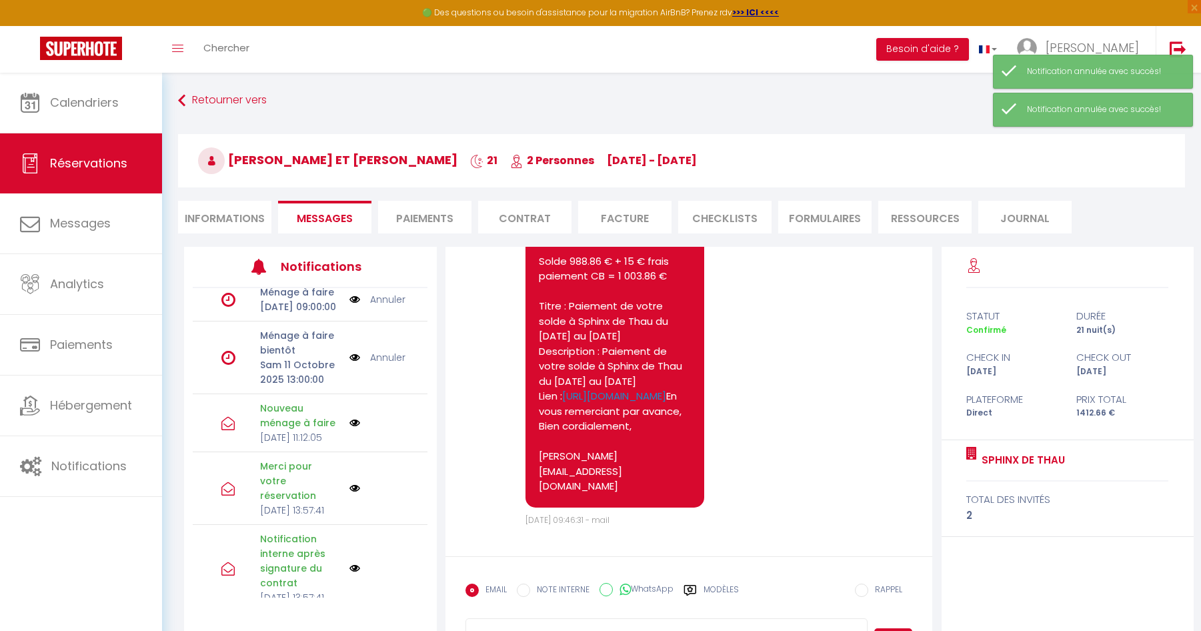
scroll to position [0, 0]
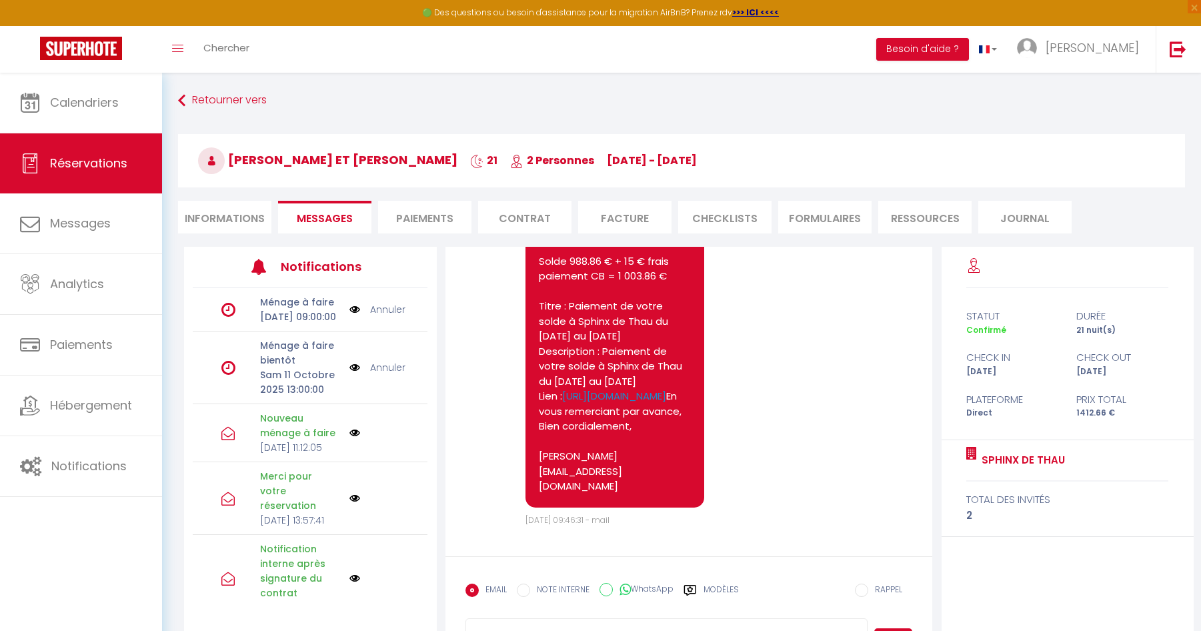
click at [241, 218] on li "Informations" at bounding box center [224, 217] width 93 height 33
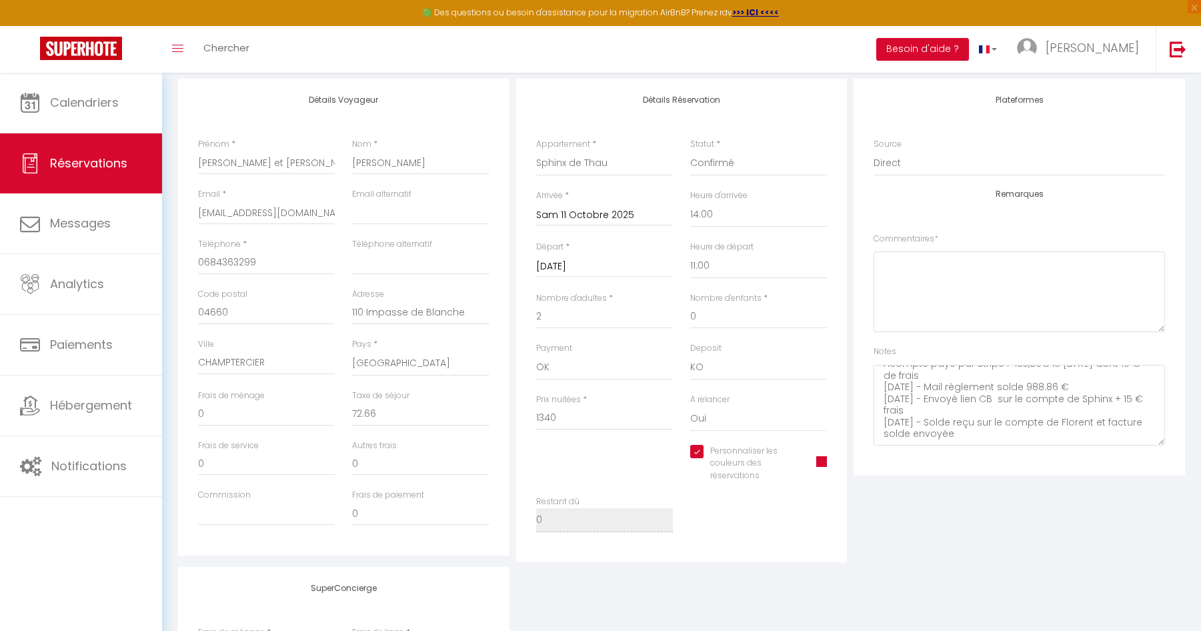
scroll to position [200, 0]
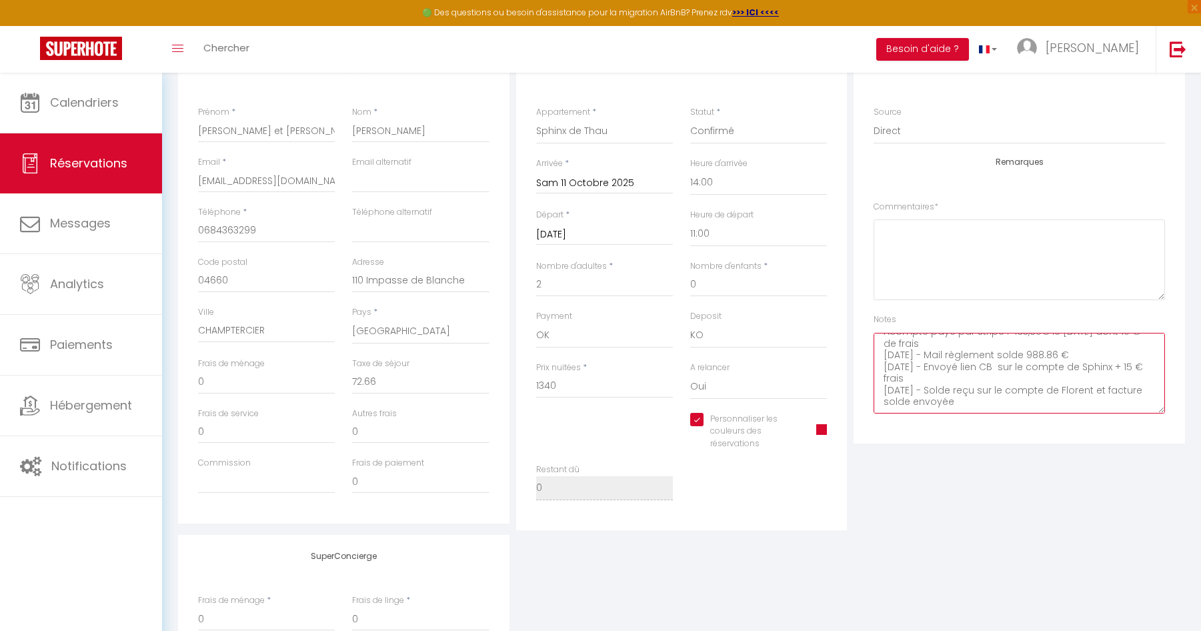
click at [1042, 409] on textarea "Acompte payé par Stripe : 433,80€ le [DATE] dont 10 € de frais [DATE] - Mail rè…" at bounding box center [1019, 373] width 291 height 81
click at [1001, 409] on textarea "Acompte payé par Stripe : 433,80€ le [DATE] dont 10 € de frais [DATE] - Mail rè…" at bounding box center [1019, 373] width 291 height 81
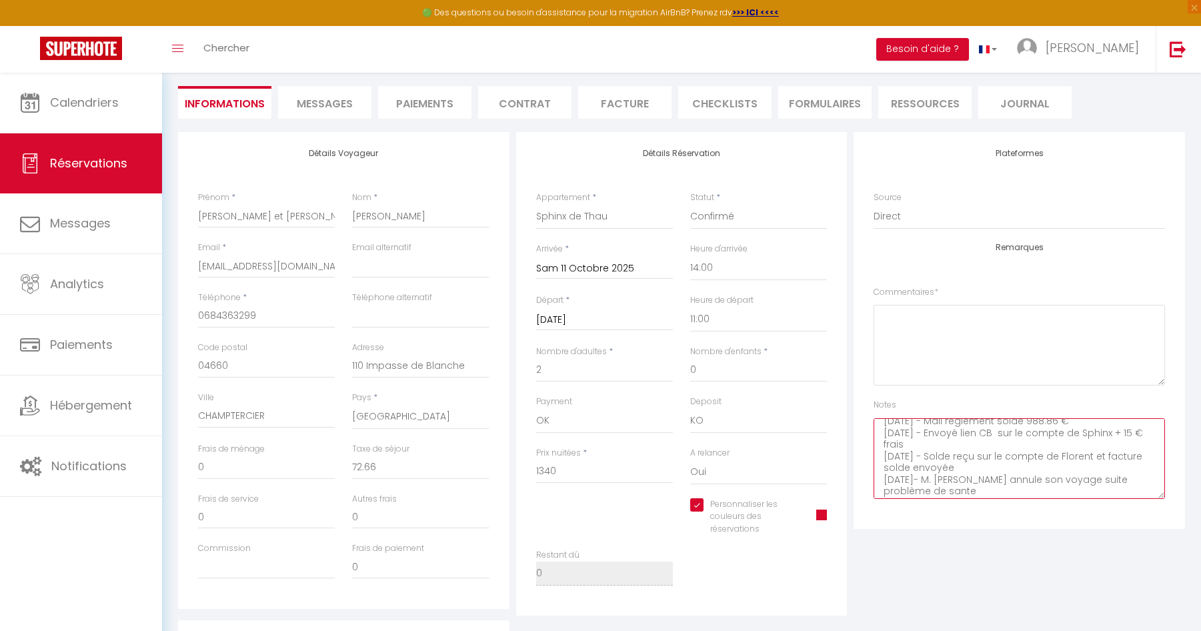
scroll to position [0, 0]
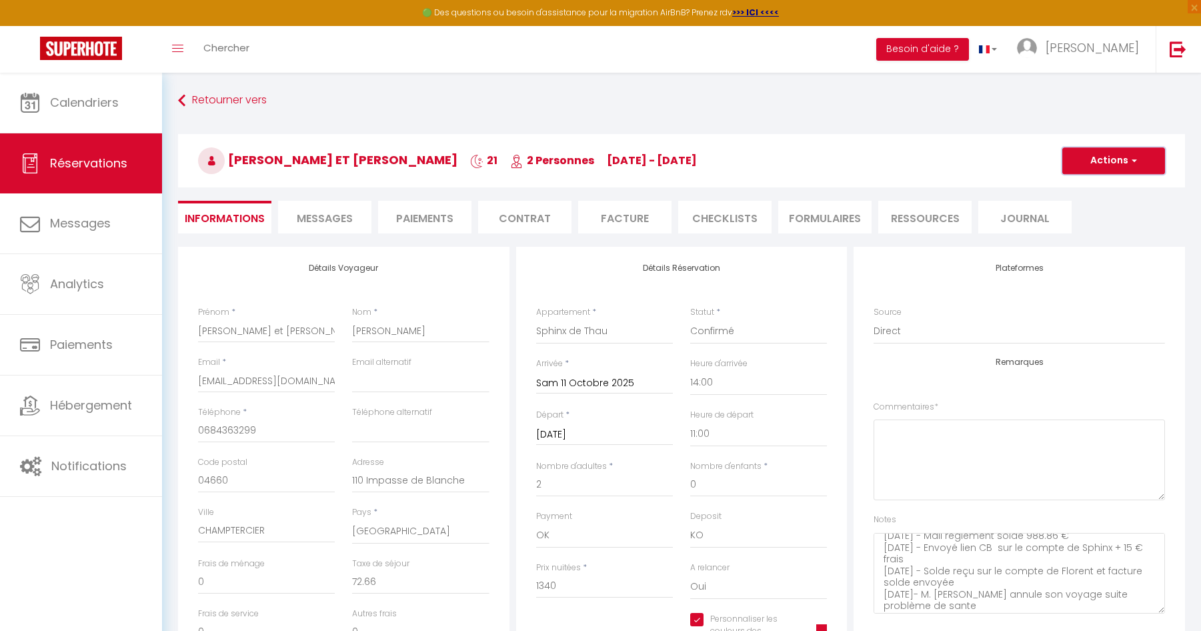
click at [1118, 161] on button "Actions" at bounding box center [1113, 160] width 103 height 27
click at [1101, 192] on link "Enregistrer" at bounding box center [1100, 189] width 105 height 17
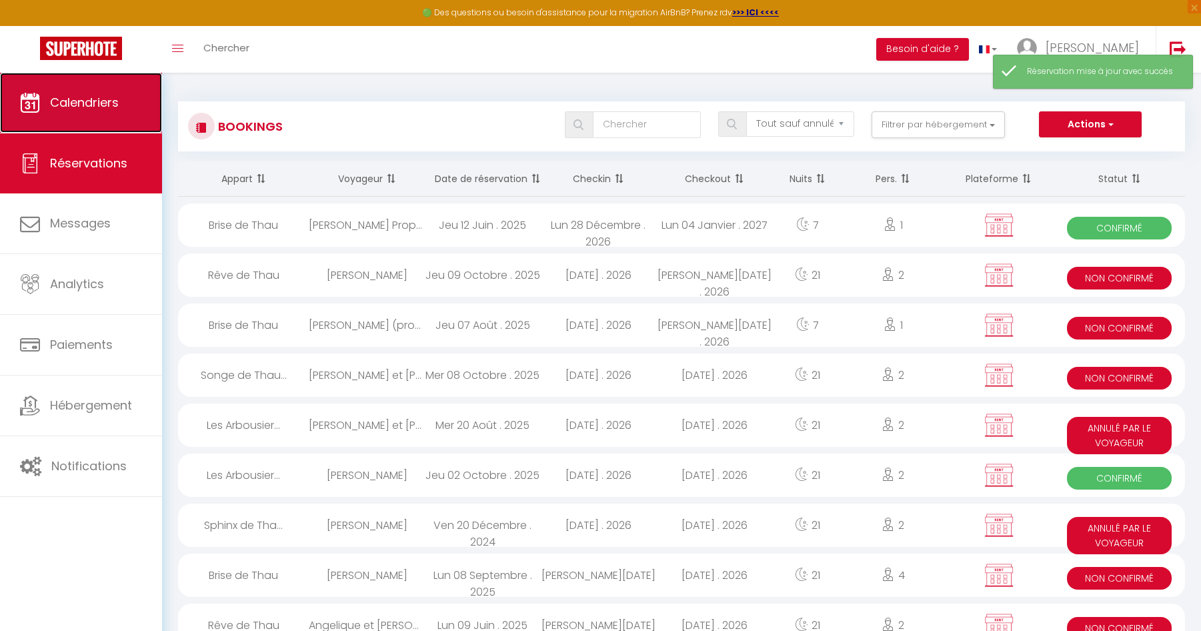
click at [101, 107] on span "Calendriers" at bounding box center [84, 102] width 69 height 17
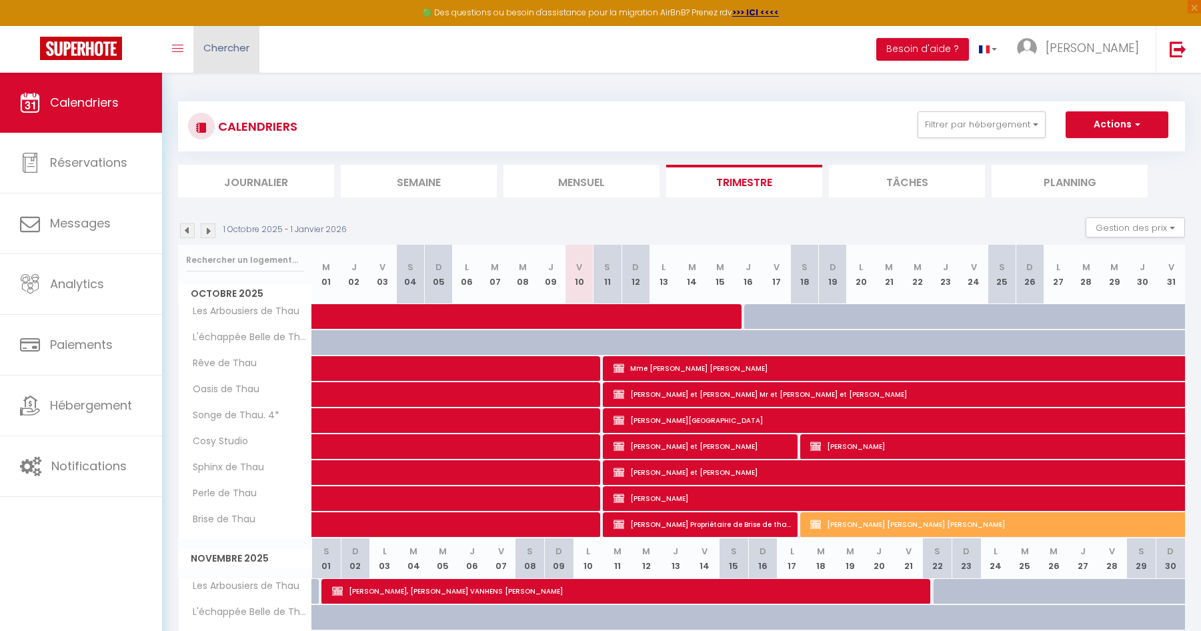
click at [239, 54] on span "Chercher" at bounding box center [226, 48] width 46 height 14
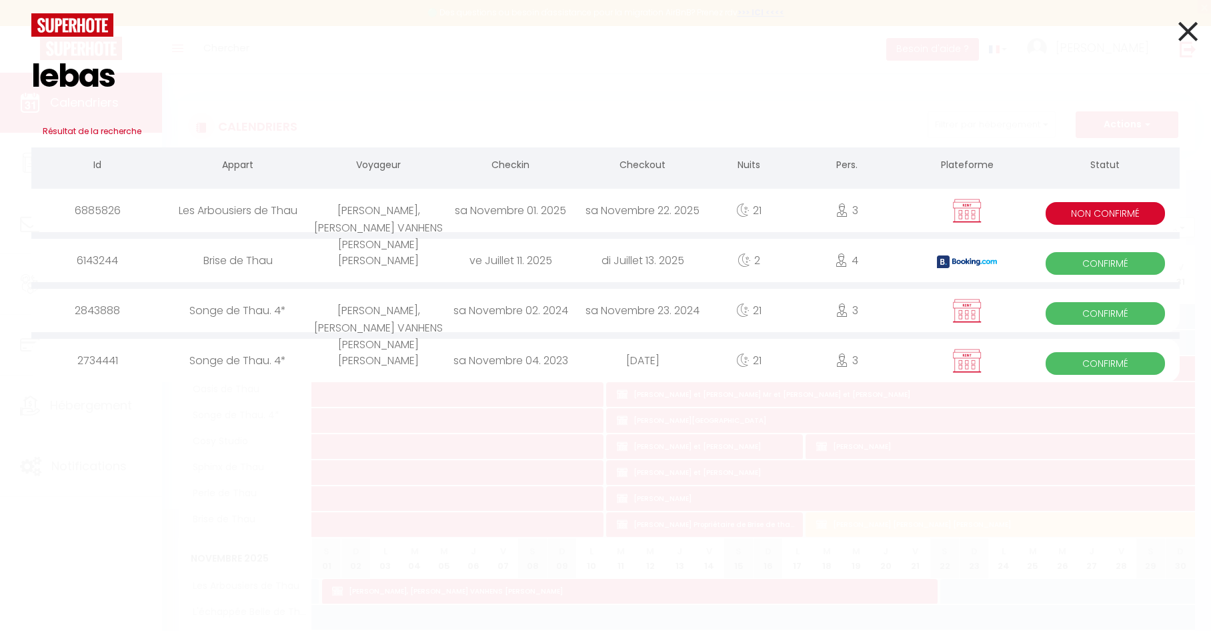
click at [248, 221] on div "Les Arbousiers de Thau" at bounding box center [237, 210] width 149 height 43
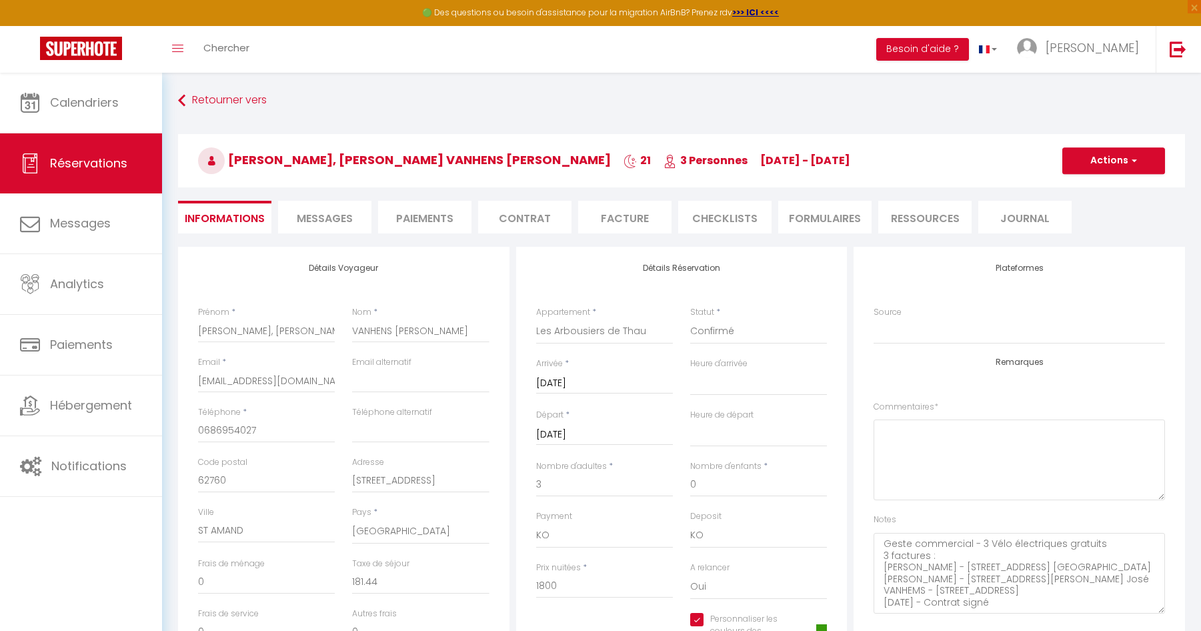
click at [511, 218] on li "Contrat" at bounding box center [524, 217] width 93 height 33
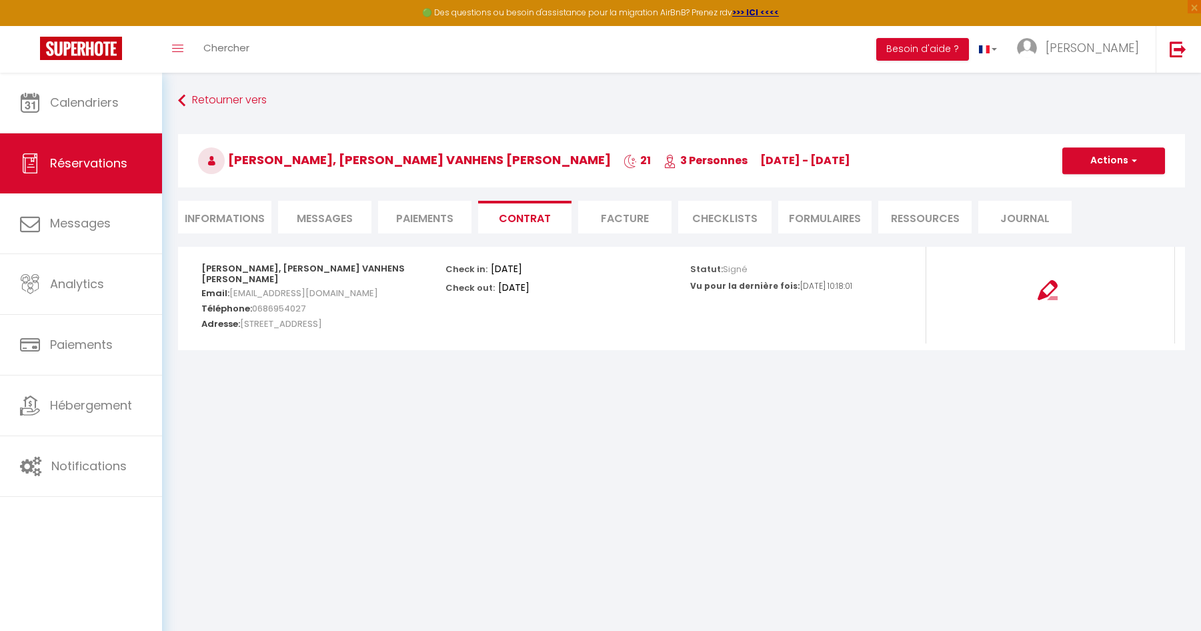
click at [237, 222] on li "Informations" at bounding box center [224, 217] width 93 height 33
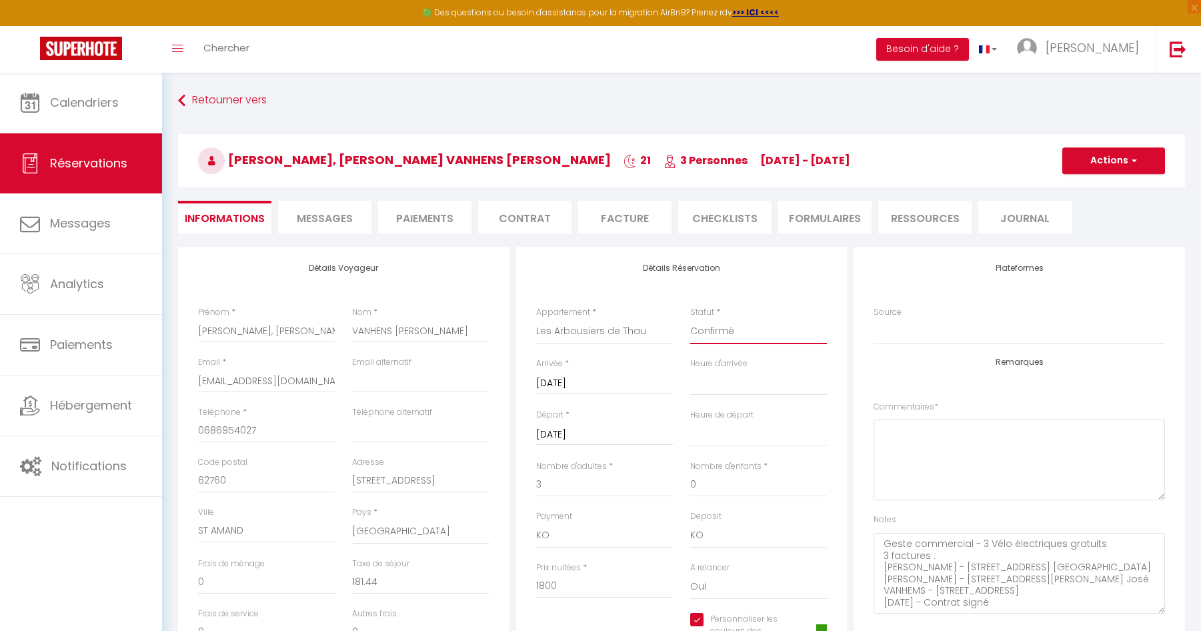
click at [740, 326] on select "Confirmé Non Confirmé [PERSON_NAME] par le voyageur No Show Request" at bounding box center [758, 331] width 137 height 25
click at [690, 319] on select "Confirmé Non Confirmé [PERSON_NAME] par le voyageur No Show Request" at bounding box center [758, 331] width 137 height 25
click at [323, 211] on span "Messages" at bounding box center [325, 218] width 56 height 15
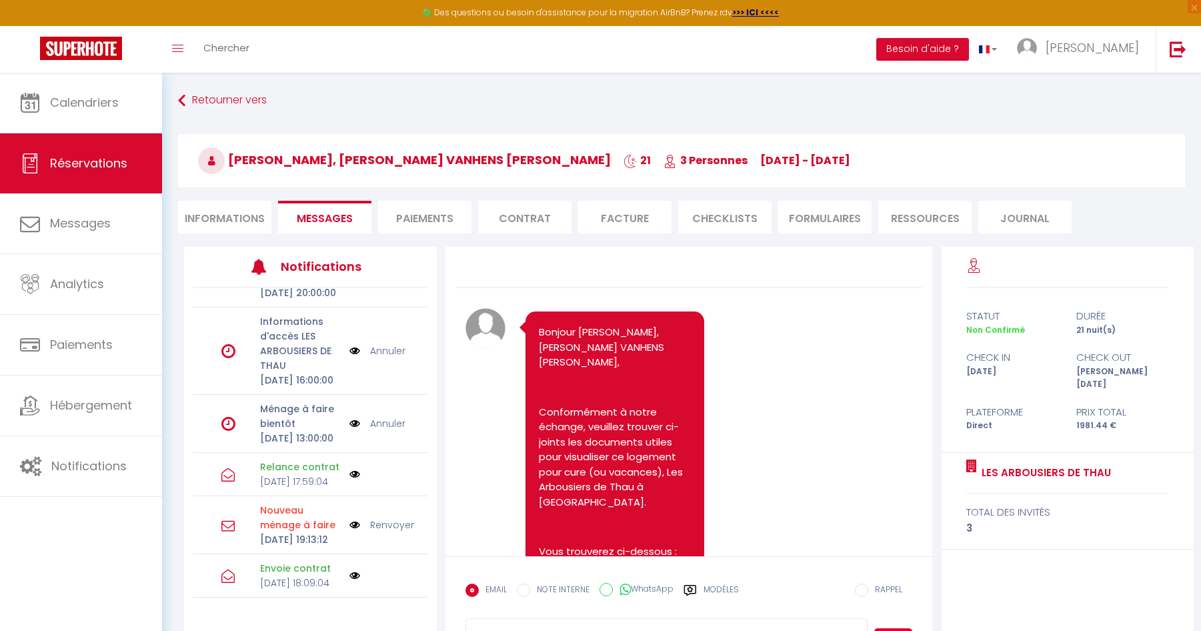
scroll to position [287, 0]
click at [517, 215] on li "Contrat" at bounding box center [524, 217] width 93 height 33
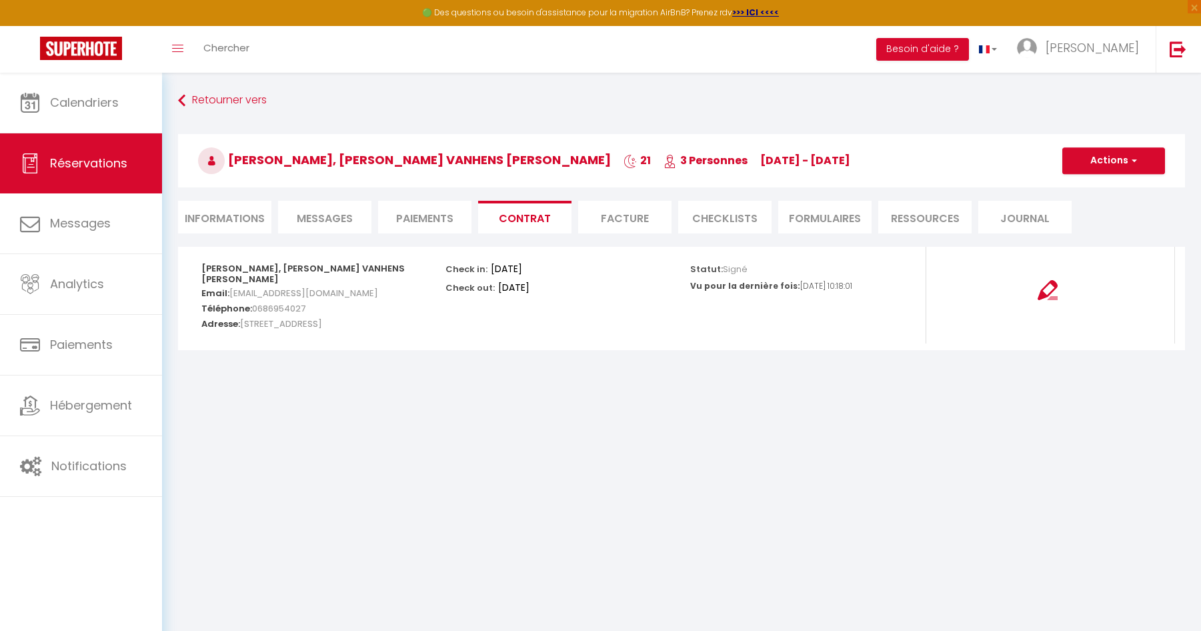
click at [225, 219] on li "Informations" at bounding box center [224, 217] width 93 height 33
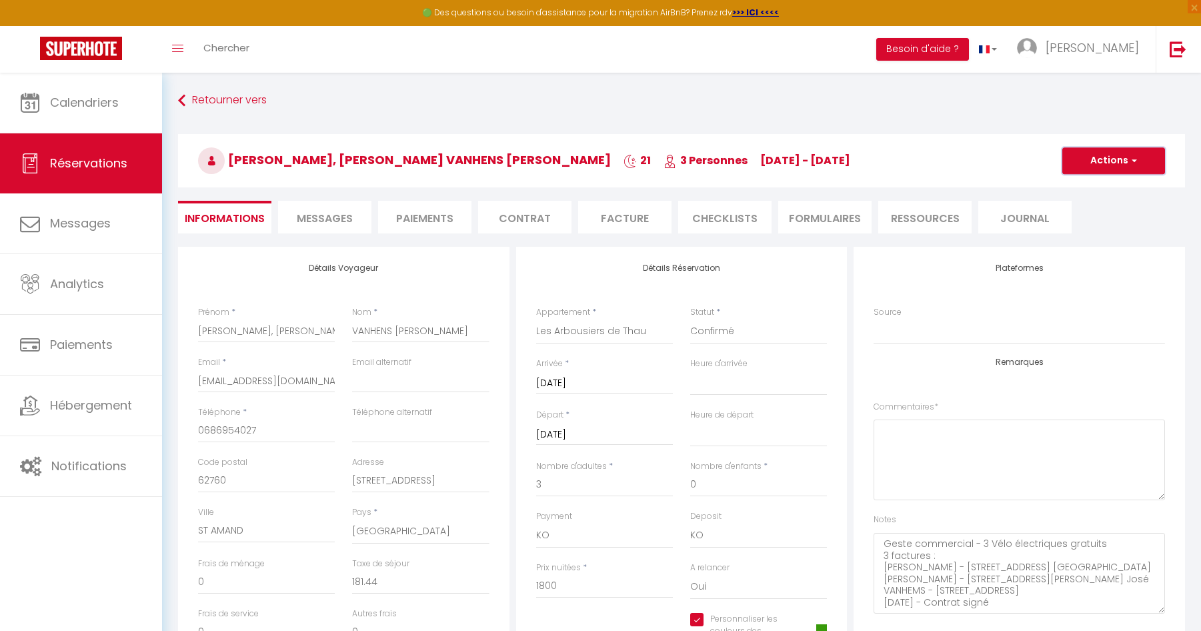
click at [1097, 161] on button "Actions" at bounding box center [1113, 160] width 103 height 27
click at [1099, 189] on link "Enregistrer" at bounding box center [1100, 189] width 105 height 17
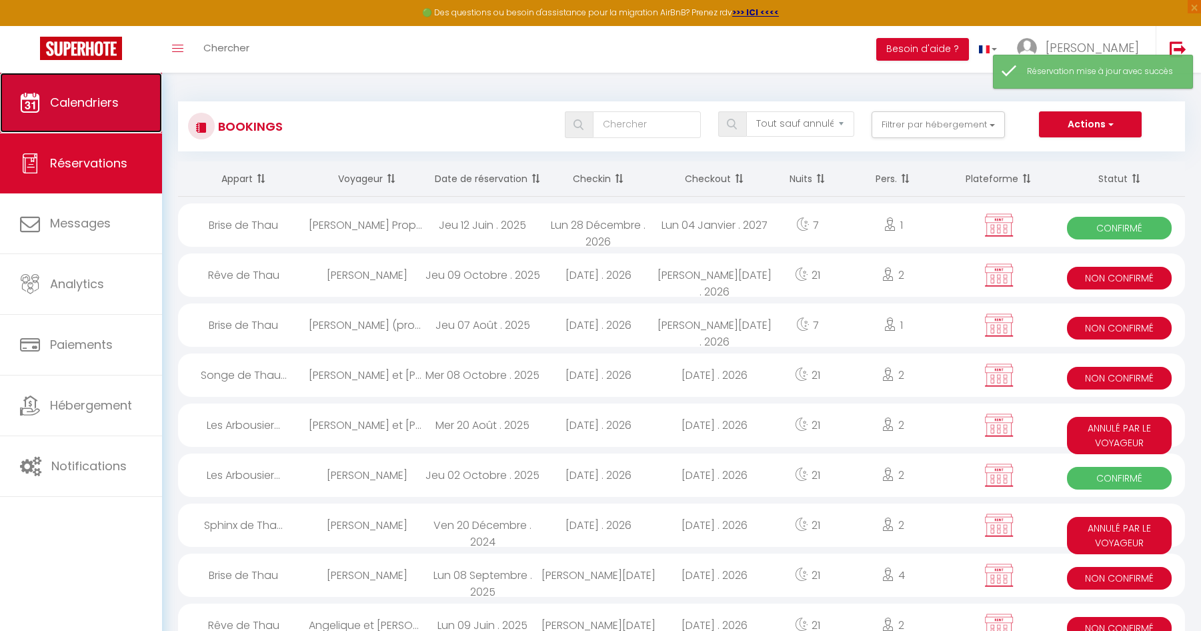
click at [107, 106] on span "Calendriers" at bounding box center [84, 102] width 69 height 17
